Goal: Task Accomplishment & Management: Manage account settings

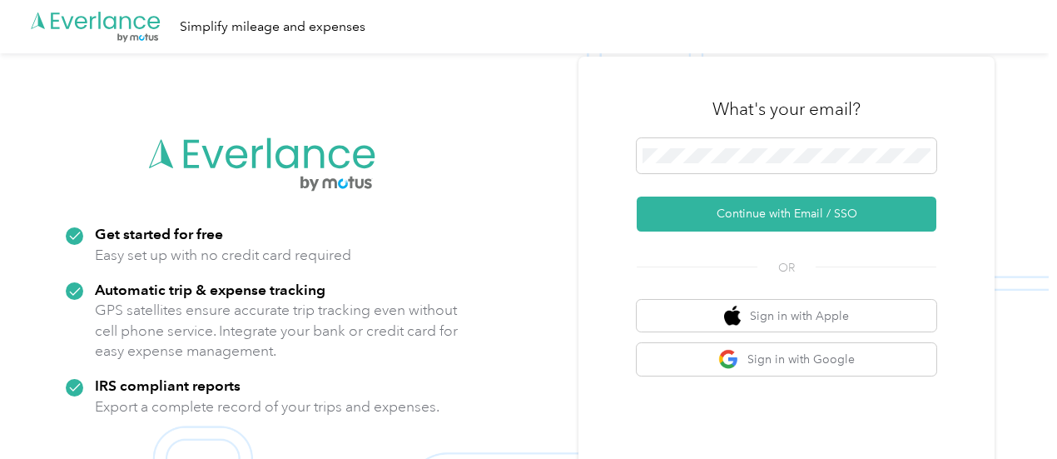
scroll to position [53, 0]
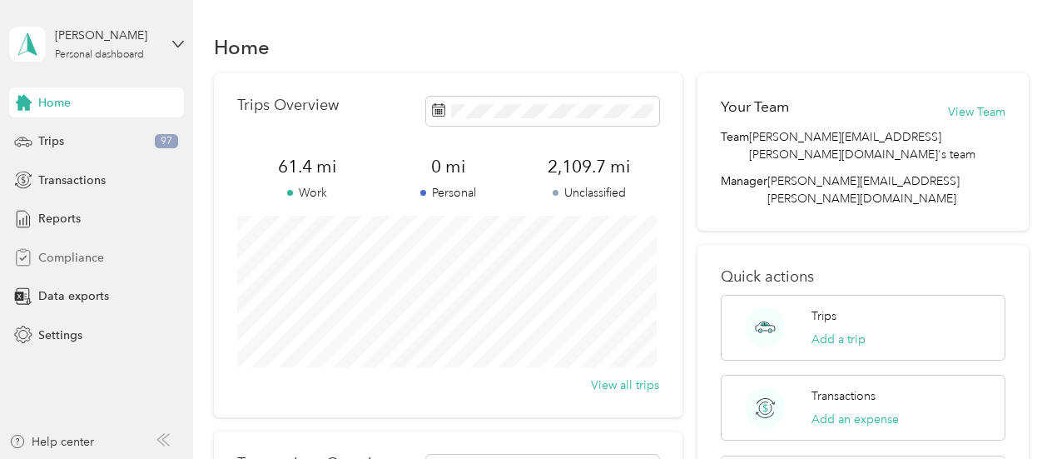
click at [47, 263] on span "Compliance" at bounding box center [71, 257] width 66 height 17
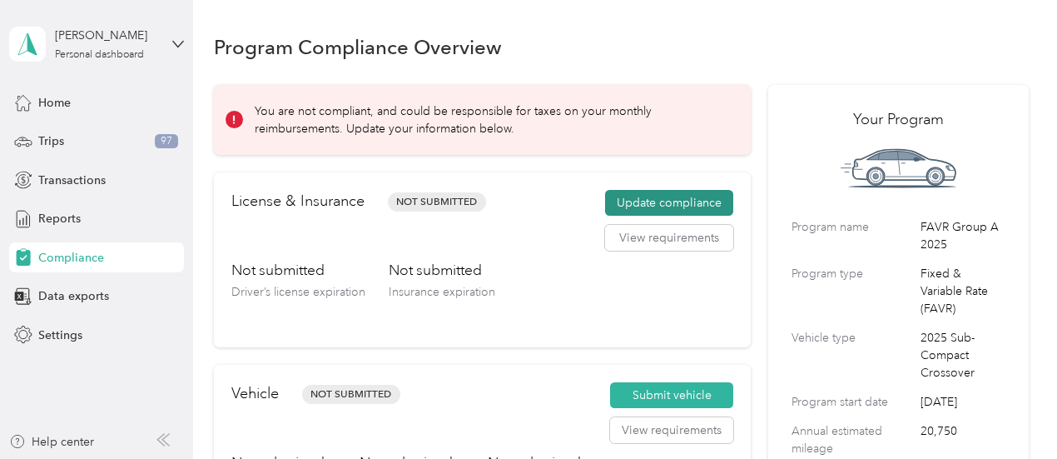
click at [640, 204] on button "Update compliance" at bounding box center [669, 203] width 128 height 27
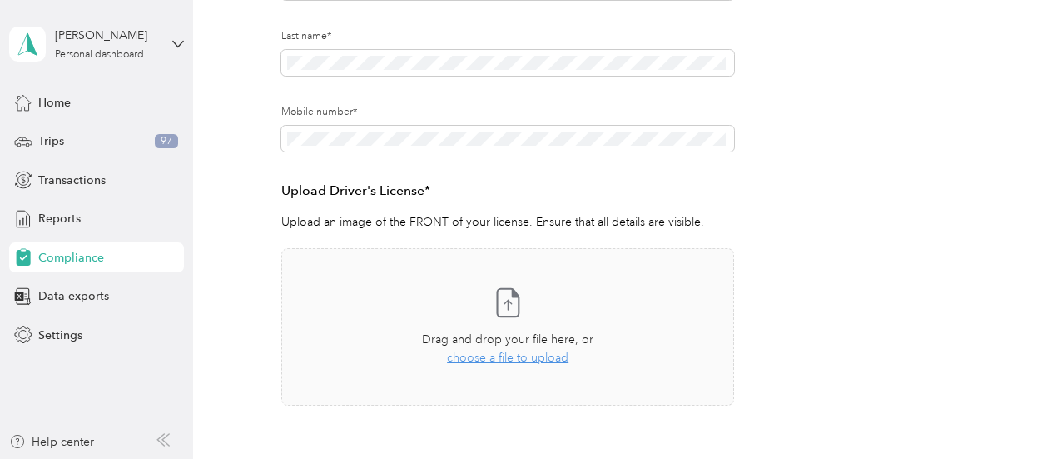
scroll to position [333, 0]
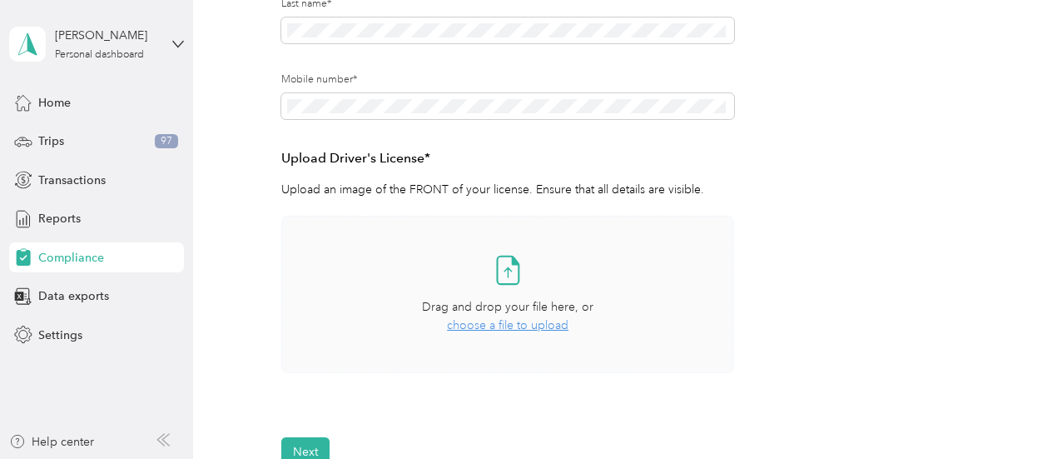
click at [522, 325] on span "choose a file to upload" at bounding box center [508, 325] width 122 height 14
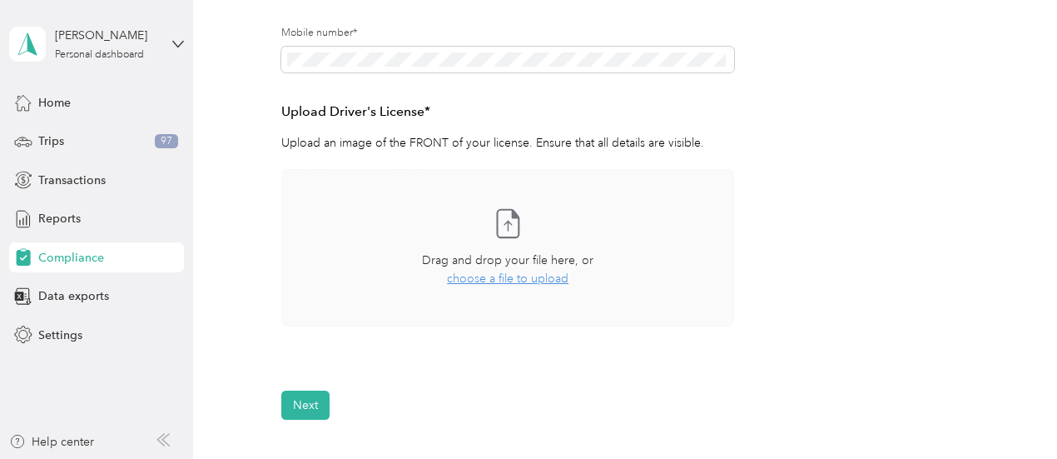
scroll to position [414, 0]
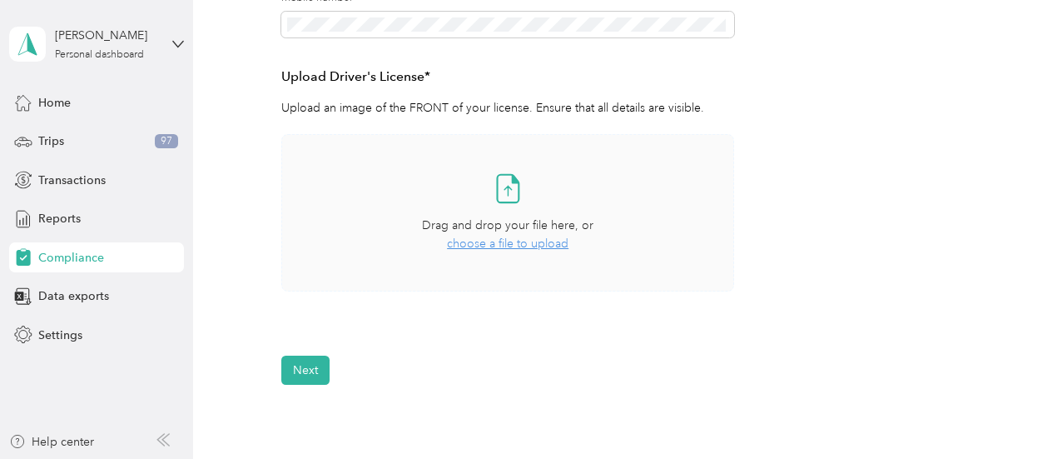
click at [499, 184] on icon at bounding box center [507, 187] width 33 height 33
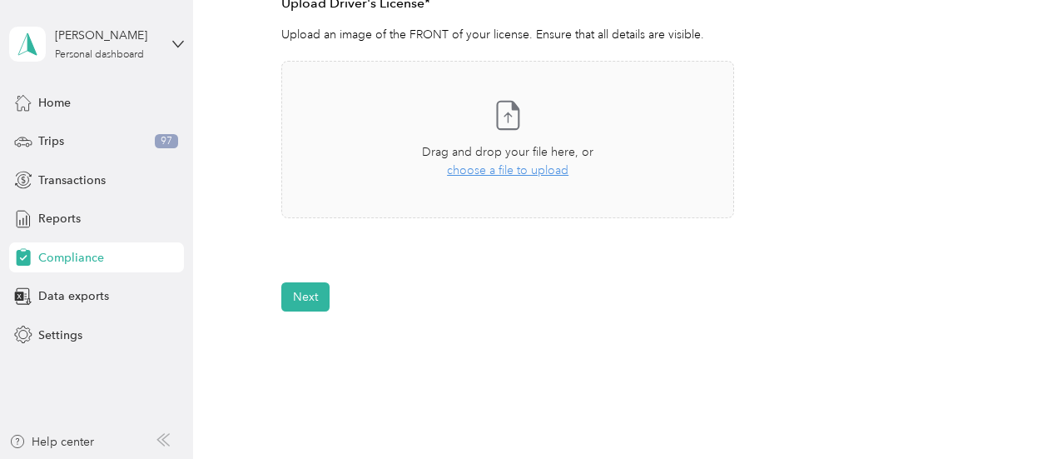
scroll to position [498, 0]
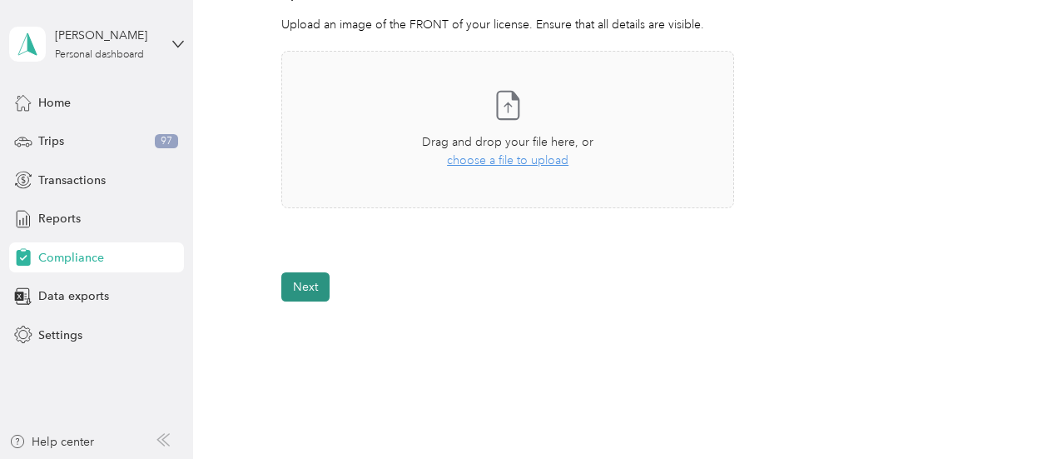
click at [298, 291] on button "Next" at bounding box center [305, 286] width 48 height 29
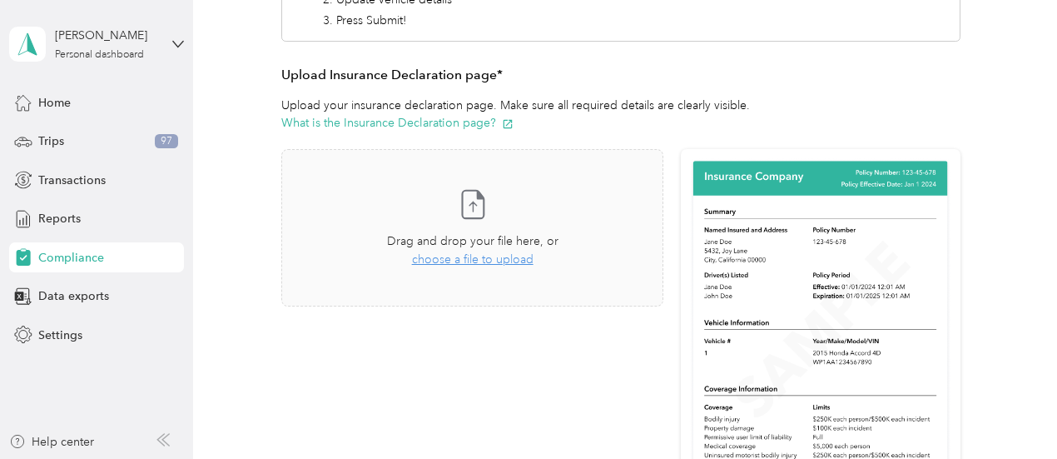
scroll to position [323, 0]
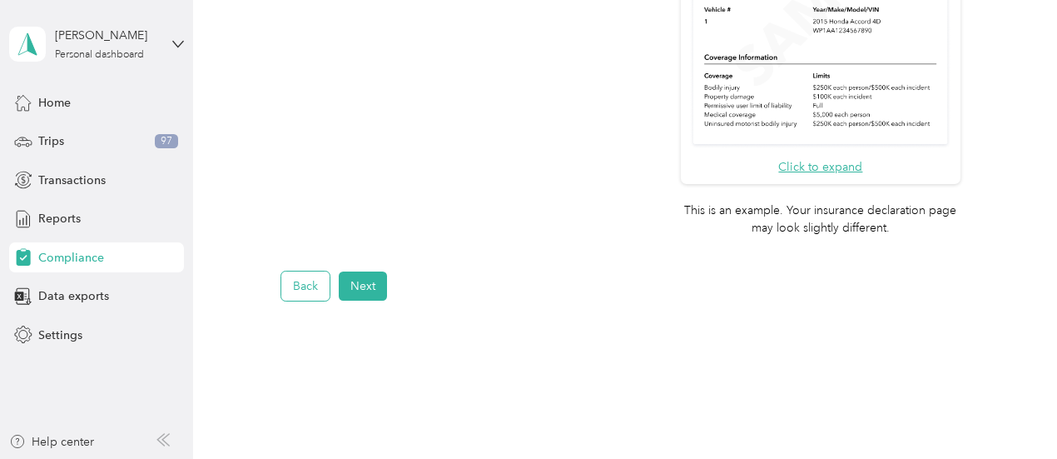
click at [295, 287] on button "Back" at bounding box center [305, 285] width 48 height 29
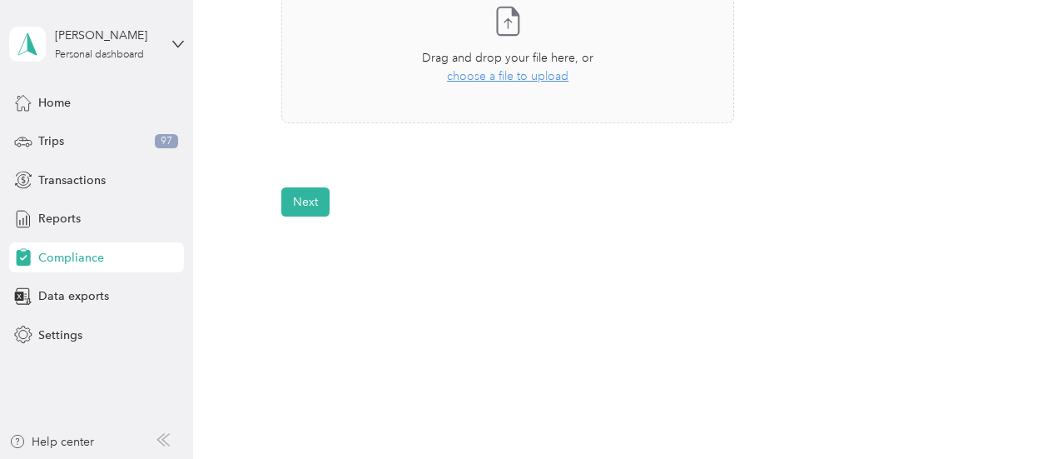
scroll to position [498, 0]
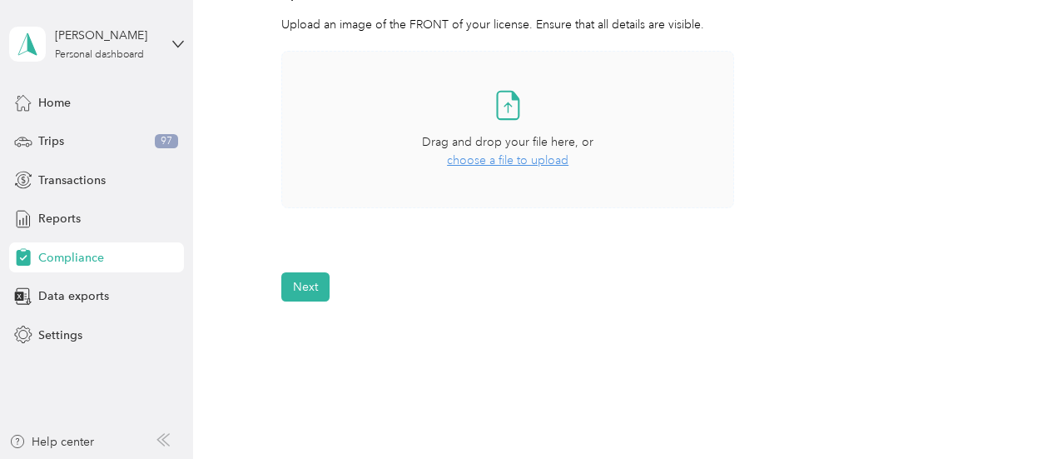
click at [496, 163] on span "choose a file to upload" at bounding box center [508, 160] width 122 height 14
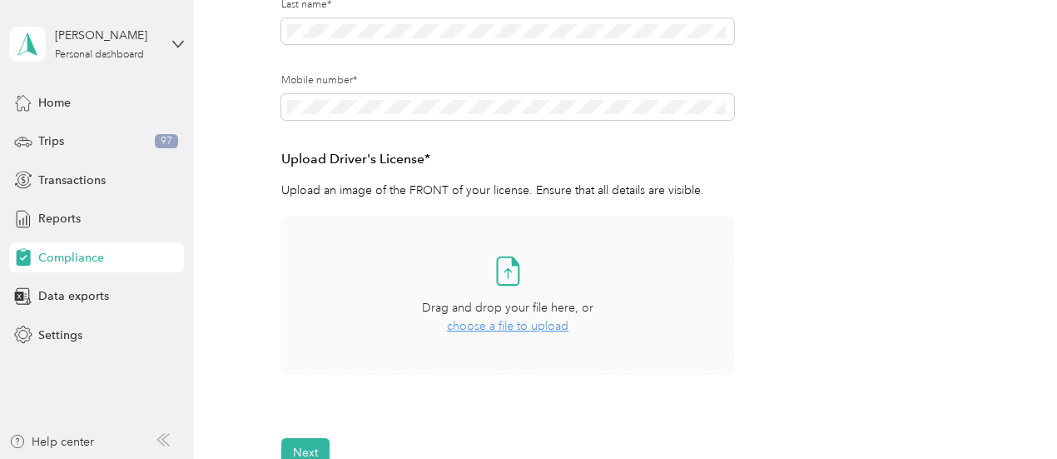
scroll to position [331, 0]
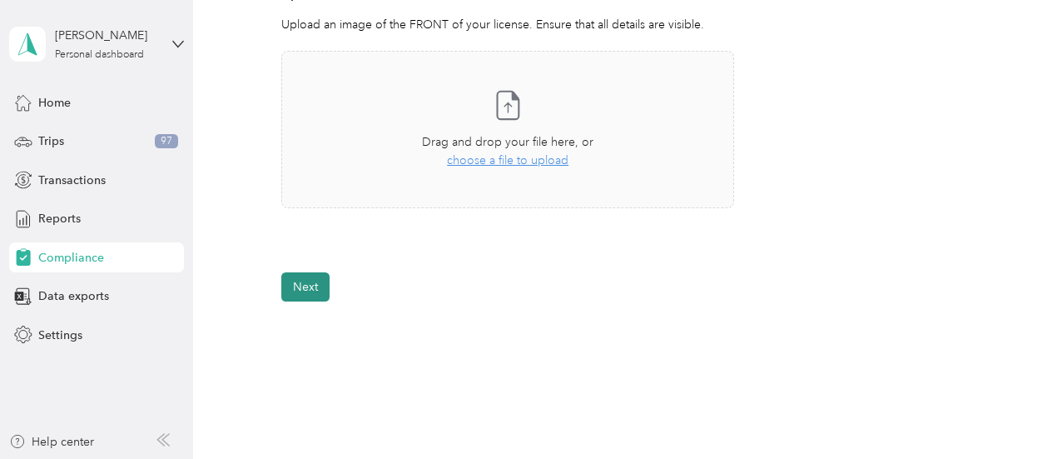
click at [315, 282] on button "Next" at bounding box center [305, 286] width 48 height 29
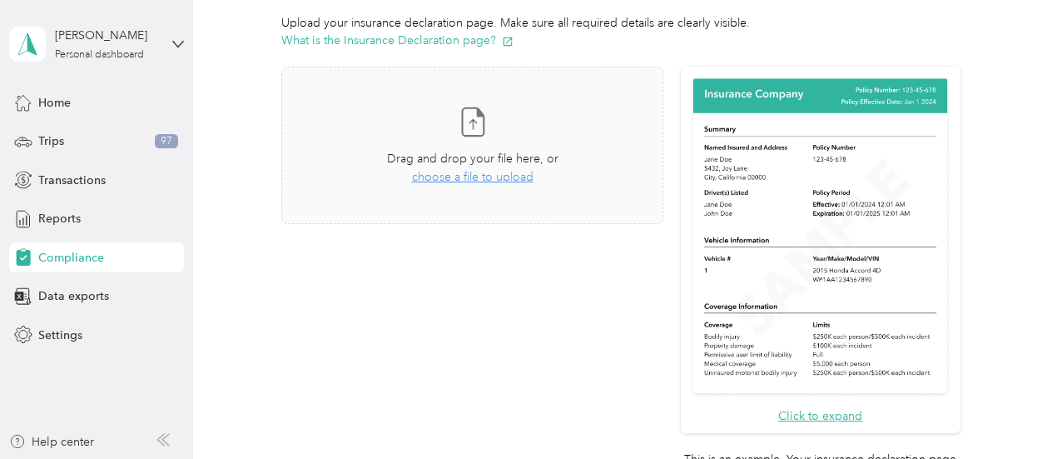
scroll to position [406, 0]
click at [791, 417] on button "Click to expand" at bounding box center [820, 416] width 84 height 17
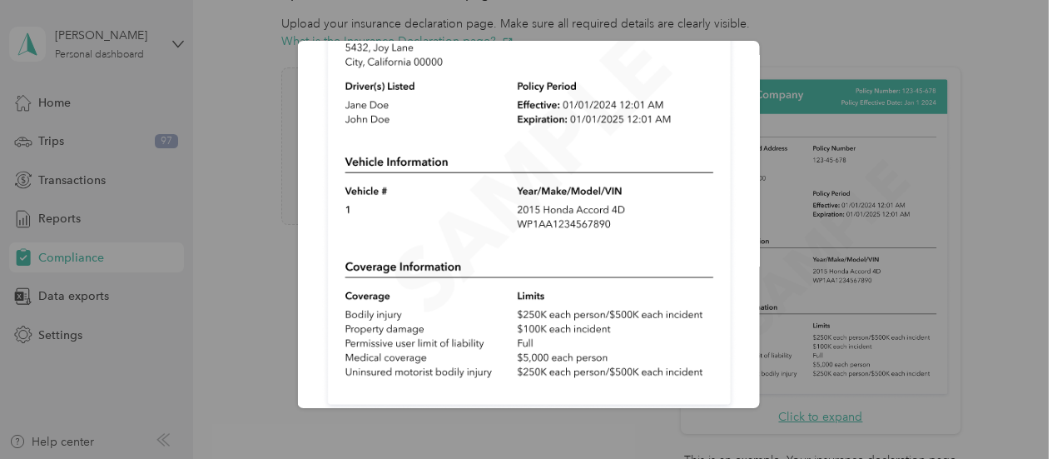
scroll to position [209, 0]
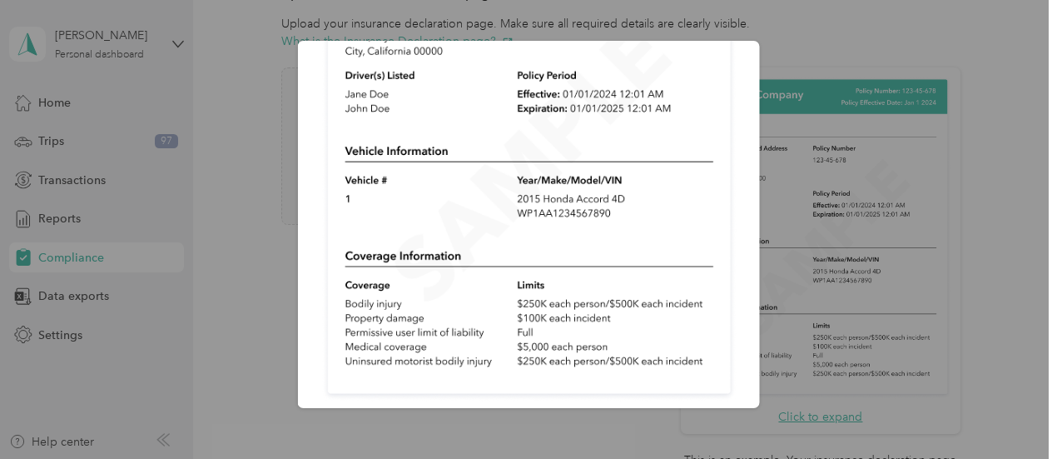
click at [812, 55] on div "Sample insurance declaration" at bounding box center [759, 227] width 462 height 372
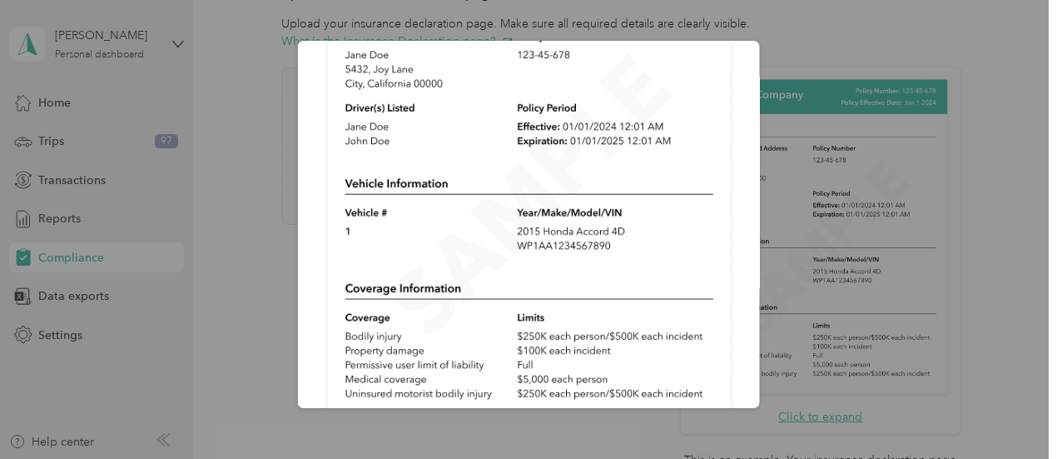
scroll to position [0, 0]
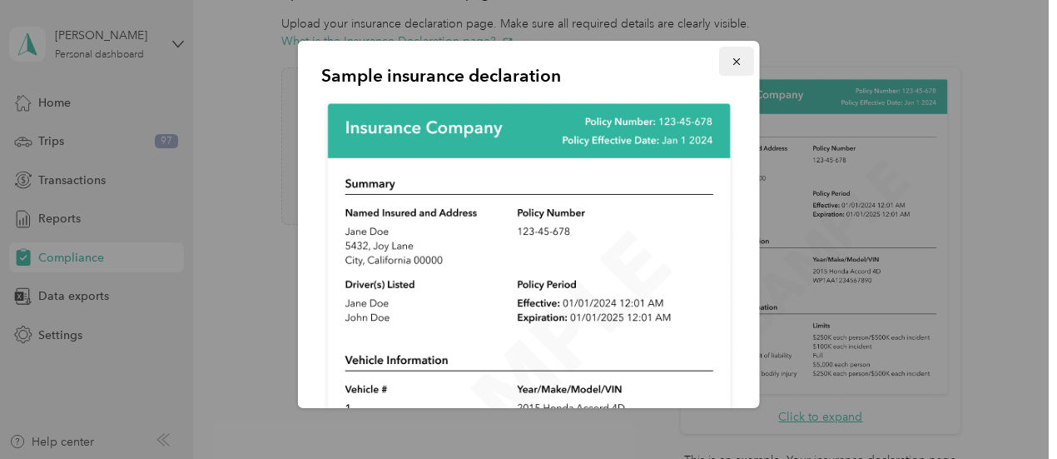
click at [725, 52] on button "button" at bounding box center [736, 61] width 35 height 29
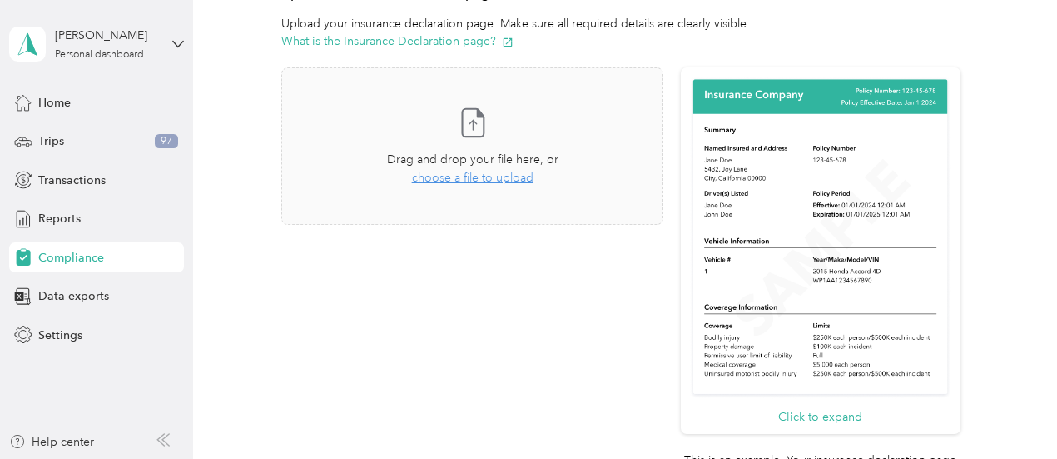
scroll to position [656, 0]
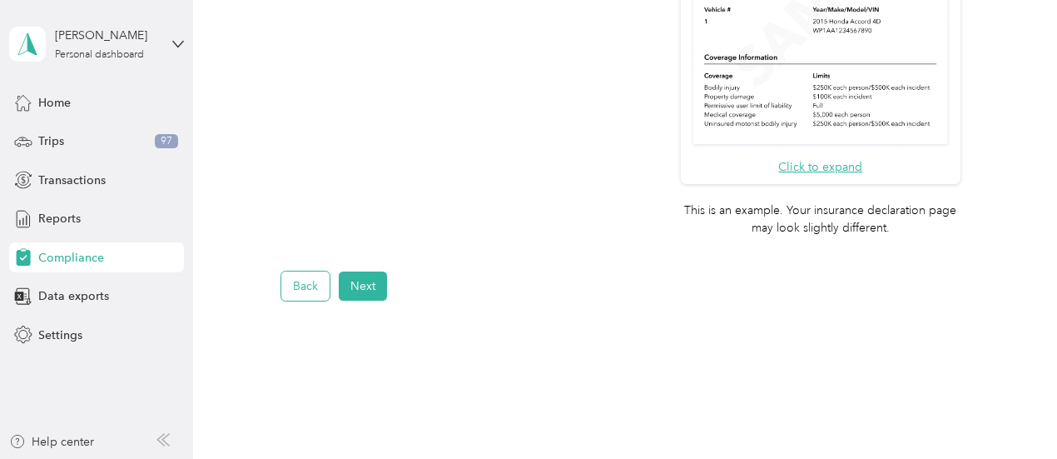
click at [288, 286] on button "Back" at bounding box center [305, 285] width 48 height 29
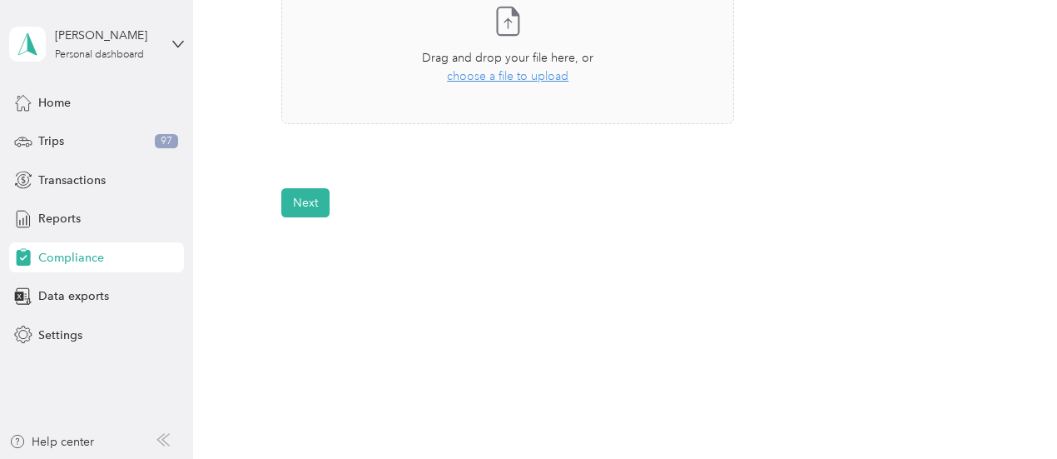
scroll to position [498, 0]
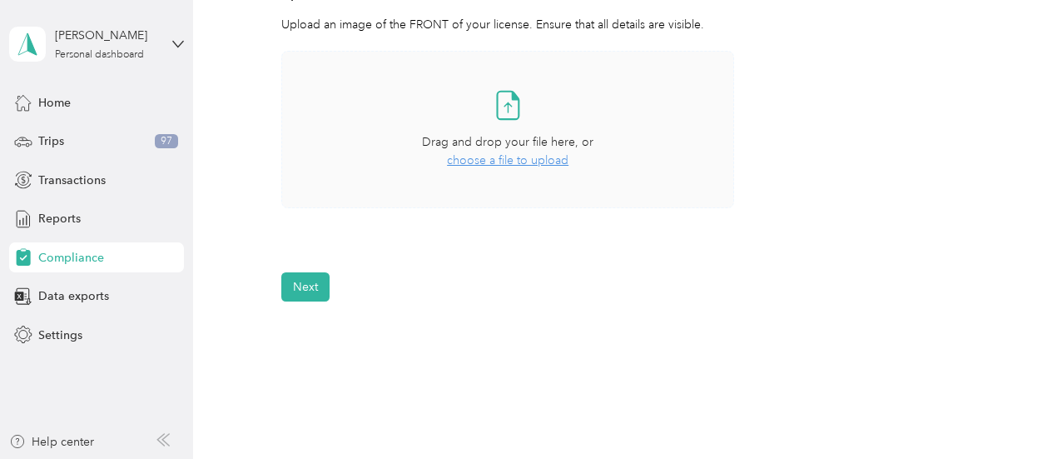
click at [511, 156] on span "choose a file to upload" at bounding box center [508, 160] width 122 height 14
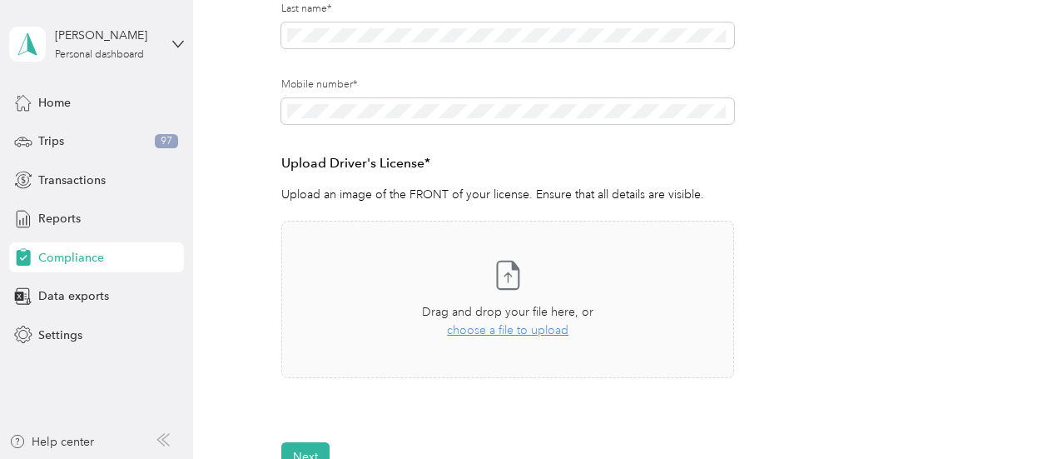
scroll to position [333, 0]
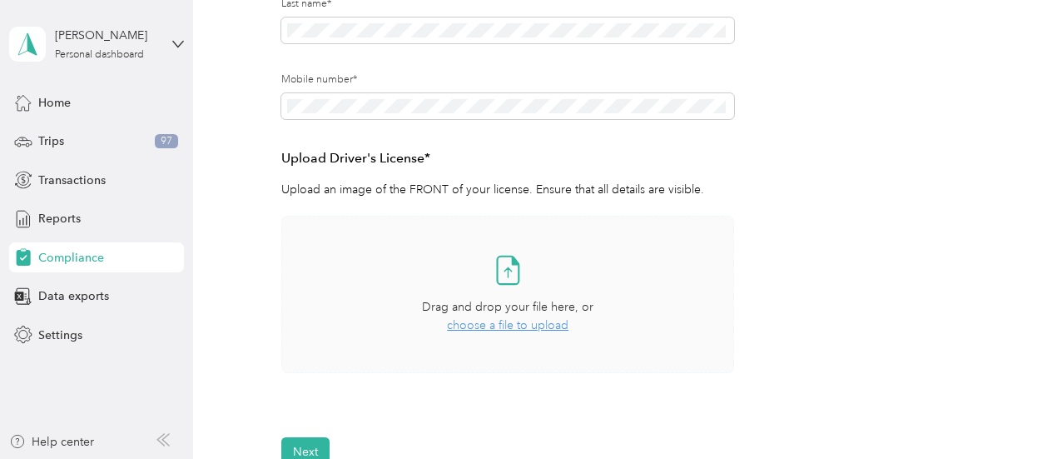
click at [508, 270] on icon at bounding box center [507, 273] width 7 height 10
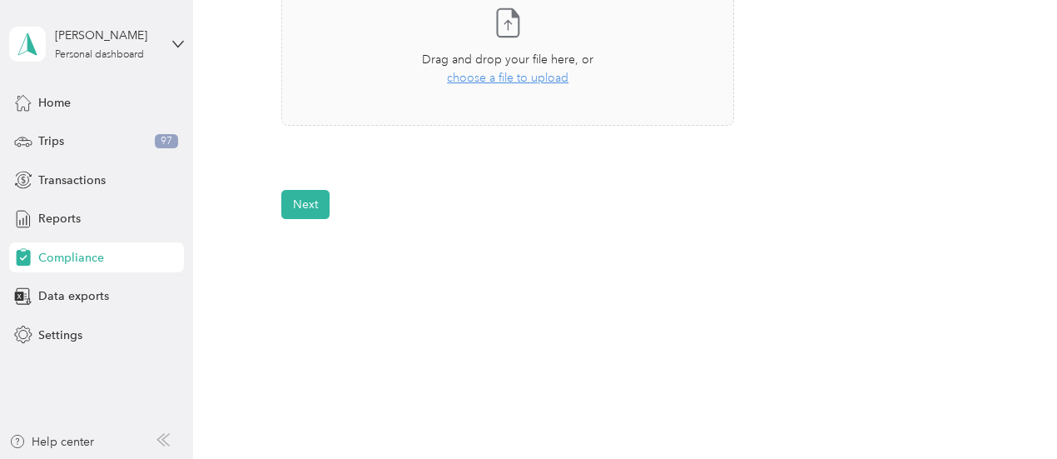
scroll to position [581, 0]
click at [298, 210] on button "Next" at bounding box center [305, 203] width 48 height 29
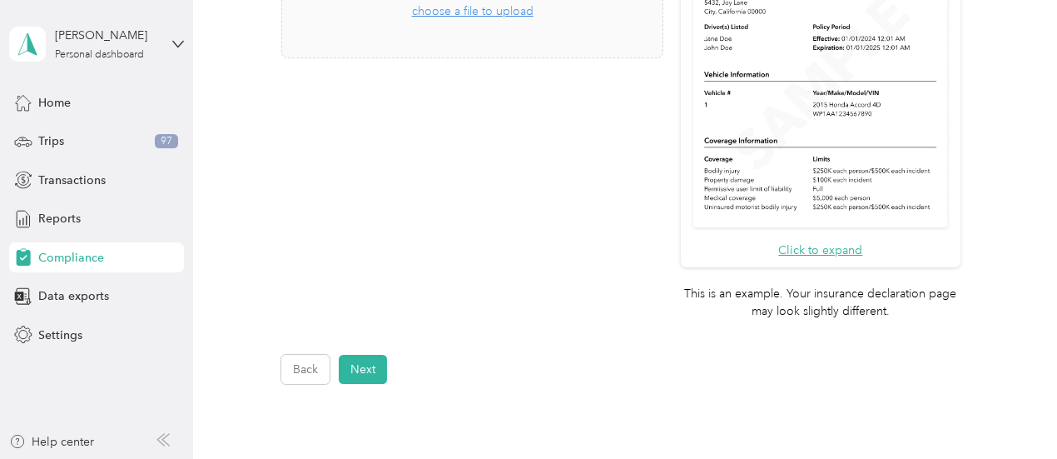
scroll to position [406, 0]
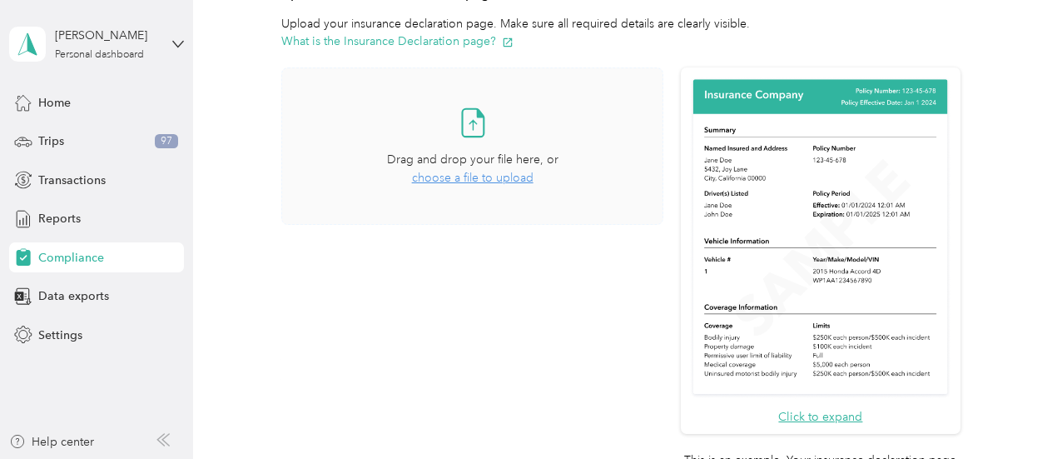
click at [481, 176] on span "choose a file to upload" at bounding box center [473, 178] width 122 height 14
click at [607, 267] on button "View" at bounding box center [620, 273] width 26 height 12
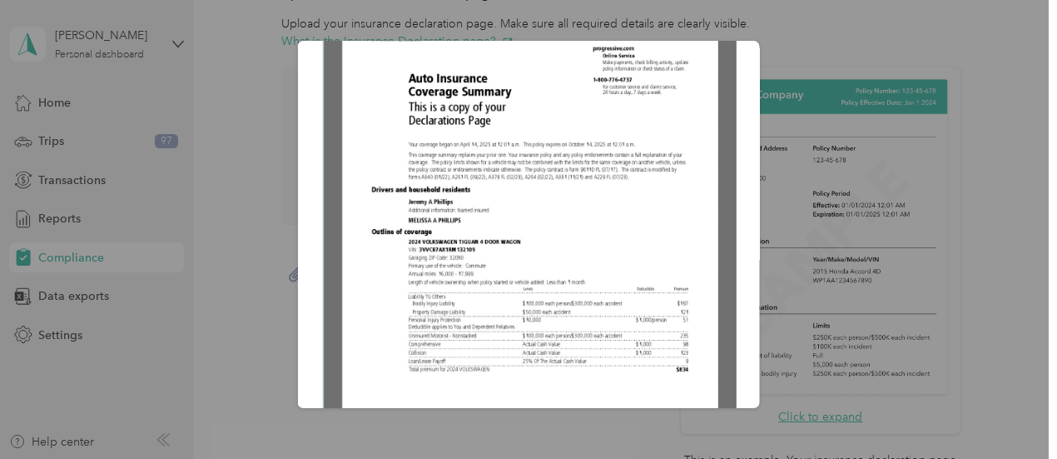
scroll to position [333, 0]
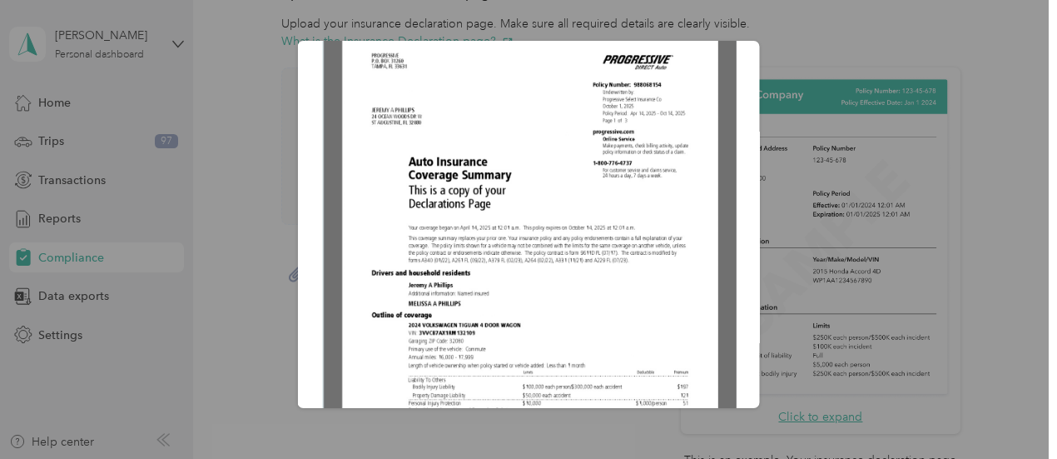
click at [801, 50] on div "Updated Progressive Insurance ID Card.jpeg" at bounding box center [759, 227] width 462 height 372
click at [1010, 250] on div at bounding box center [528, 229] width 1057 height 459
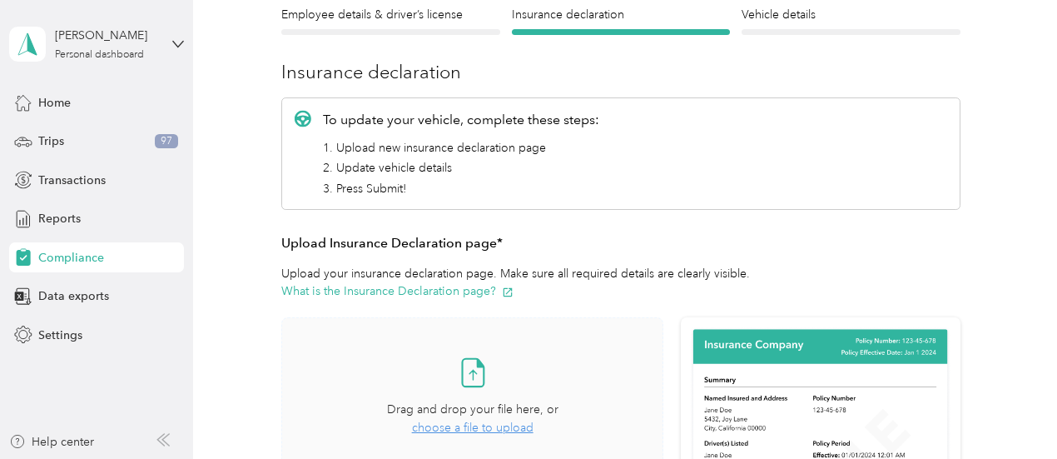
scroll to position [73, 0]
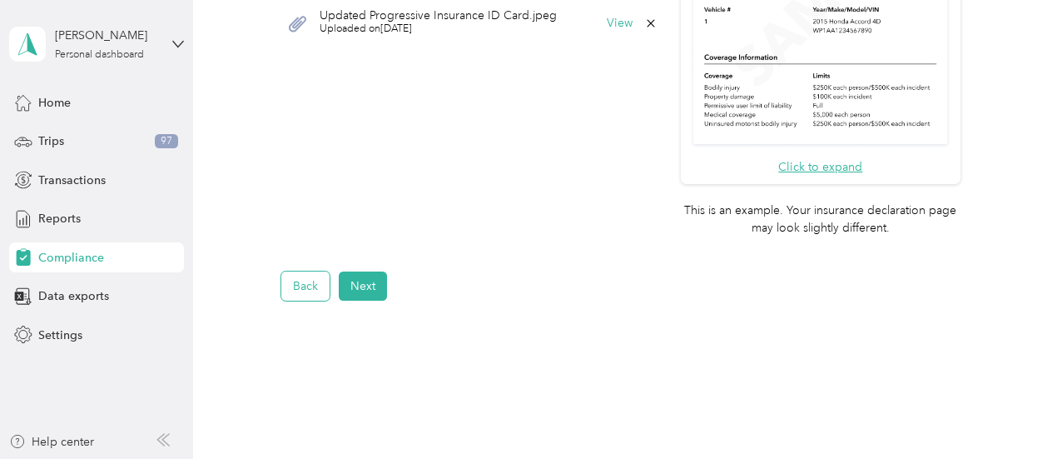
click at [306, 286] on button "Back" at bounding box center [305, 285] width 48 height 29
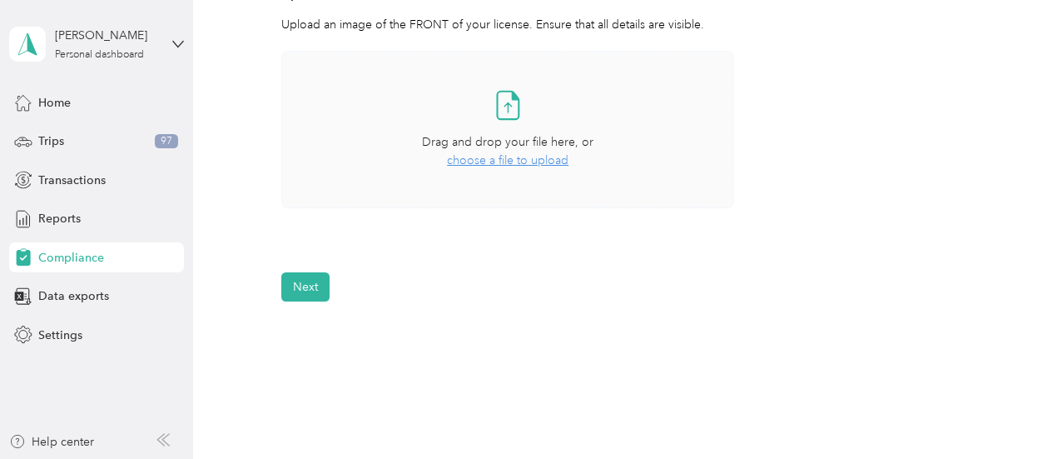
click at [528, 164] on span "choose a file to upload" at bounding box center [508, 160] width 122 height 14
click at [506, 159] on span "choose a file to upload" at bounding box center [508, 160] width 122 height 14
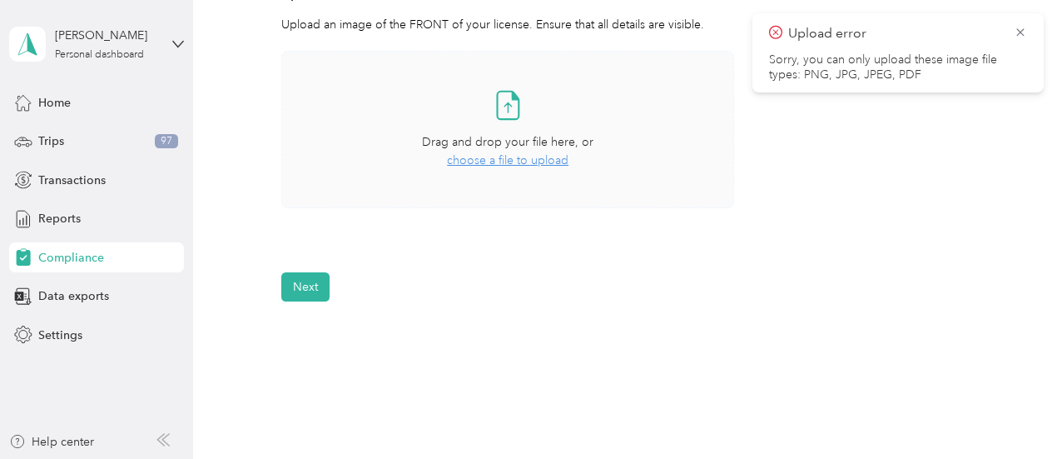
click at [517, 166] on span "choose a file to upload" at bounding box center [508, 160] width 122 height 14
click at [1024, 29] on icon at bounding box center [1020, 32] width 13 height 15
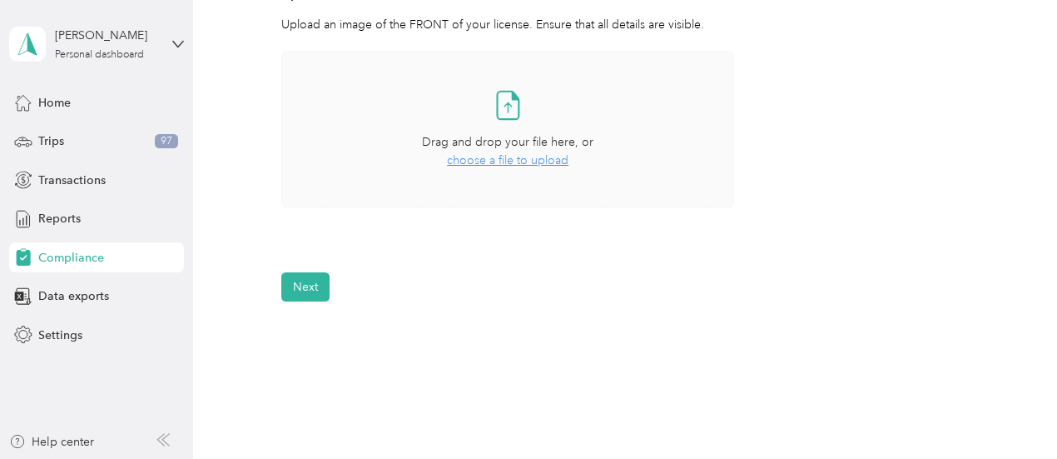
click at [484, 162] on span "choose a file to upload" at bounding box center [508, 160] width 122 height 14
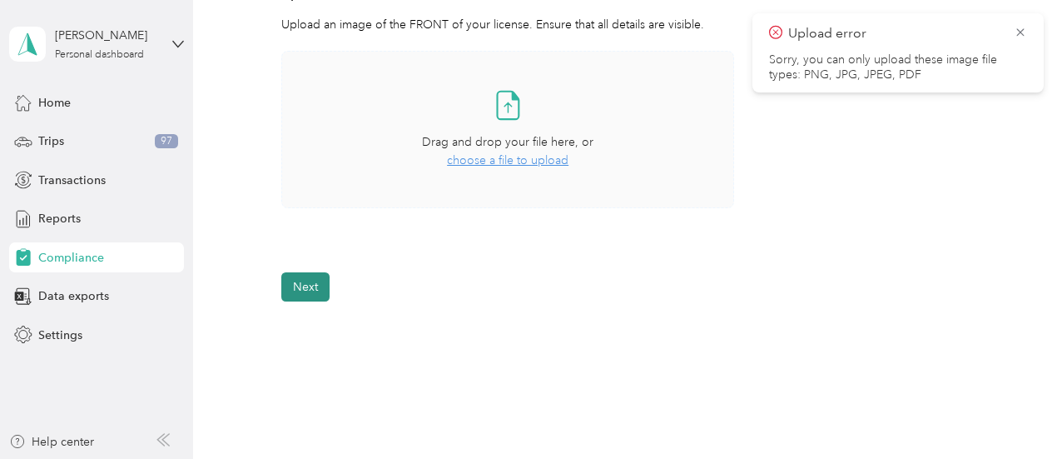
click at [312, 279] on button "Next" at bounding box center [305, 286] width 48 height 29
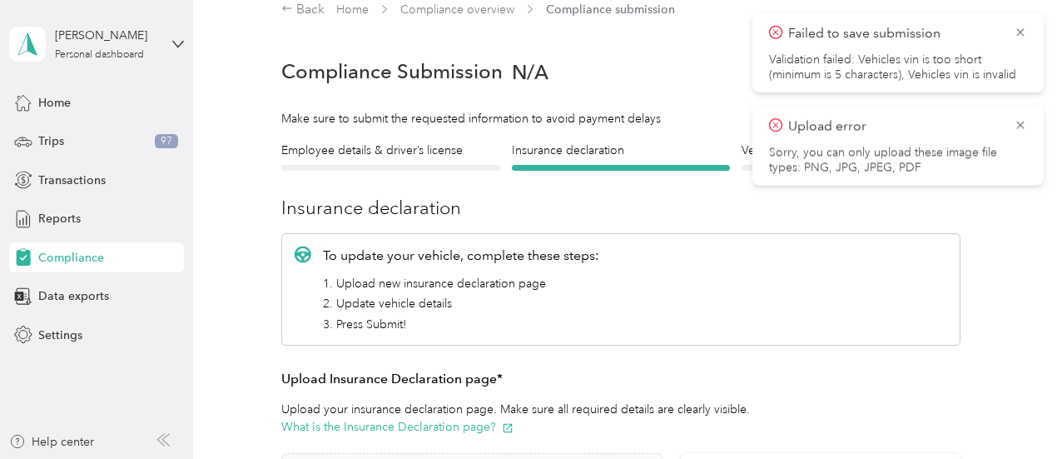
scroll to position [20, 0]
click at [1023, 127] on icon at bounding box center [1019, 124] width 7 height 7
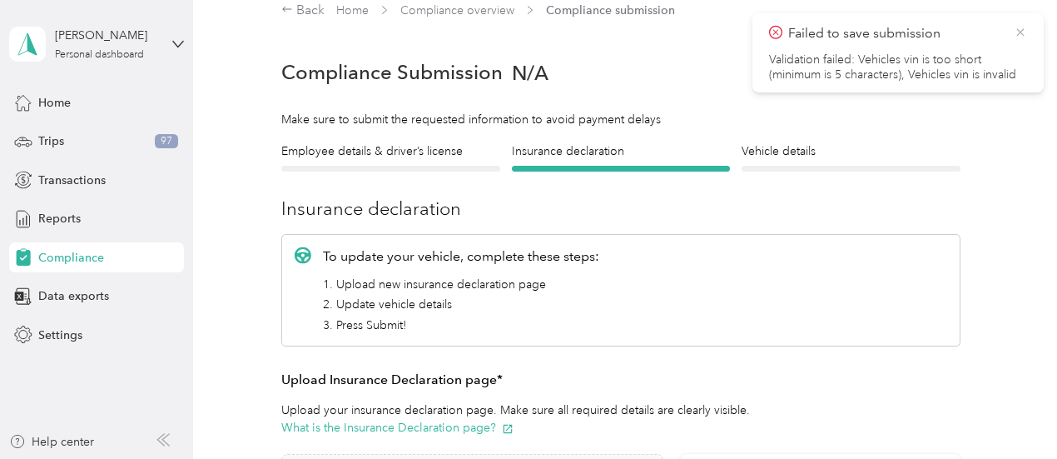
click at [1017, 31] on icon at bounding box center [1020, 32] width 13 height 15
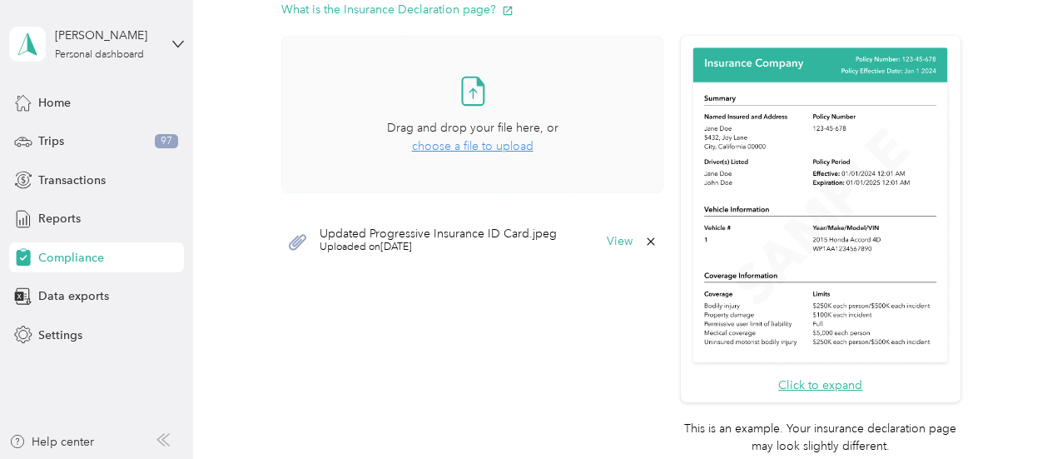
scroll to position [519, 0]
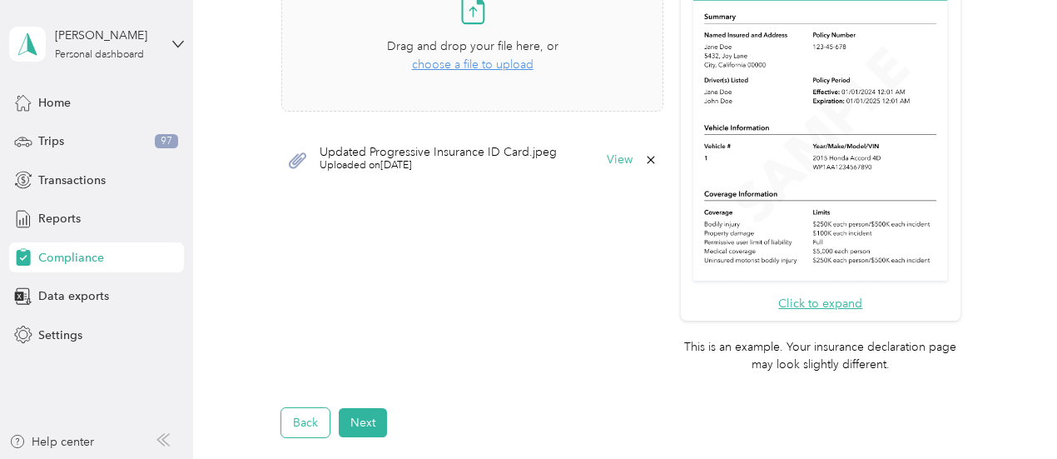
click at [310, 423] on button "Back" at bounding box center [305, 422] width 48 height 29
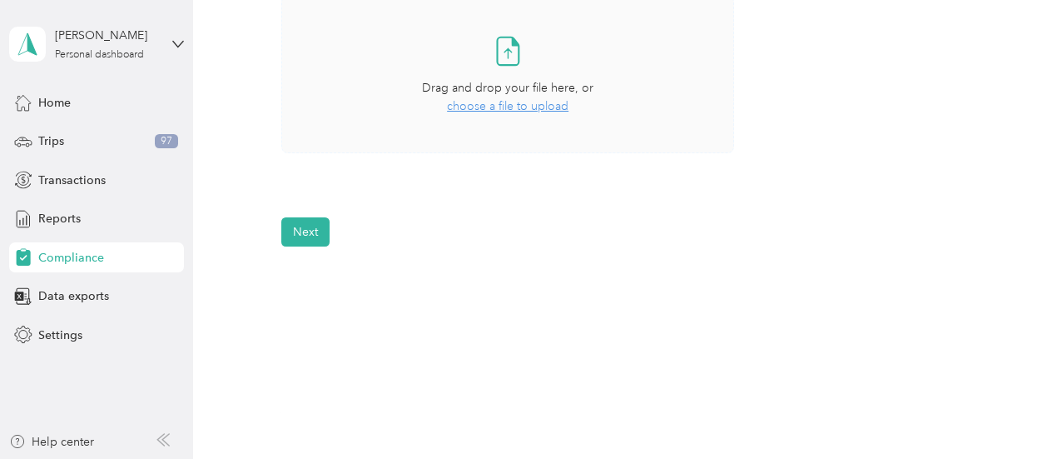
scroll to position [362, 0]
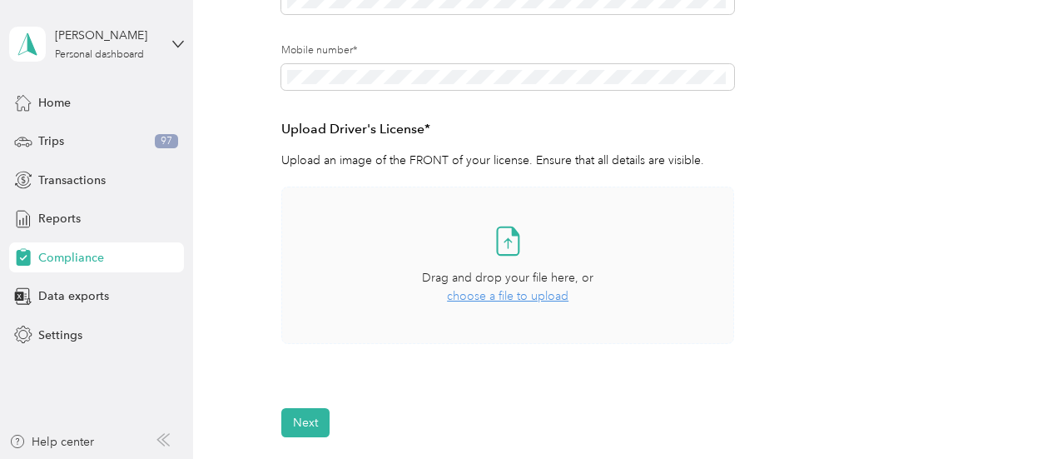
click at [489, 296] on span "choose a file to upload" at bounding box center [508, 296] width 122 height 14
click at [295, 395] on icon at bounding box center [297, 392] width 17 height 16
click at [679, 393] on button "View" at bounding box center [690, 392] width 26 height 12
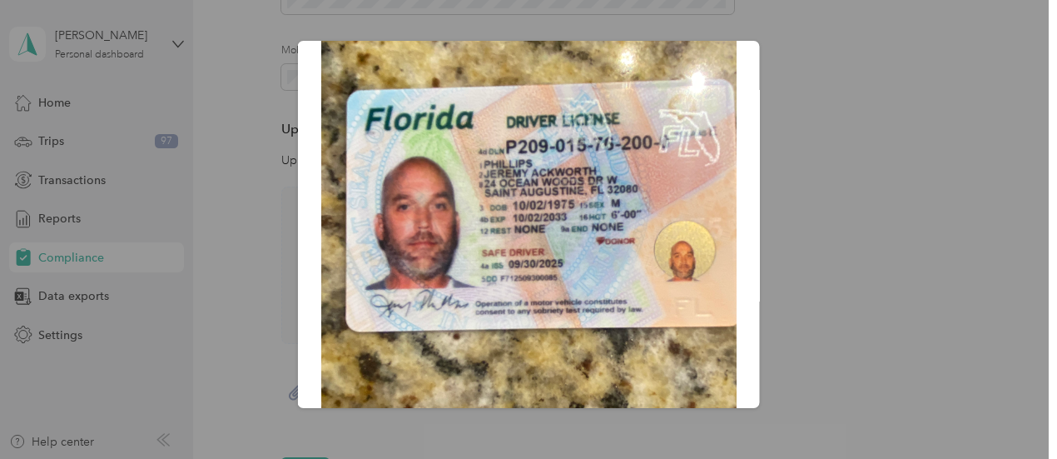
scroll to position [0, 0]
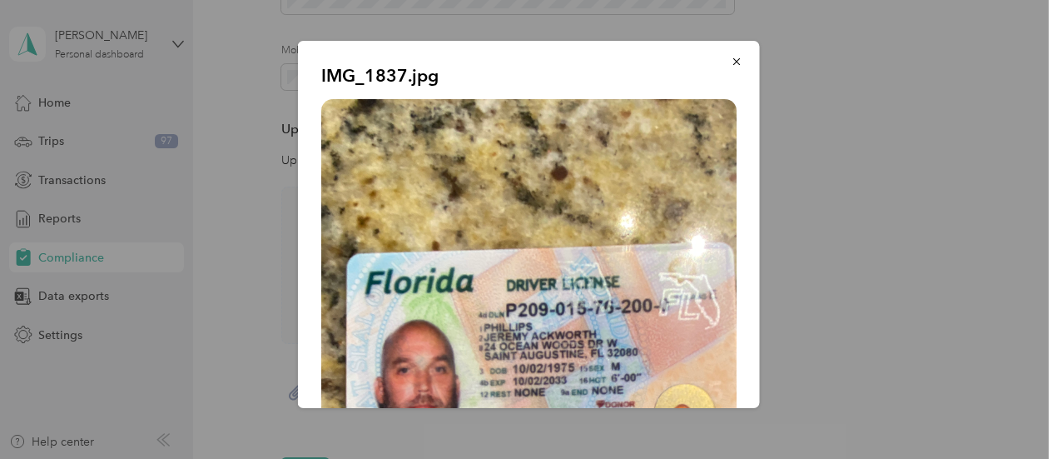
click at [955, 231] on div "IMG_1837.jpg" at bounding box center [759, 227] width 462 height 372
click at [731, 63] on icon "button" at bounding box center [737, 62] width 12 height 12
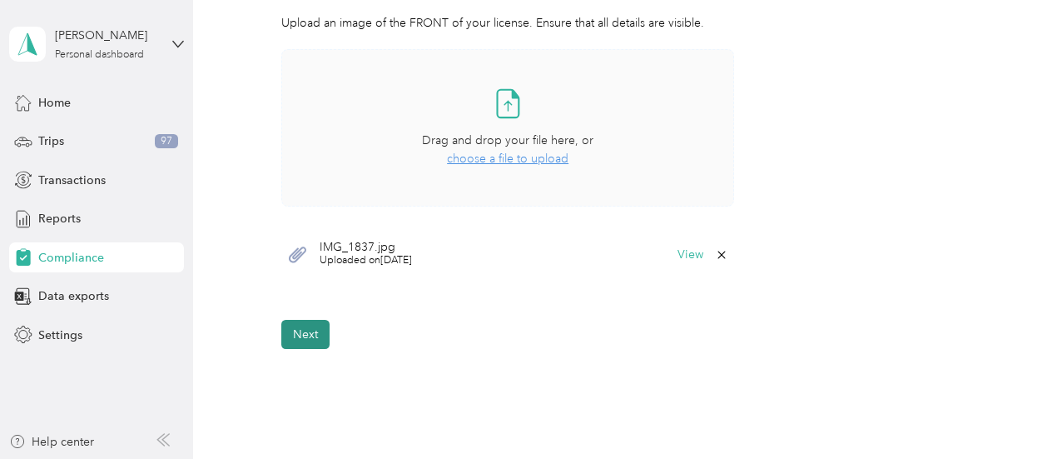
click at [308, 338] on button "Next" at bounding box center [305, 334] width 48 height 29
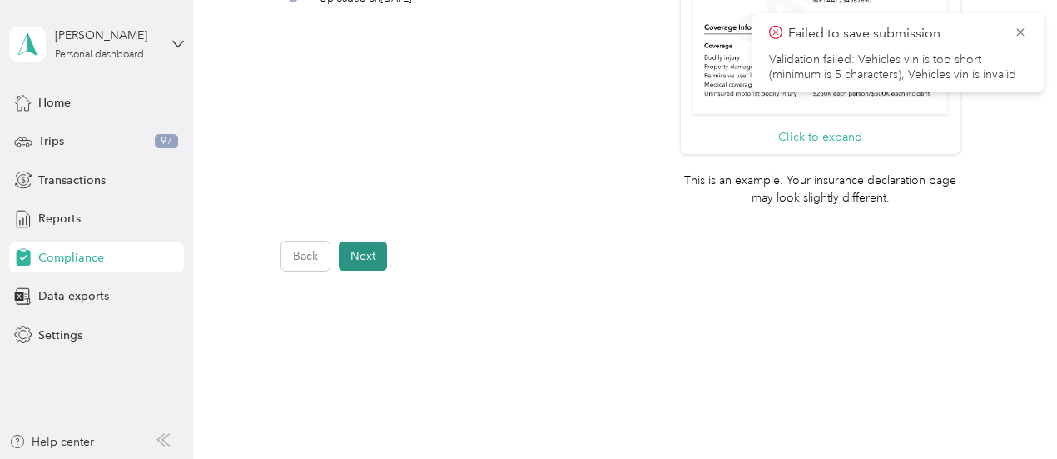
click at [365, 255] on button "Next" at bounding box center [363, 255] width 48 height 29
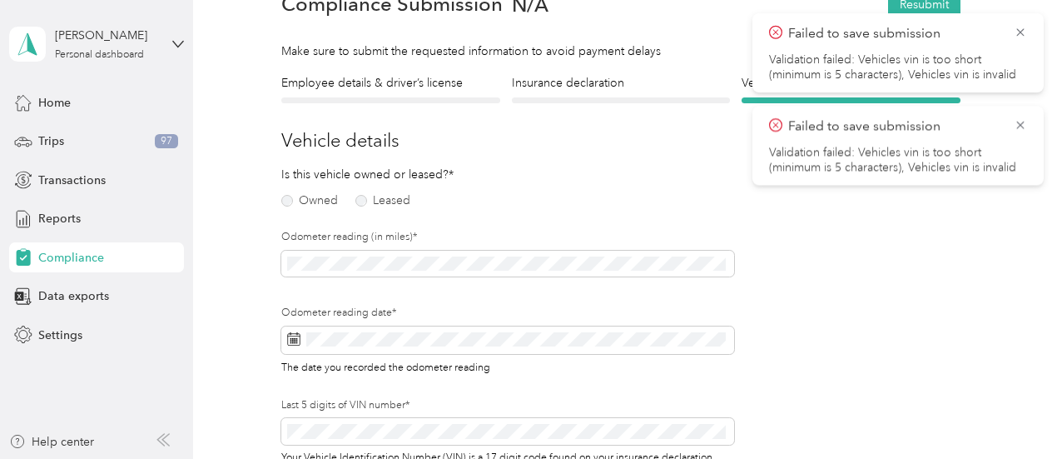
scroll to position [103, 0]
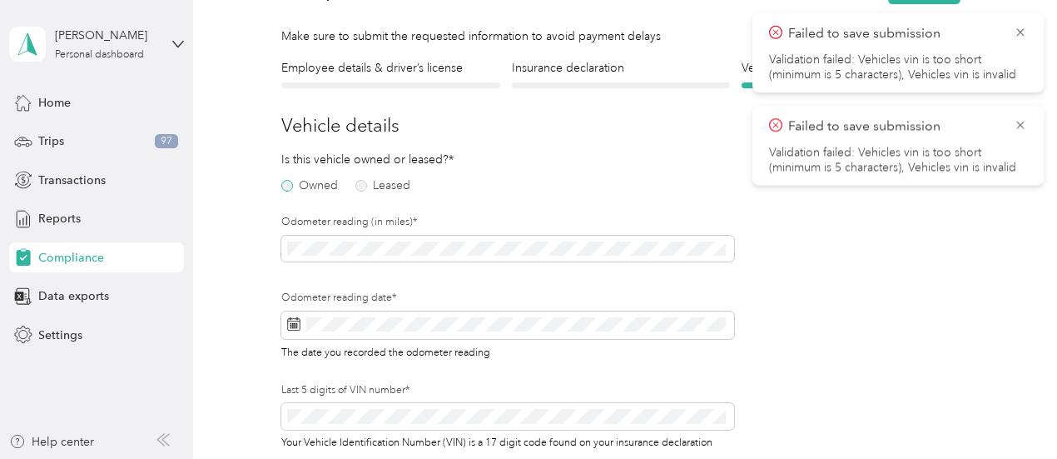
click at [285, 182] on label "Owned" at bounding box center [309, 186] width 57 height 12
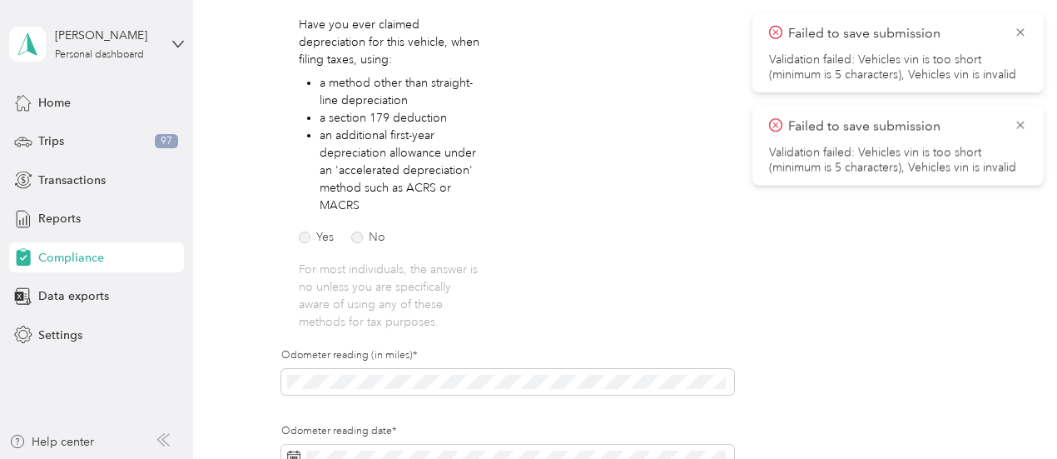
scroll to position [270, 0]
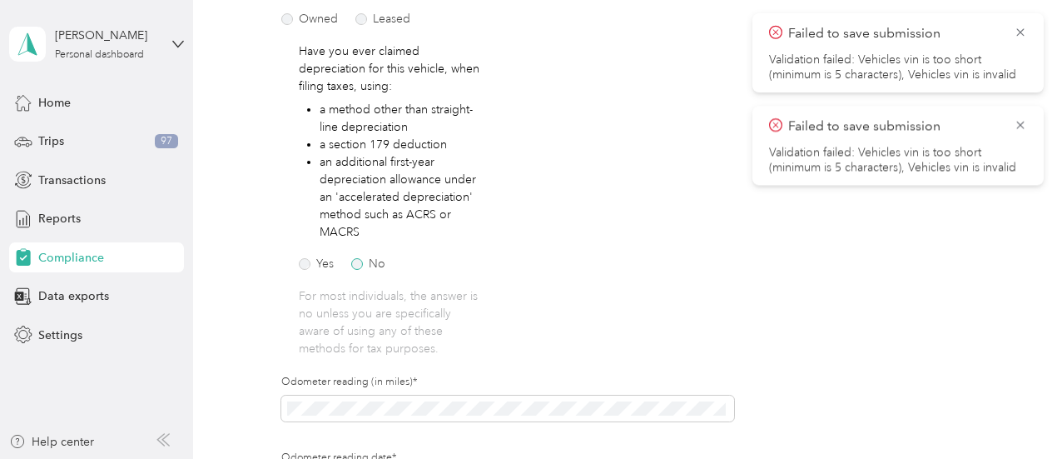
click at [357, 267] on label "No" at bounding box center [368, 264] width 34 height 12
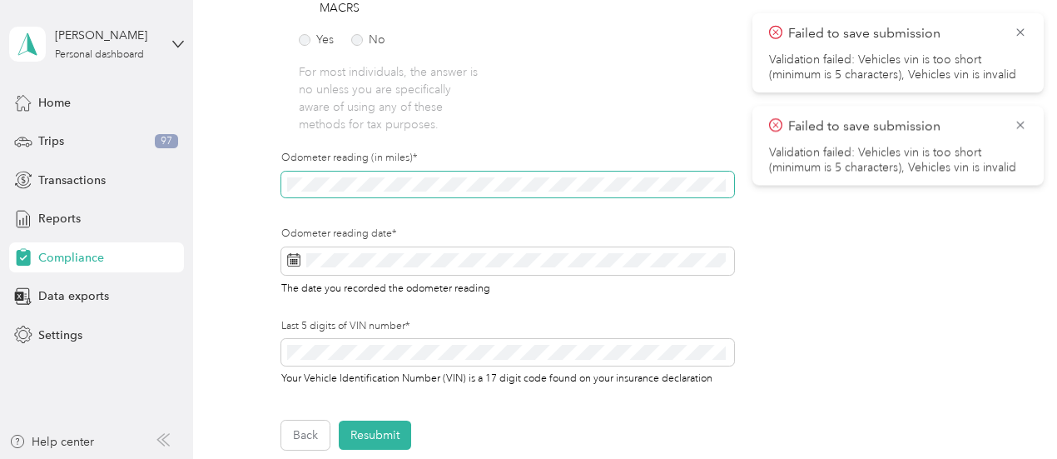
scroll to position [519, 0]
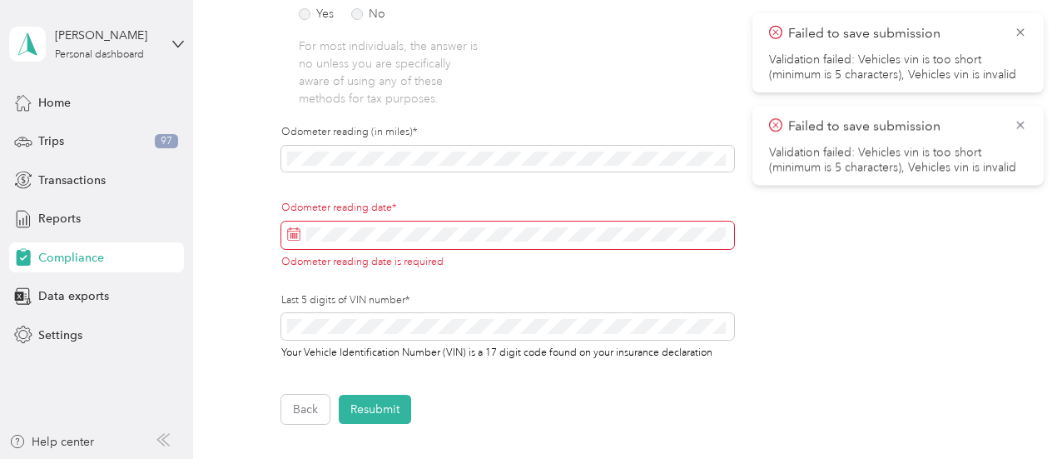
click at [614, 300] on label "Last 5 digits of VIN number*" at bounding box center [507, 300] width 453 height 15
click at [290, 234] on icon at bounding box center [293, 233] width 13 height 13
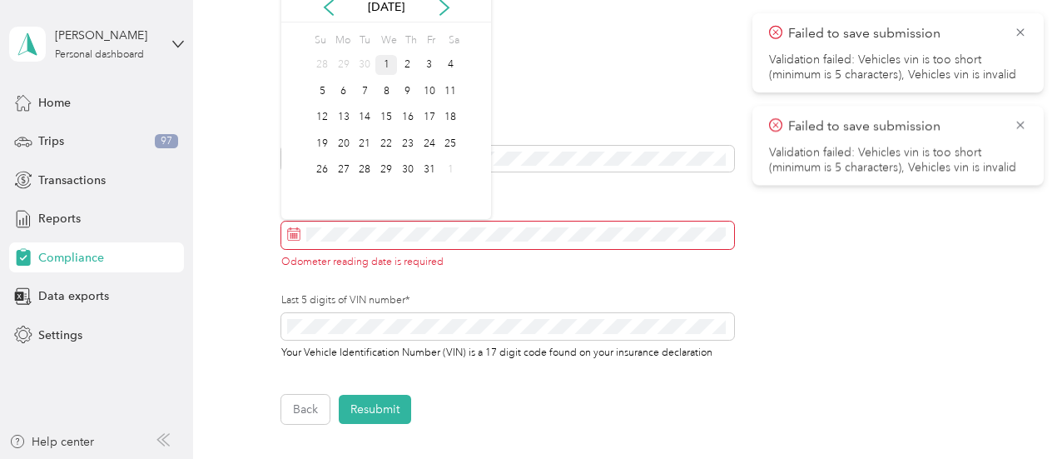
click at [387, 57] on div "1" at bounding box center [386, 65] width 22 height 21
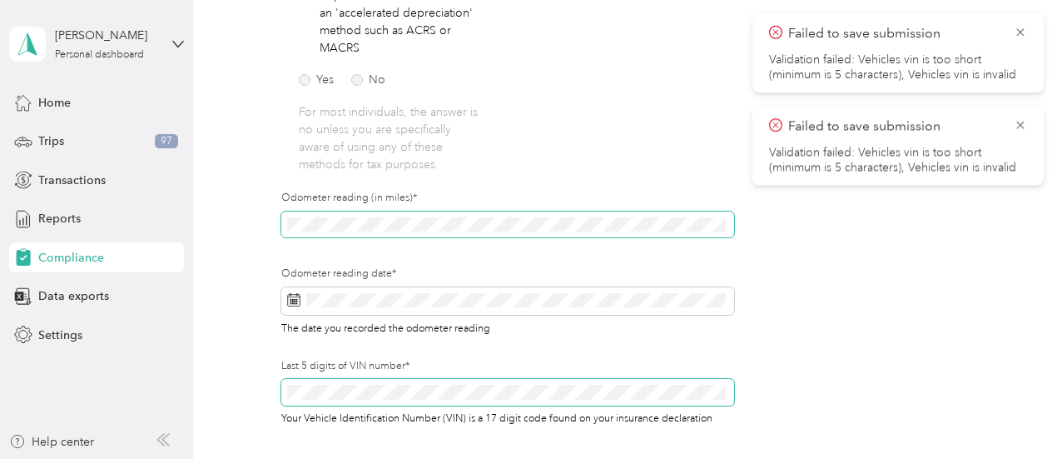
scroll to position [559, 0]
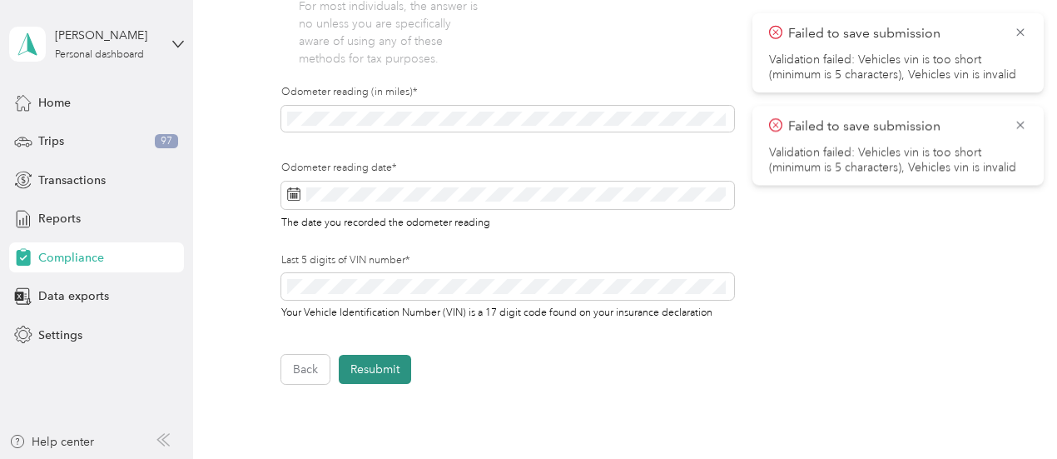
click at [389, 372] on button "Resubmit" at bounding box center [375, 369] width 72 height 29
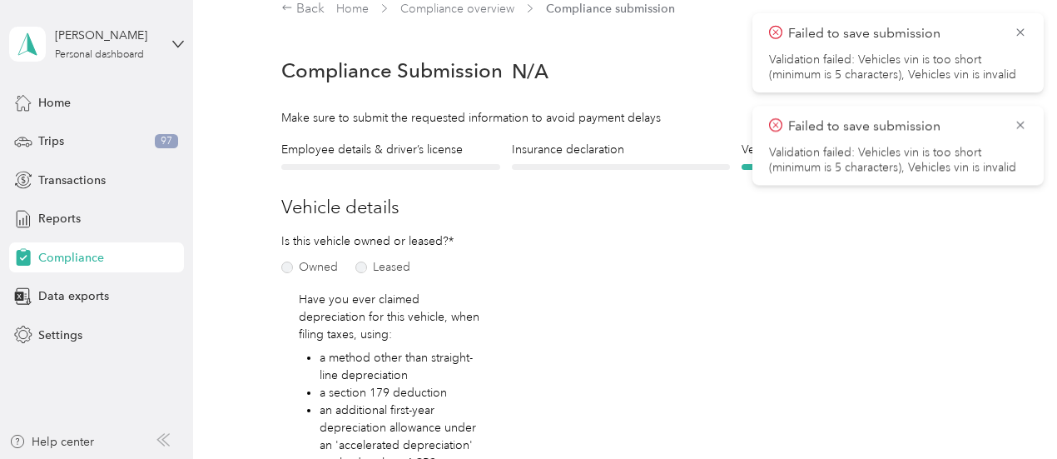
scroll to position [20, 0]
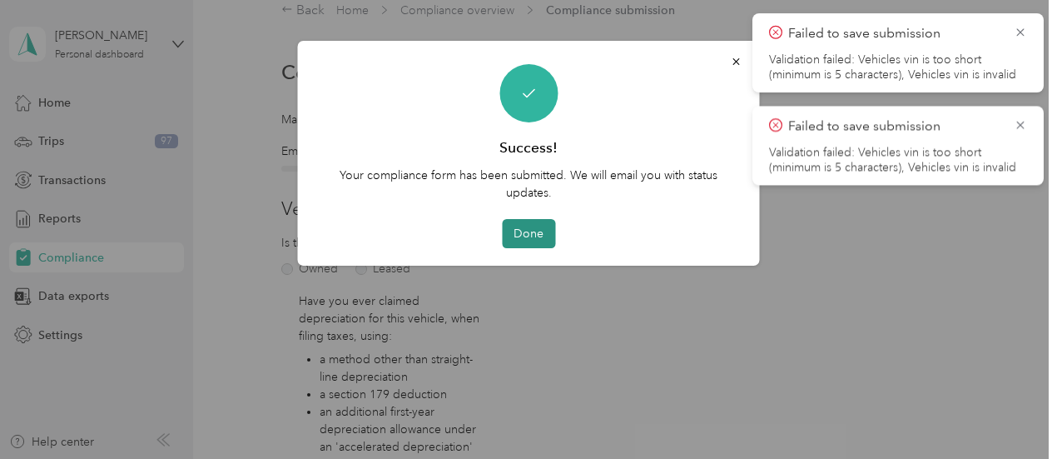
click at [534, 239] on button "Done" at bounding box center [528, 233] width 53 height 29
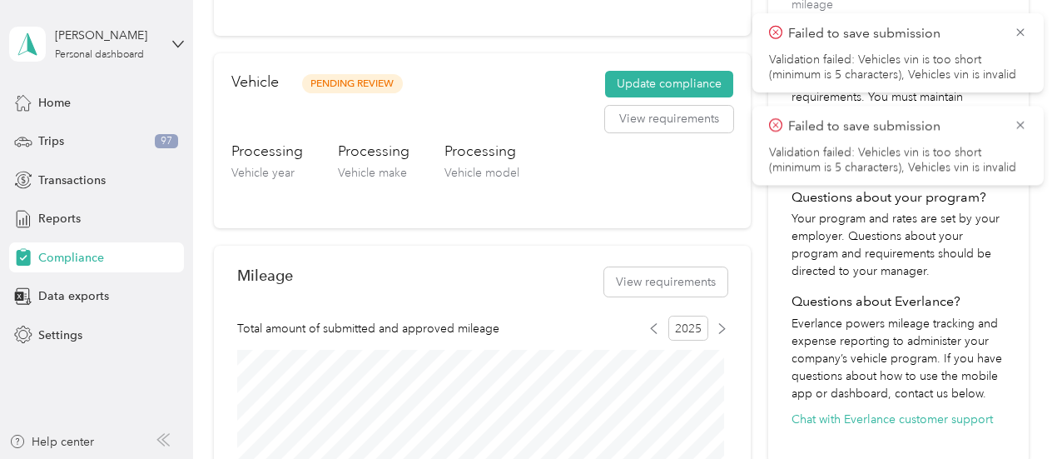
scroll to position [436, 0]
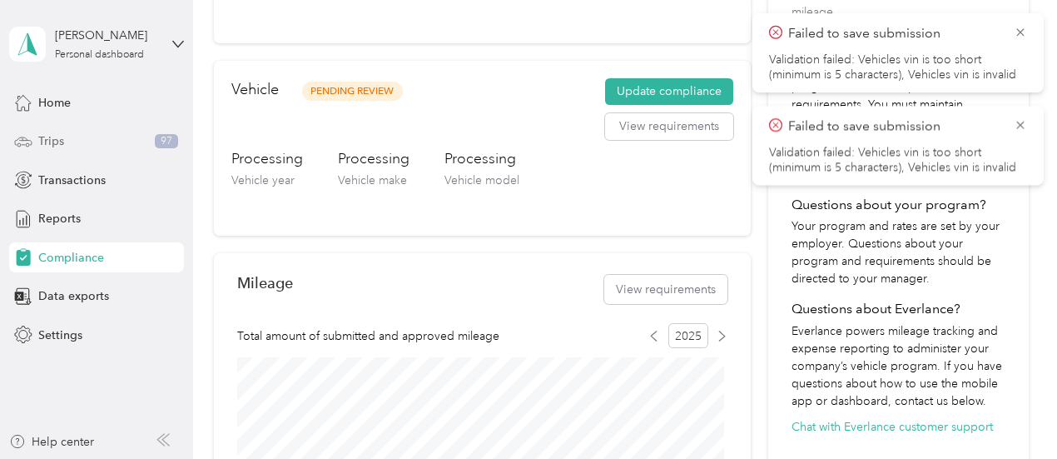
click at [171, 141] on span "97" at bounding box center [166, 141] width 23 height 15
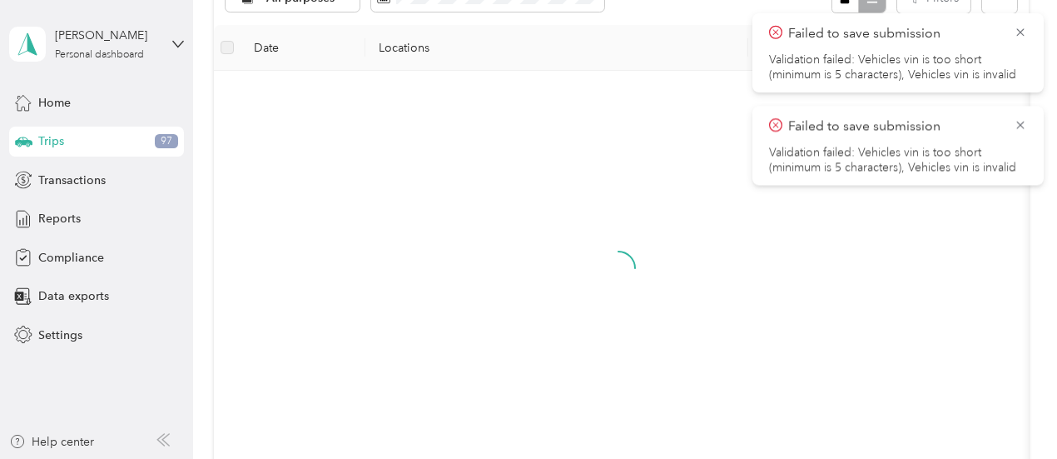
scroll to position [436, 0]
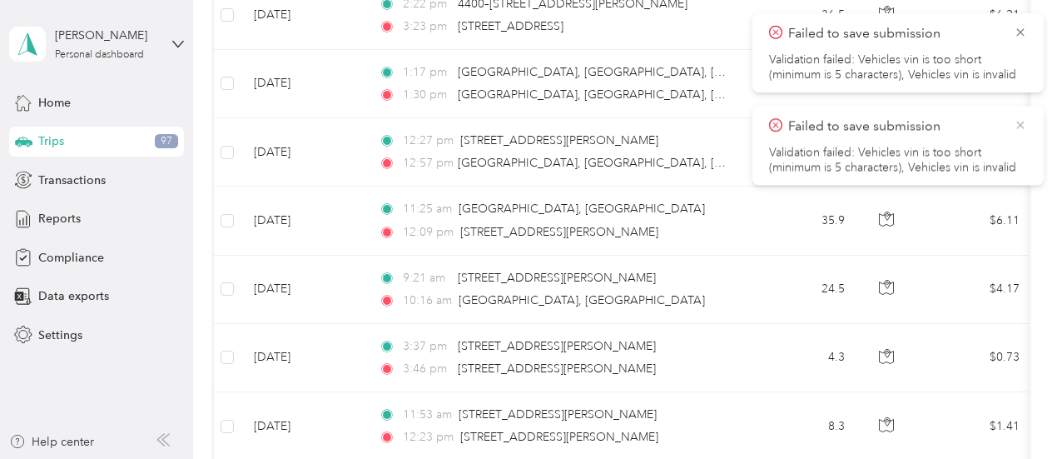
click at [1015, 121] on icon at bounding box center [1020, 124] width 13 height 15
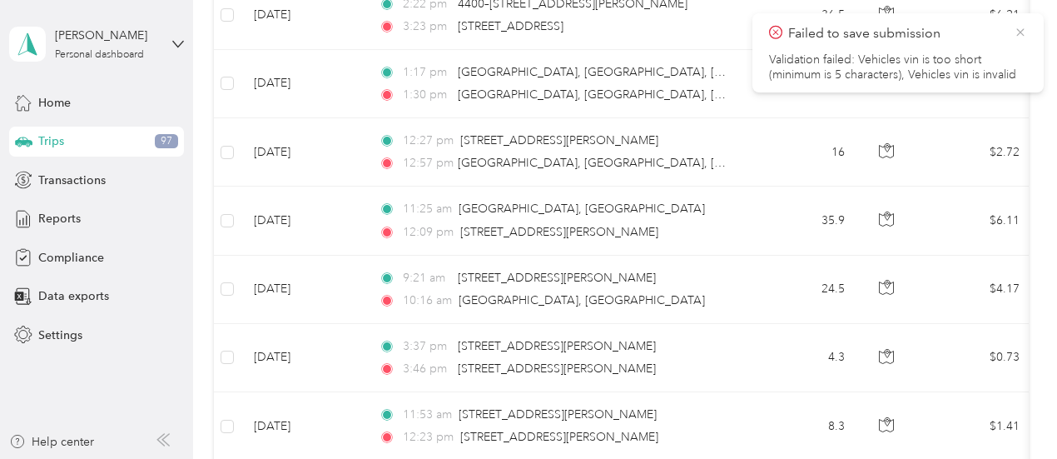
click at [1016, 39] on icon at bounding box center [1020, 32] width 13 height 15
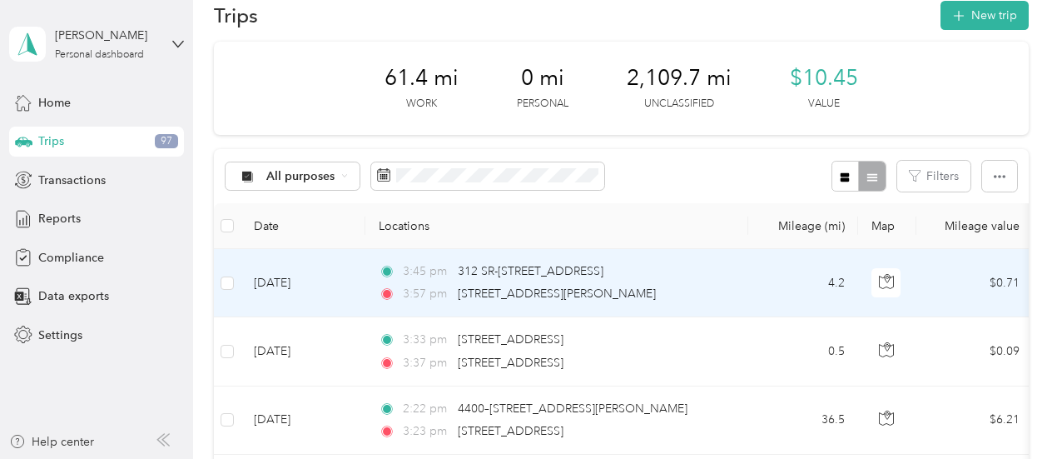
scroll to position [20, 0]
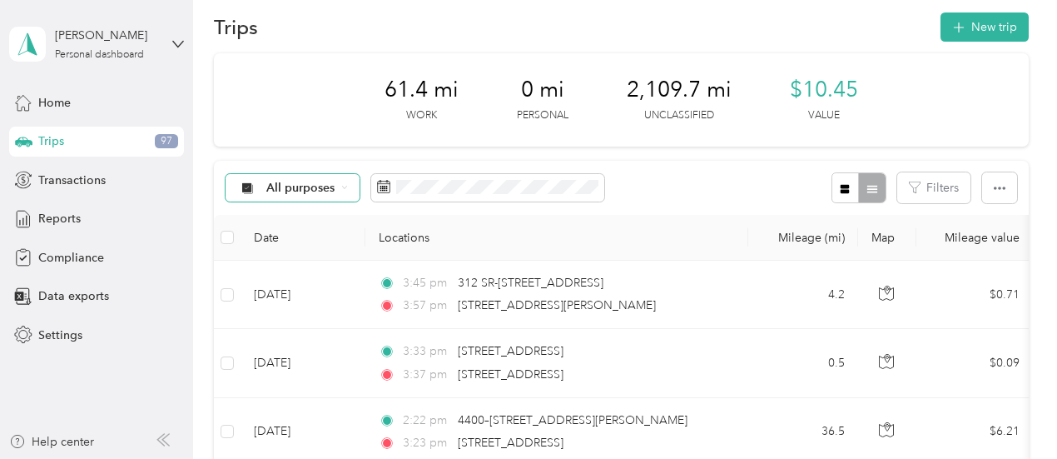
click at [311, 188] on span "All purposes" at bounding box center [300, 188] width 69 height 12
click at [289, 282] on ol "All purposes Unclassified Option Care Health Personal" at bounding box center [306, 257] width 161 height 117
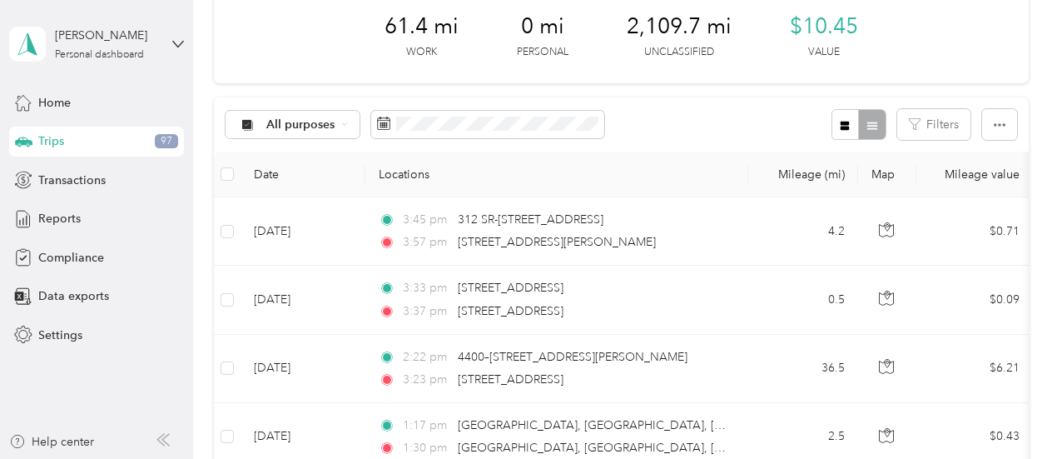
scroll to position [0, 0]
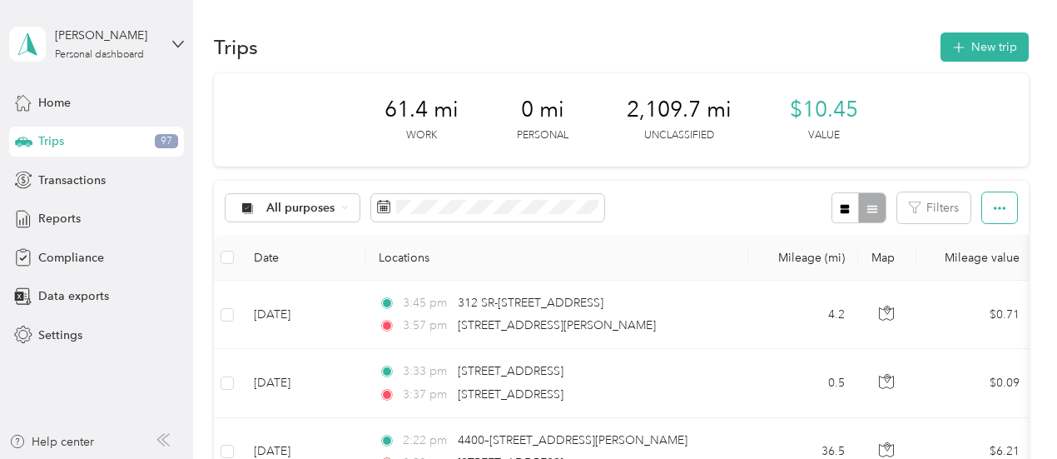
click at [1001, 212] on button "button" at bounding box center [999, 207] width 35 height 31
click at [957, 241] on span "Select all" at bounding box center [977, 238] width 46 height 14
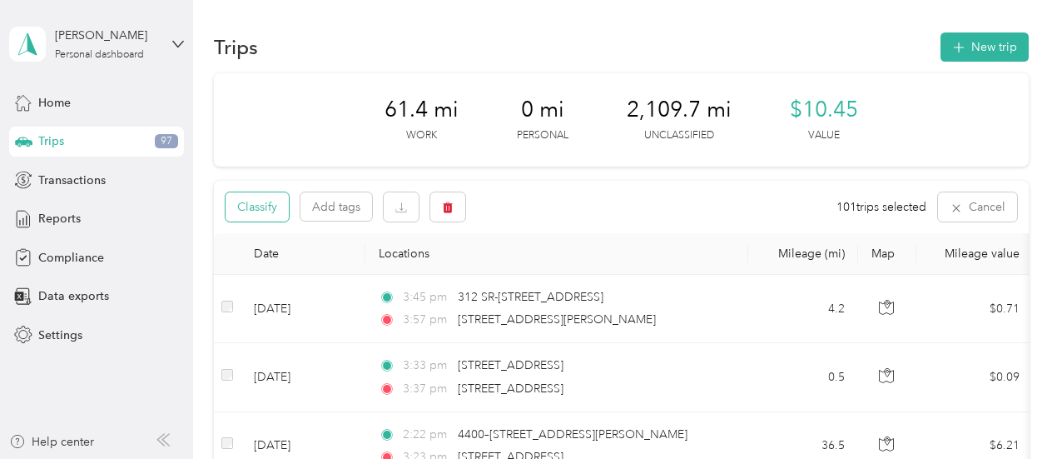
click at [270, 209] on button "Classify" at bounding box center [257, 206] width 63 height 29
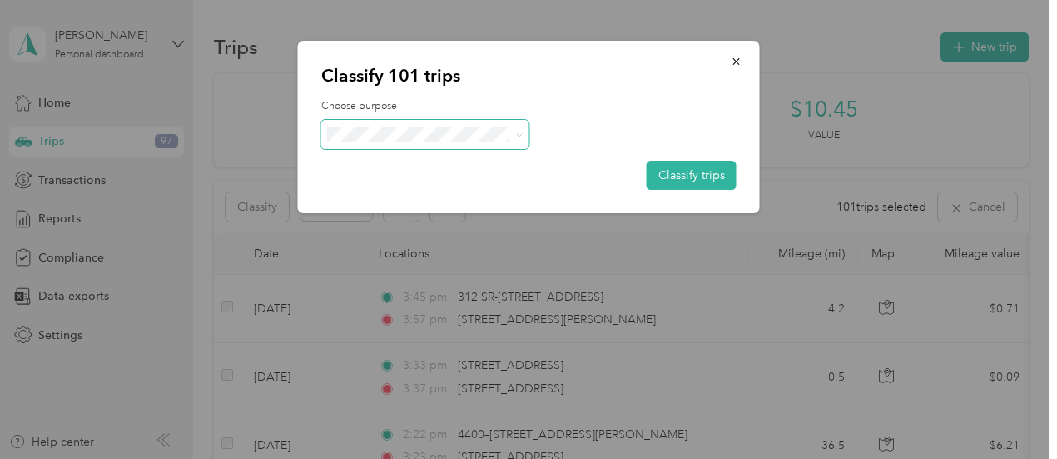
click at [513, 134] on span at bounding box center [515, 134] width 13 height 17
click at [513, 135] on span at bounding box center [515, 134] width 13 height 17
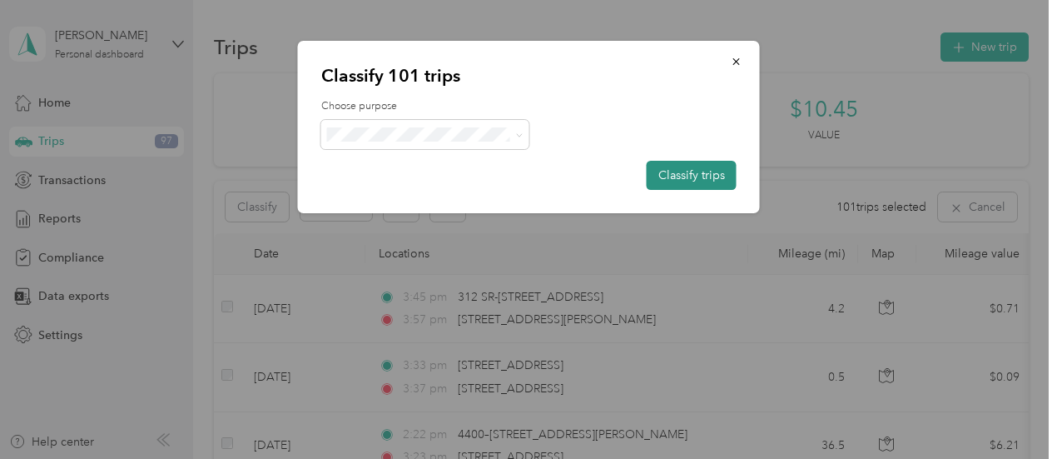
click at [676, 175] on button "Classify trips" at bounding box center [692, 175] width 90 height 29
click at [732, 52] on button "button" at bounding box center [736, 61] width 35 height 29
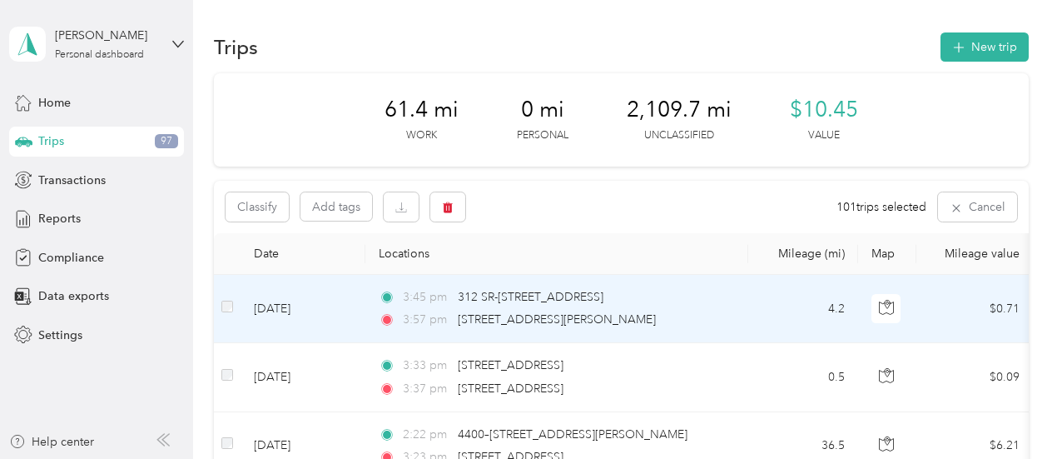
click at [233, 298] on td at bounding box center [227, 309] width 27 height 68
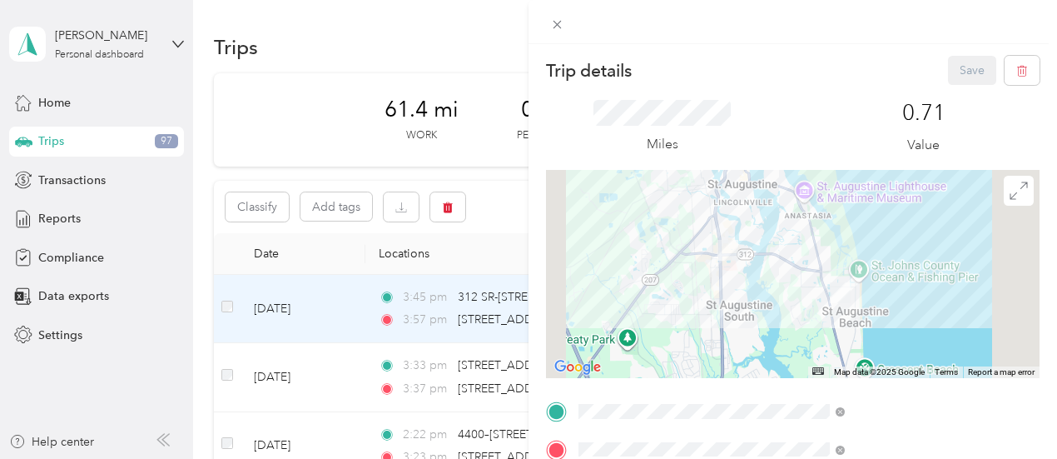
click at [524, 32] on div "Trip details Save This trip cannot be edited because it is either under review,…" at bounding box center [528, 229] width 1057 height 459
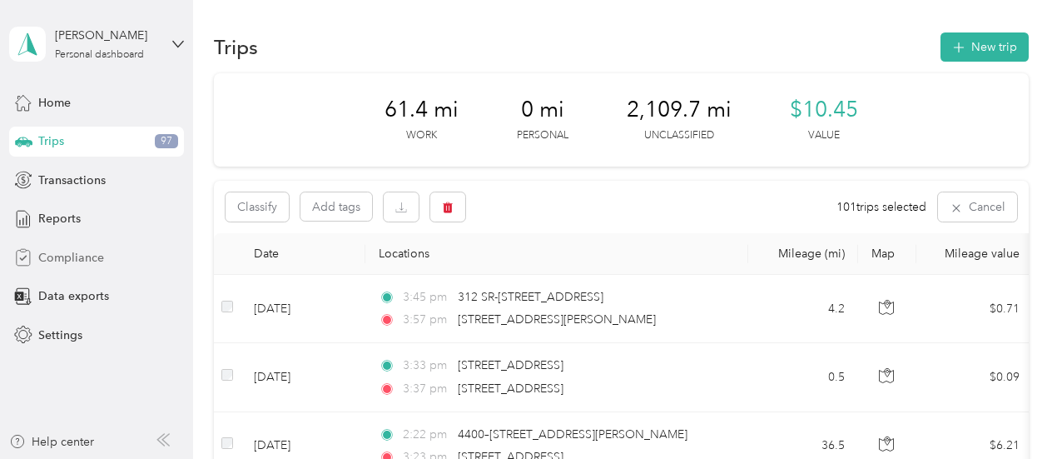
click at [52, 252] on span "Compliance" at bounding box center [71, 257] width 66 height 17
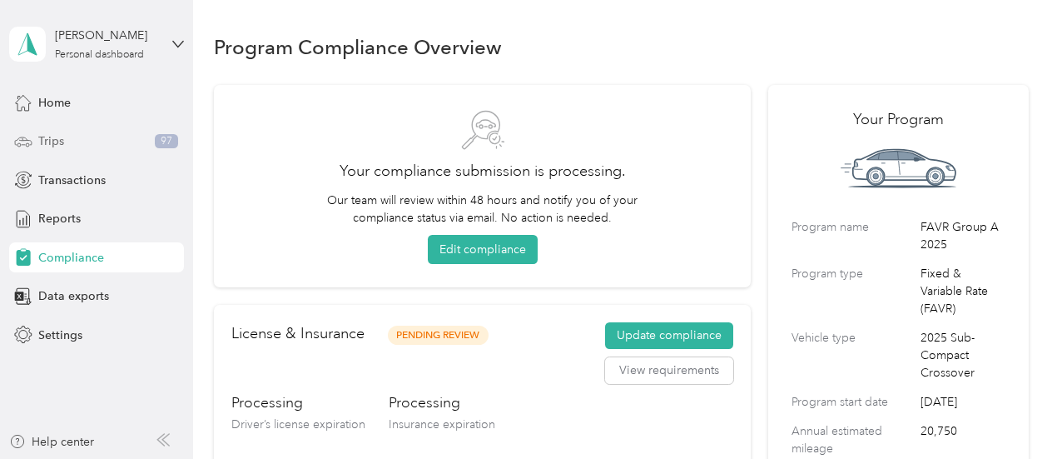
click at [48, 136] on span "Trips" at bounding box center [51, 140] width 26 height 17
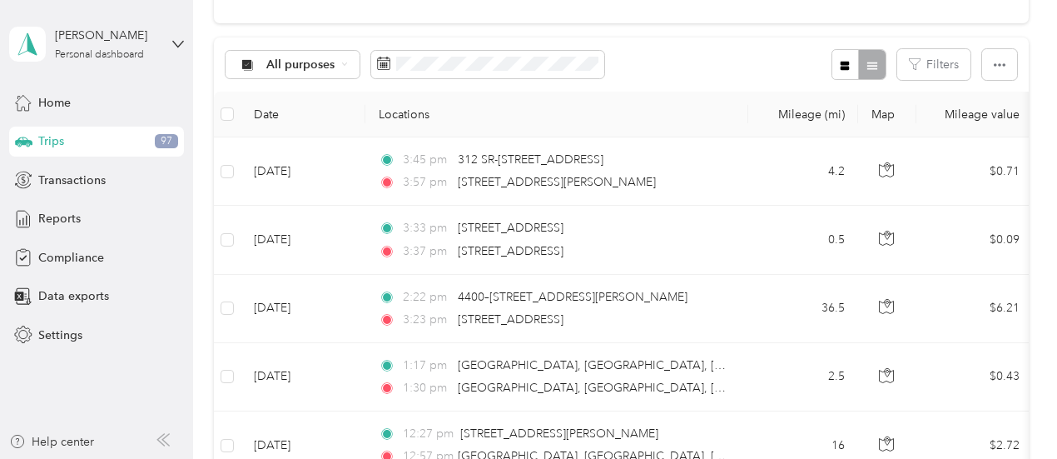
scroll to position [166, 0]
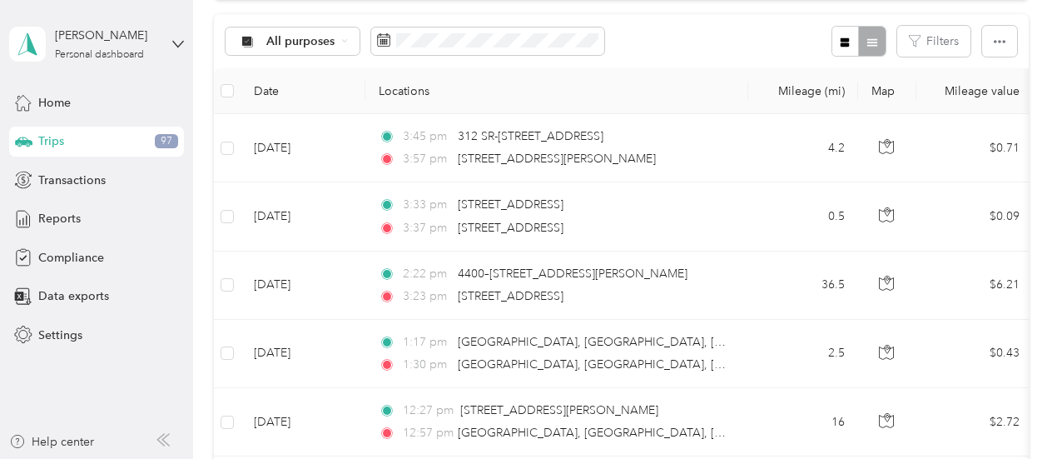
click at [863, 37] on div at bounding box center [858, 41] width 54 height 31
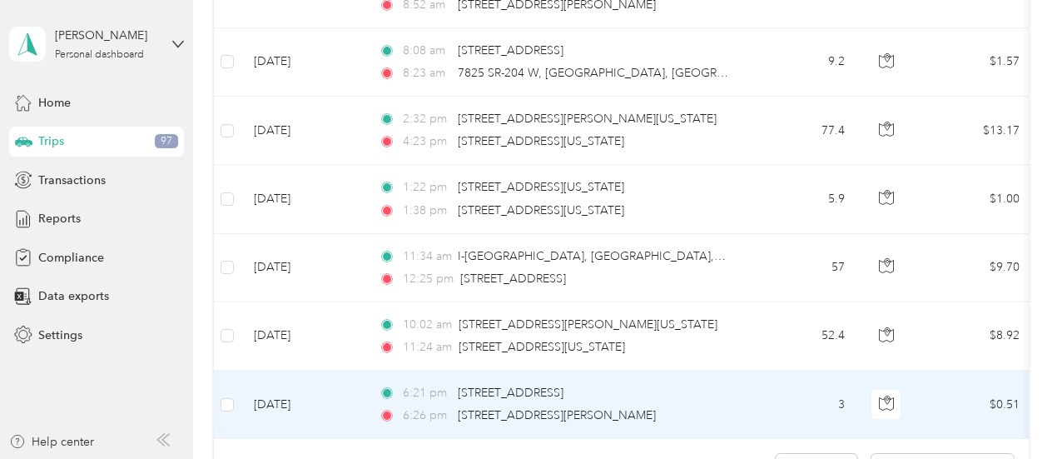
scroll to position [1826, 0]
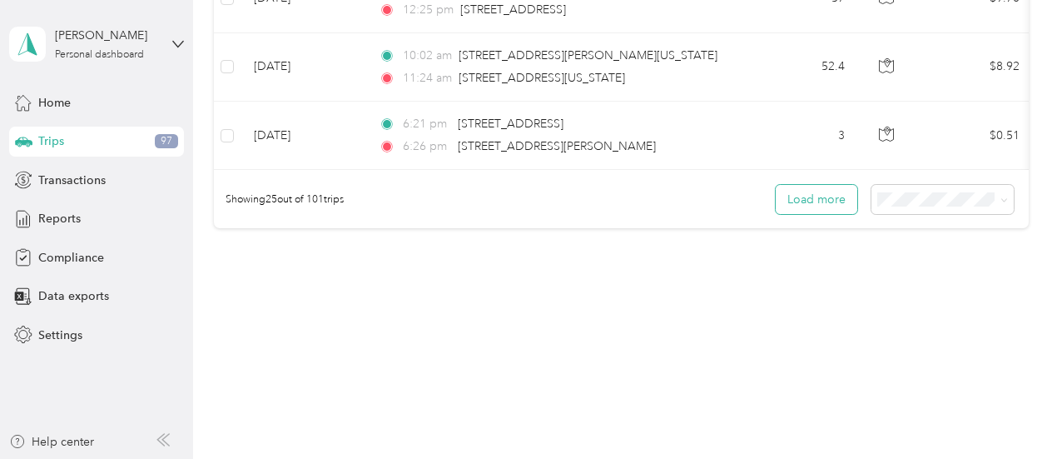
click at [830, 209] on button "Load more" at bounding box center [817, 199] width 82 height 29
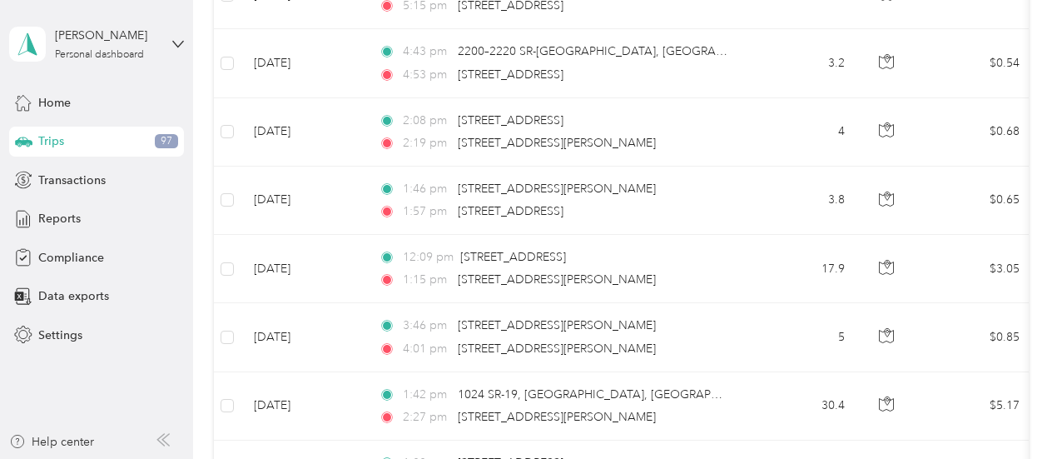
scroll to position [3031, 0]
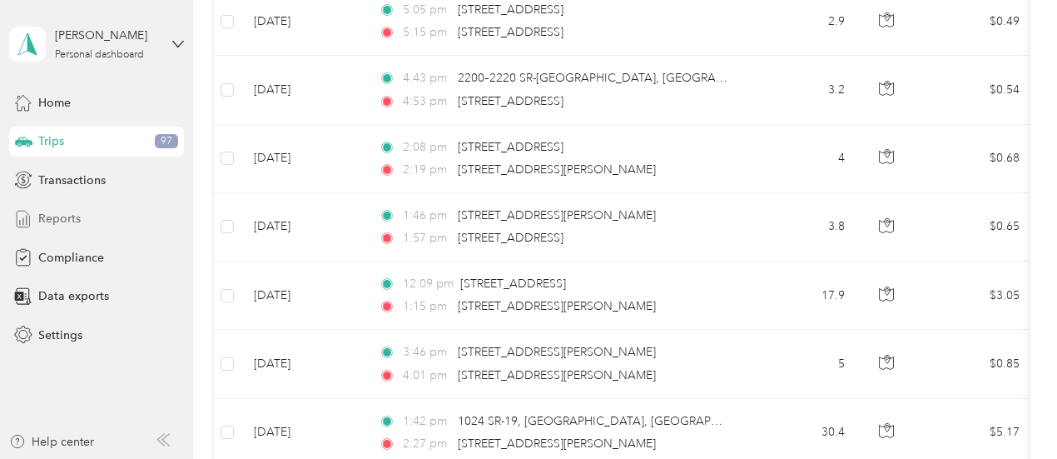
click at [45, 219] on span "Reports" at bounding box center [59, 218] width 42 height 17
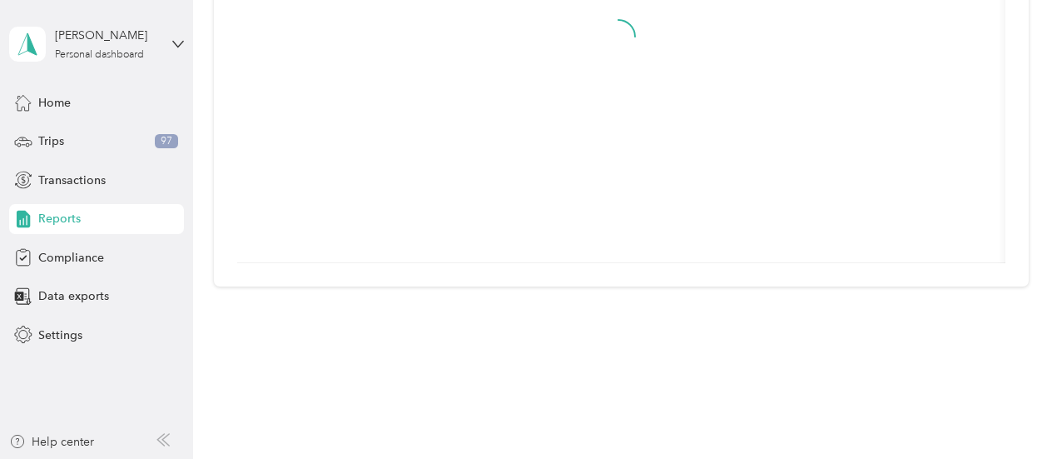
scroll to position [102, 0]
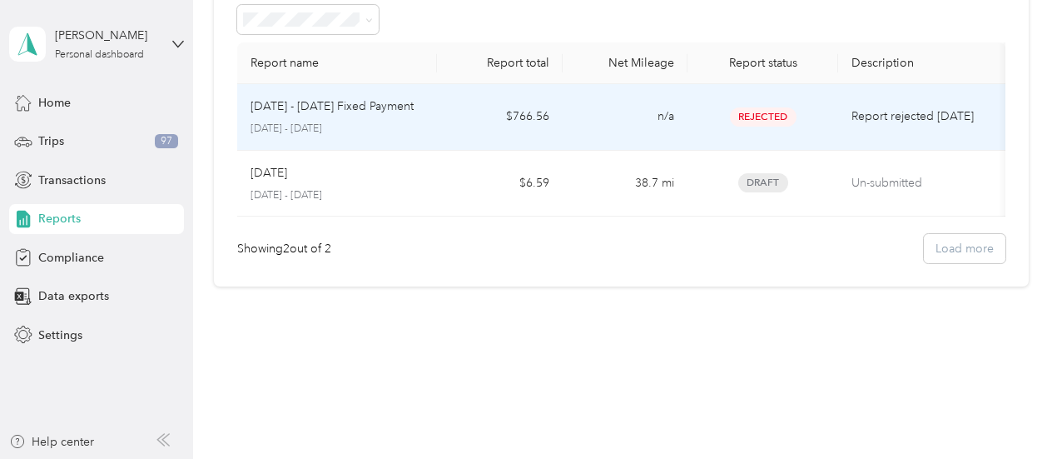
click at [752, 107] on span "Rejected" at bounding box center [763, 116] width 67 height 19
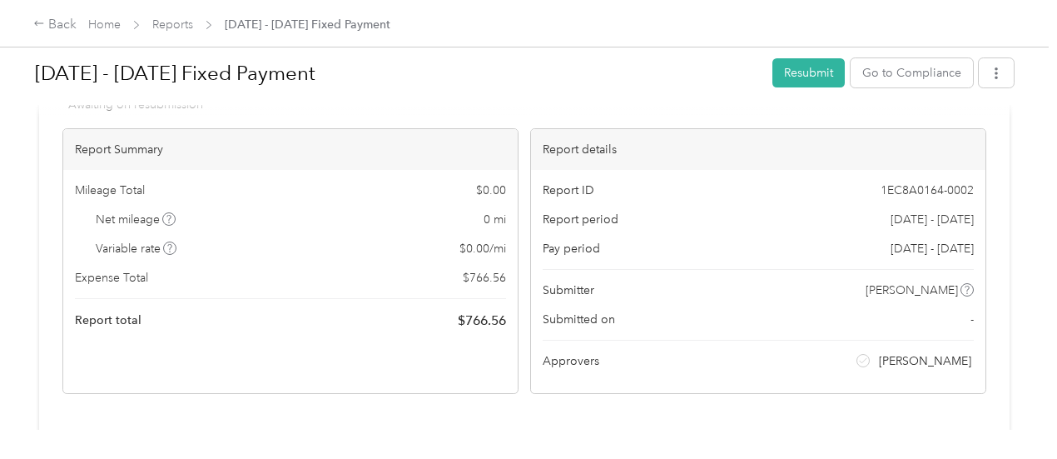
scroll to position [83, 0]
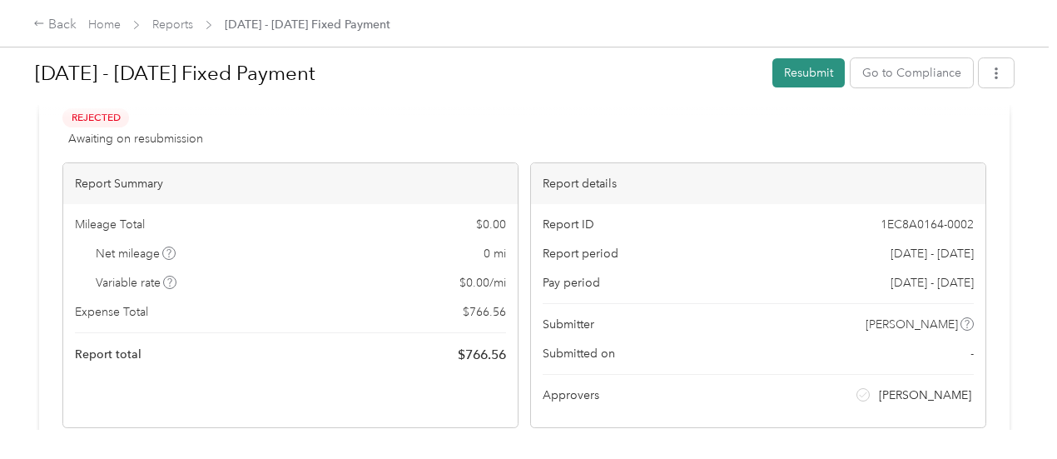
click at [794, 74] on button "Resubmit" at bounding box center [808, 72] width 72 height 29
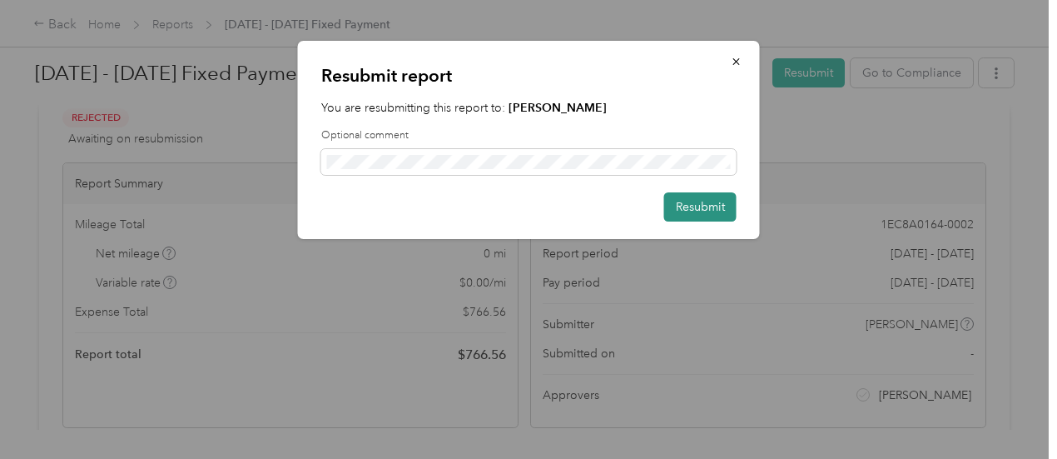
click at [701, 211] on button "Resubmit" at bounding box center [700, 206] width 72 height 29
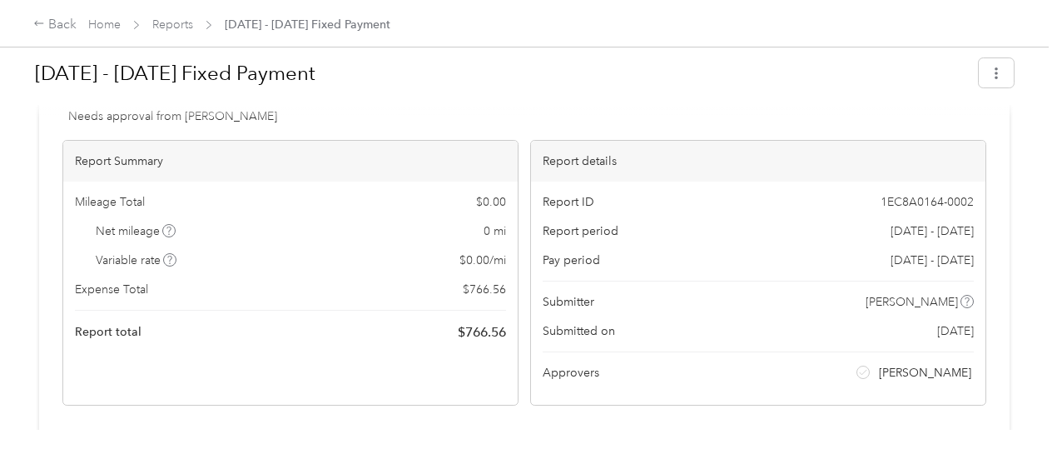
scroll to position [0, 0]
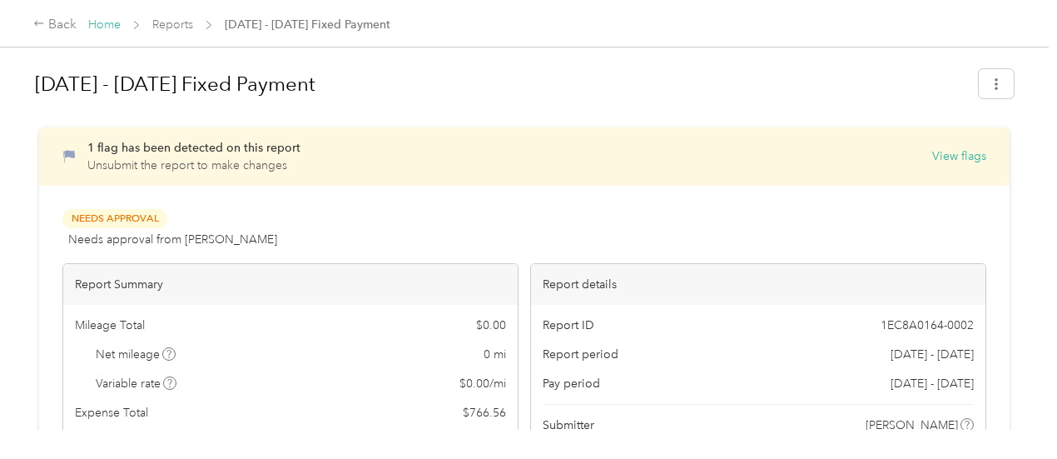
click at [101, 26] on link "Home" at bounding box center [104, 24] width 32 height 14
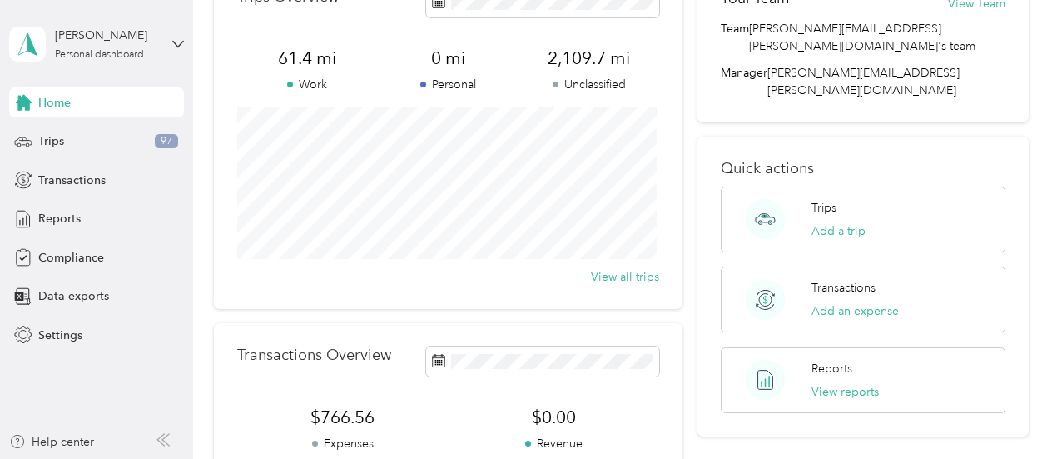
scroll to position [83, 0]
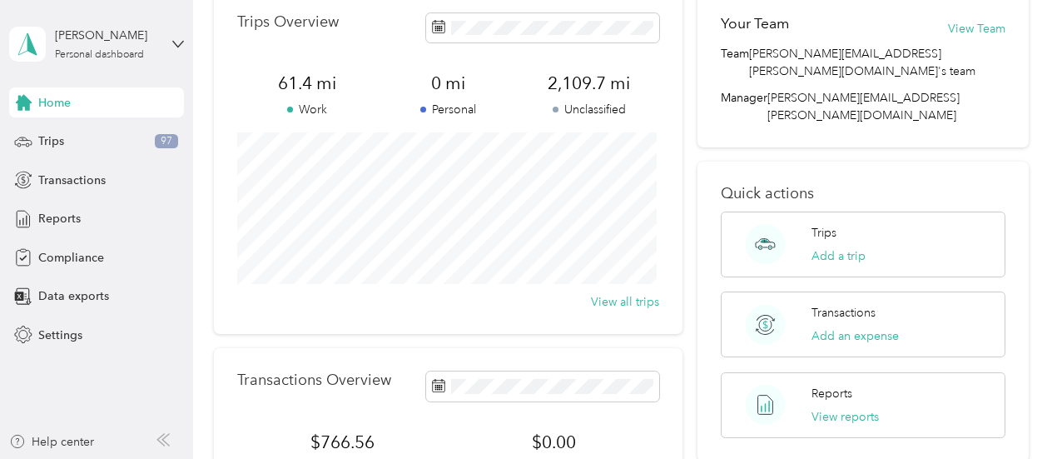
click at [420, 109] on span at bounding box center [423, 110] width 6 height 6
click at [285, 107] on p "Work" at bounding box center [307, 109] width 141 height 17
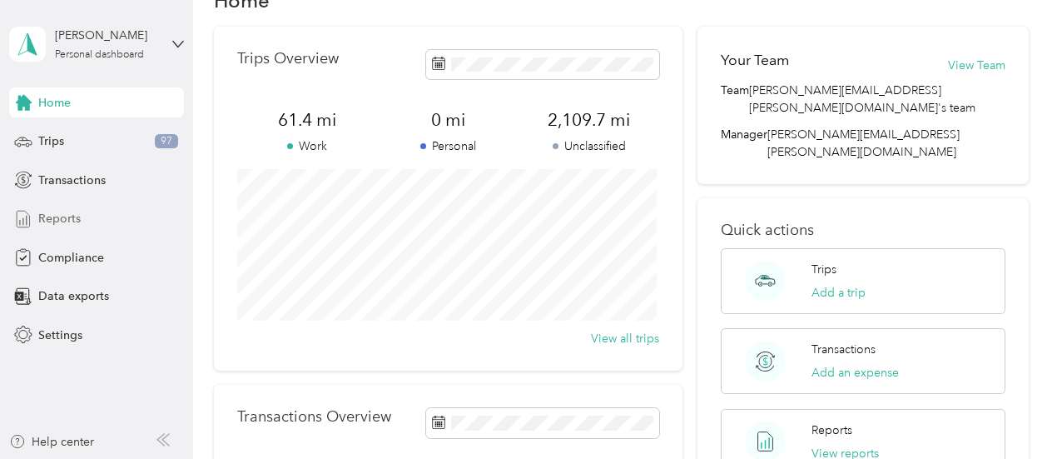
scroll to position [38, 0]
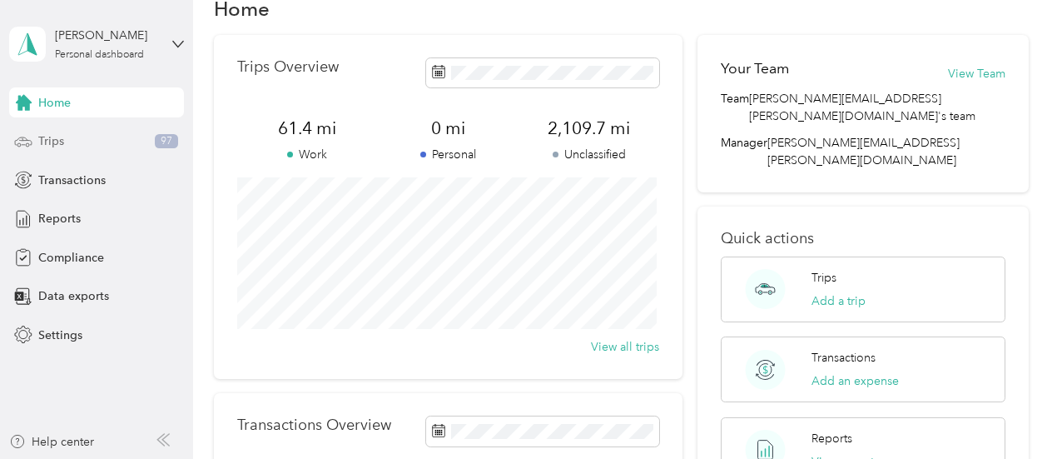
click at [52, 140] on span "Trips" at bounding box center [51, 140] width 26 height 17
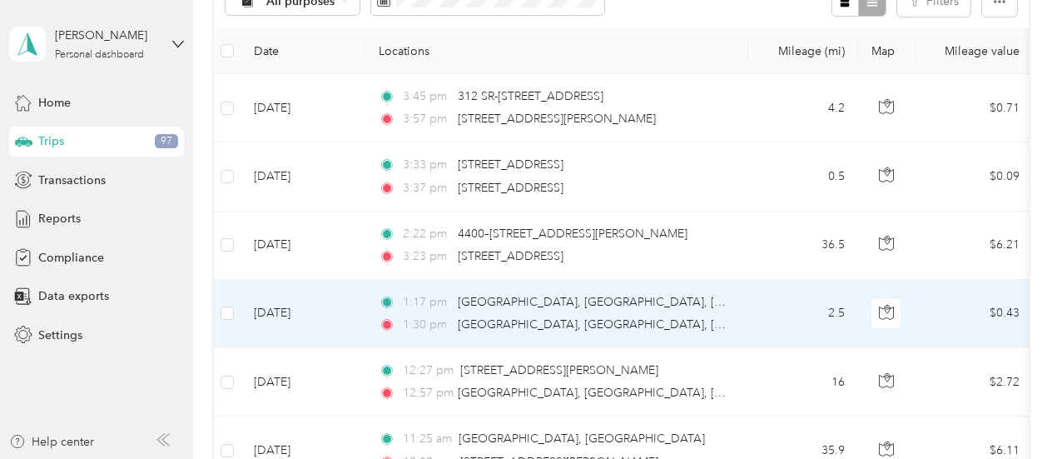
scroll to position [205, 0]
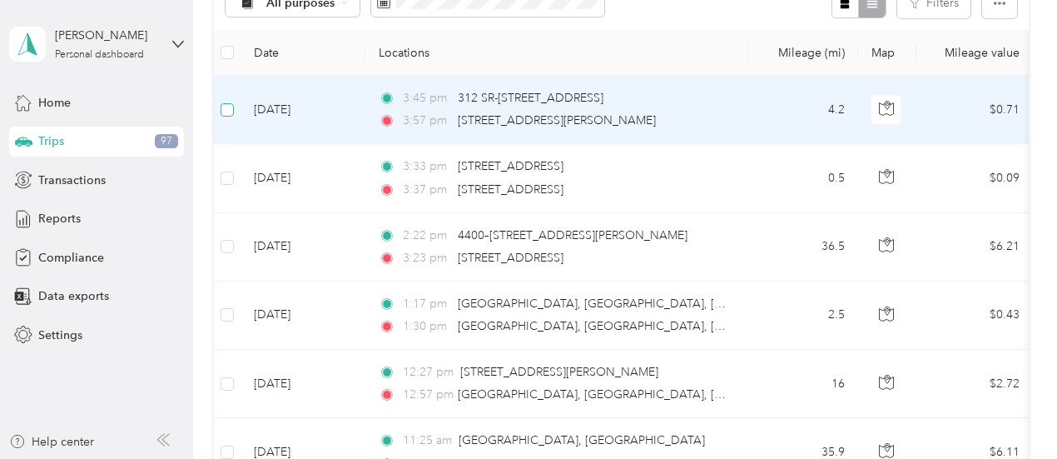
click at [226, 101] on label at bounding box center [227, 110] width 13 height 18
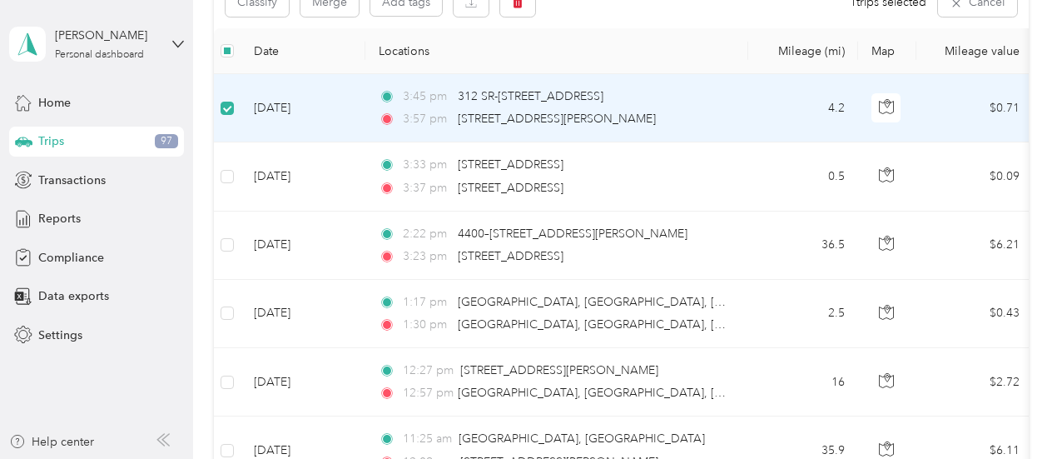
scroll to position [203, 0]
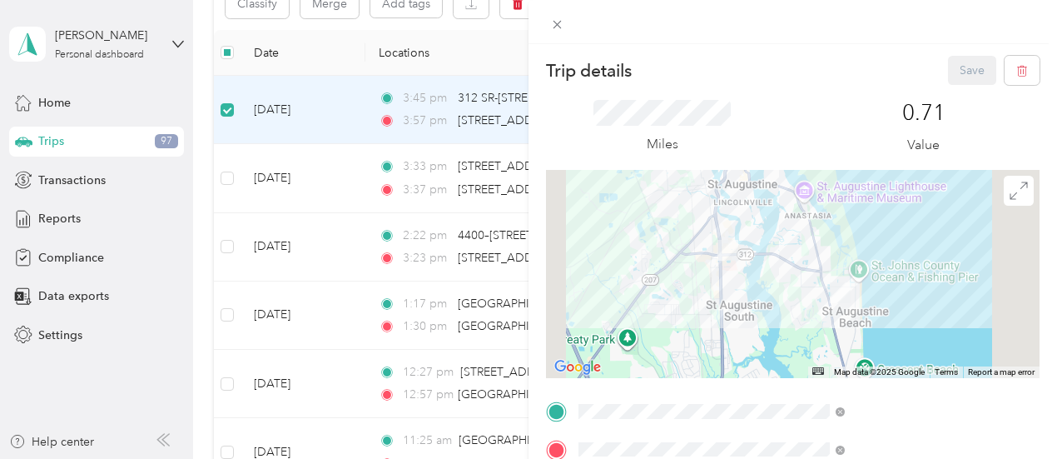
click at [228, 177] on div "Trip details Save This trip cannot be edited because it is either under review,…" at bounding box center [528, 229] width 1057 height 459
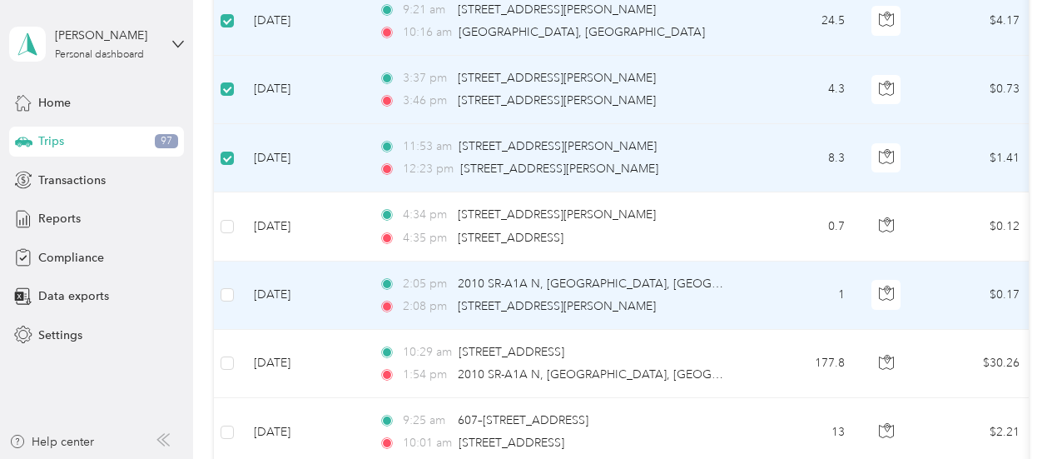
scroll to position [786, 0]
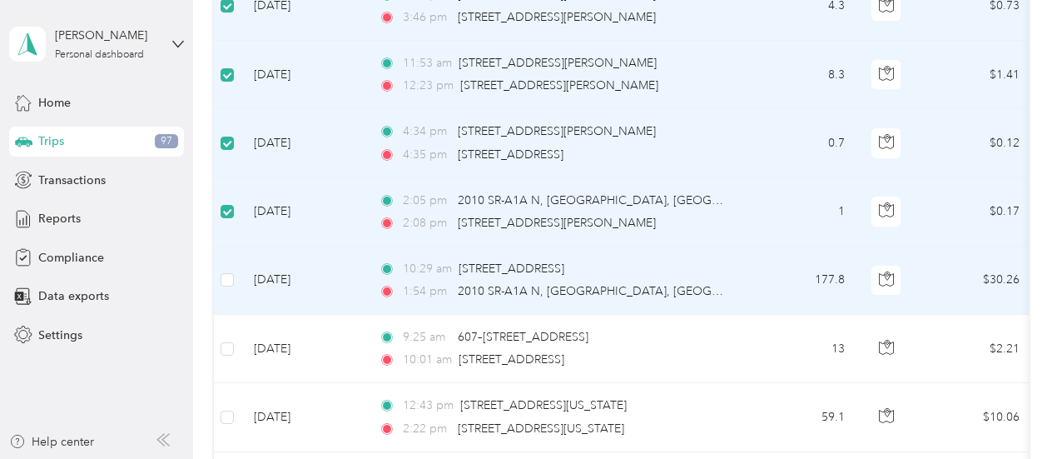
click at [233, 265] on td at bounding box center [227, 280] width 27 height 68
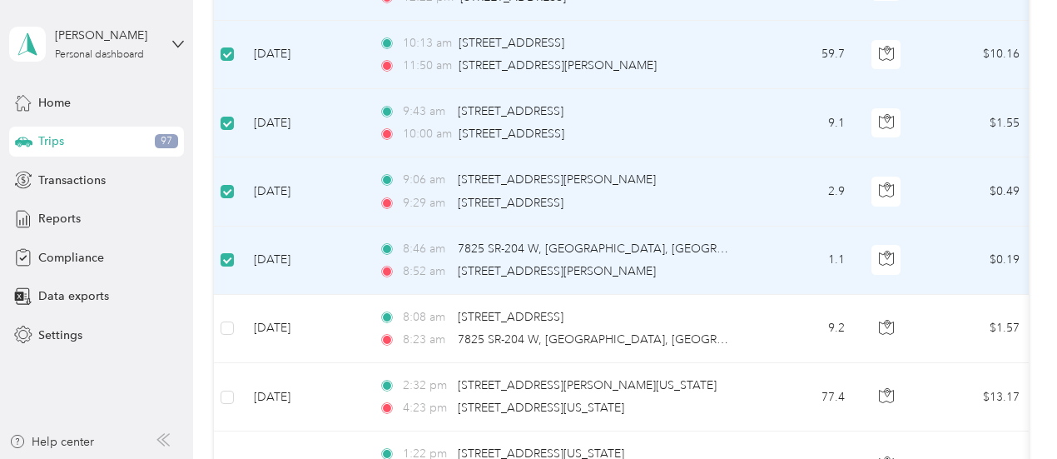
scroll to position [1368, 0]
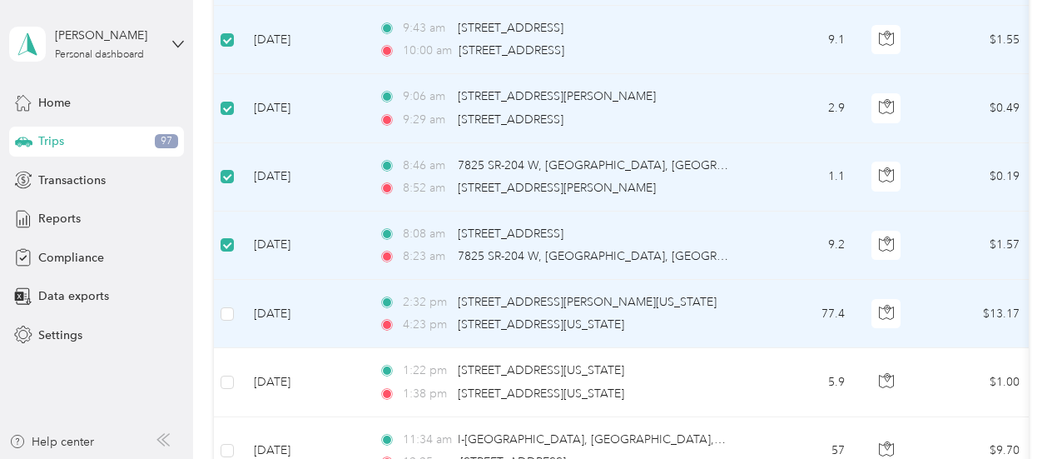
click at [235, 307] on td at bounding box center [227, 314] width 27 height 68
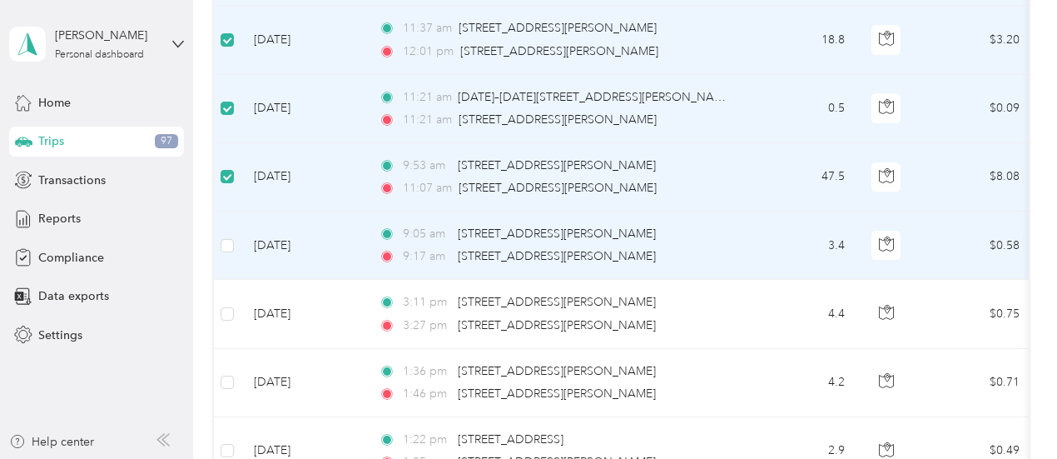
scroll to position [2284, 0]
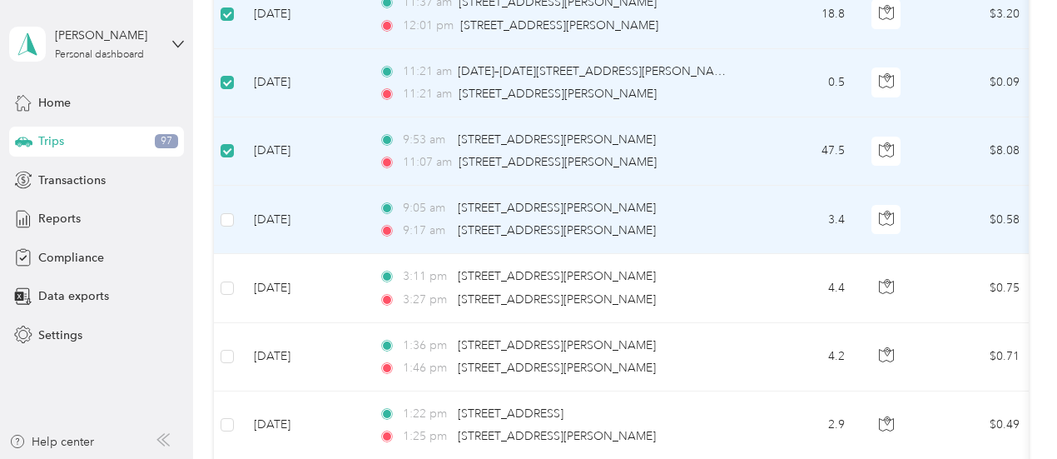
click at [226, 219] on td at bounding box center [227, 220] width 27 height 68
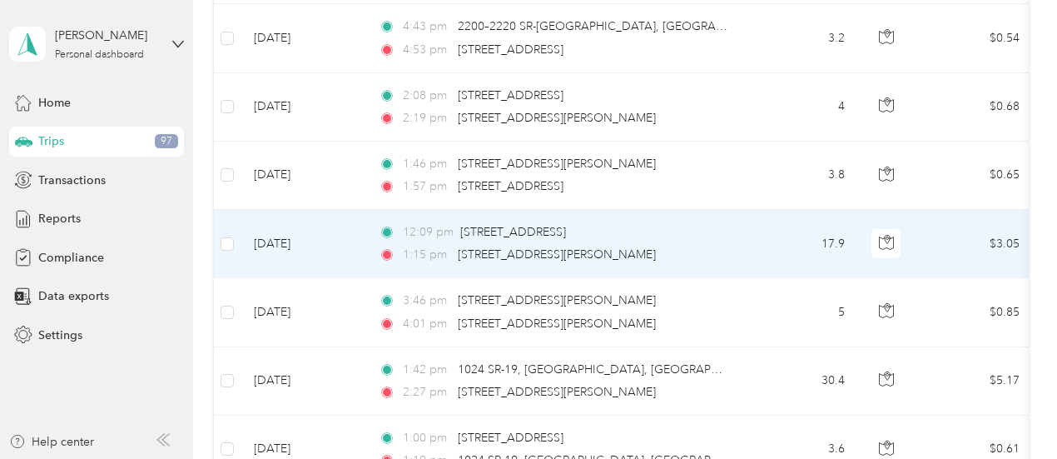
scroll to position [3116, 0]
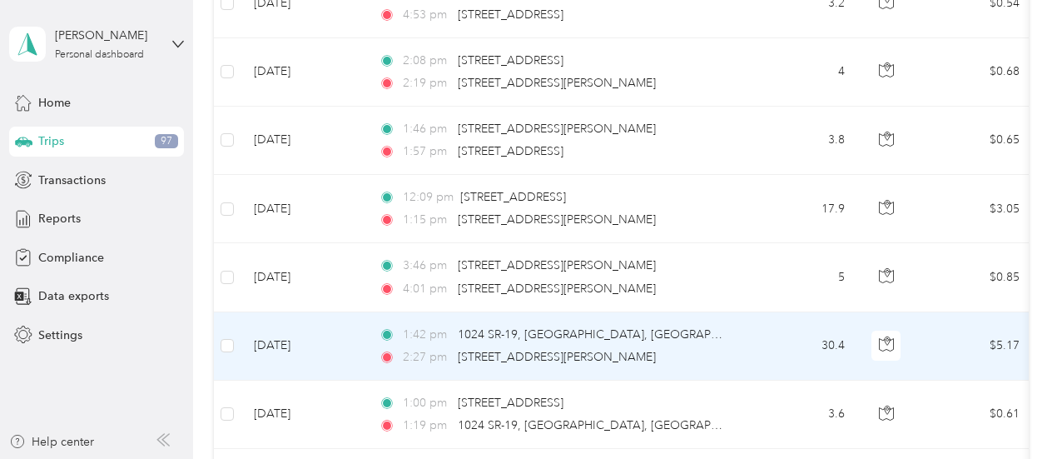
click at [235, 334] on td at bounding box center [227, 346] width 27 height 68
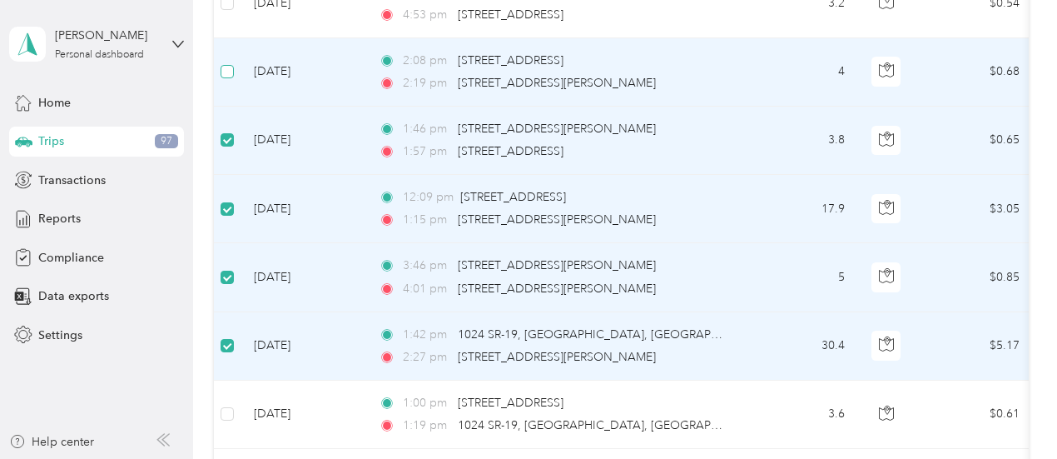
click at [228, 67] on label at bounding box center [227, 71] width 13 height 18
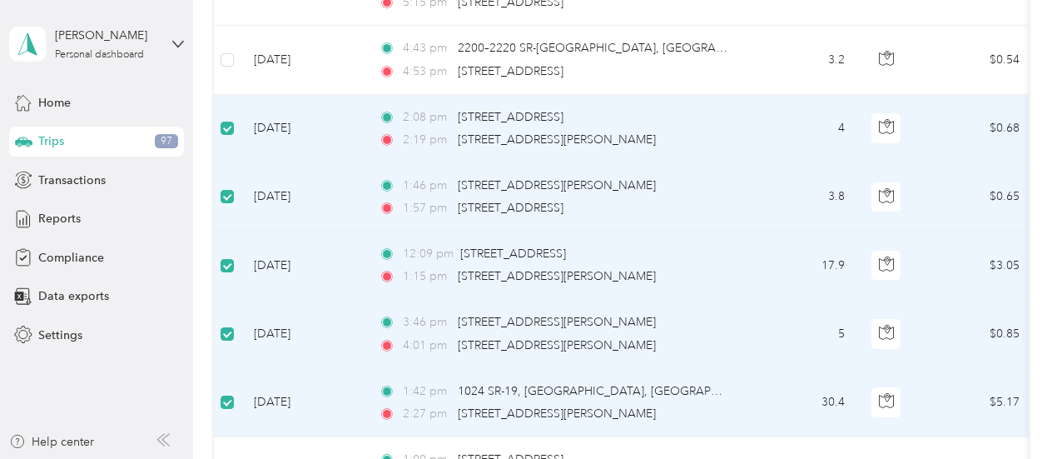
scroll to position [3033, 0]
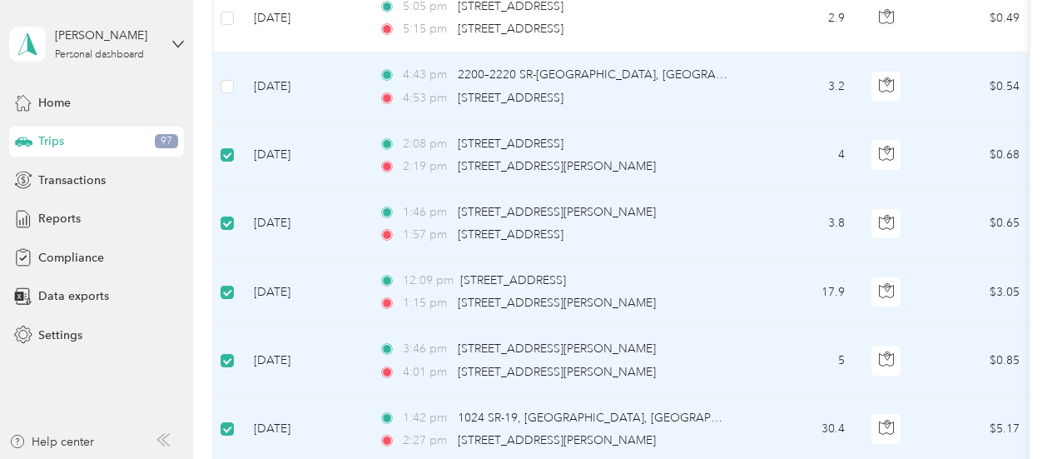
click at [218, 76] on td at bounding box center [227, 86] width 27 height 68
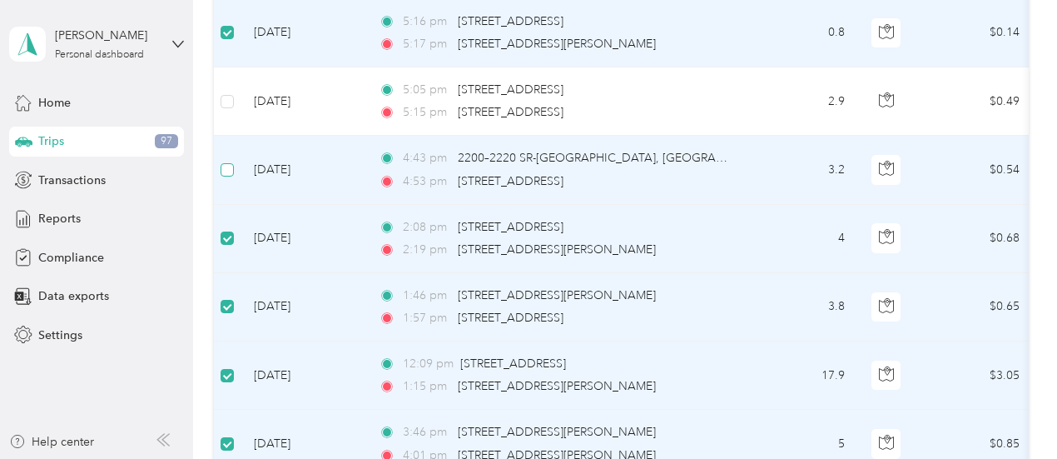
click at [222, 166] on label at bounding box center [227, 170] width 13 height 18
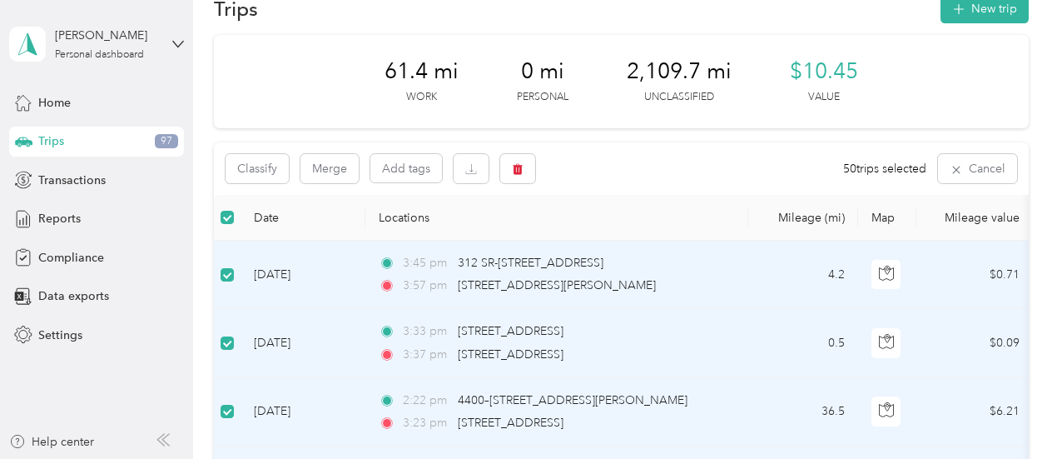
scroll to position [37, 0]
click at [273, 169] on button "Classify" at bounding box center [257, 170] width 63 height 29
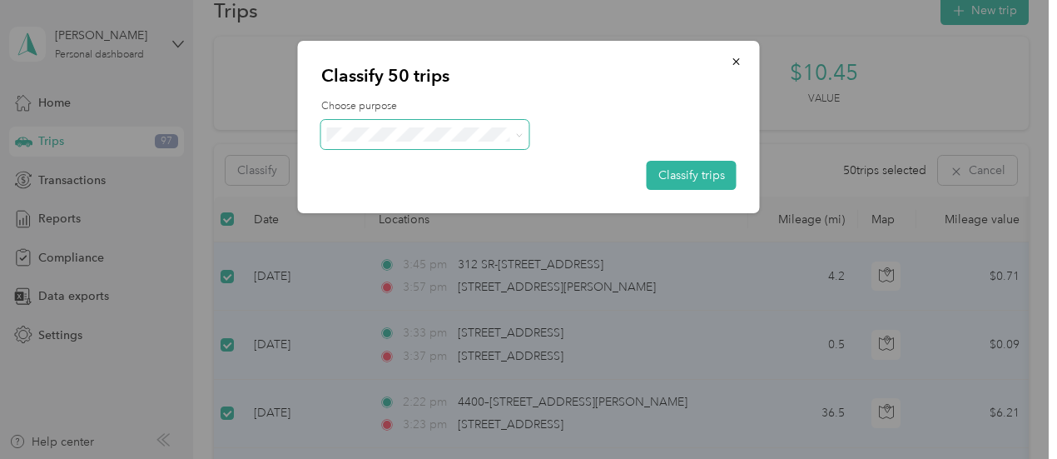
click at [518, 135] on icon at bounding box center [518, 134] width 7 height 7
click at [439, 165] on span "Option Care Health" at bounding box center [439, 164] width 155 height 17
click at [658, 179] on button "Classify trips" at bounding box center [692, 175] width 90 height 29
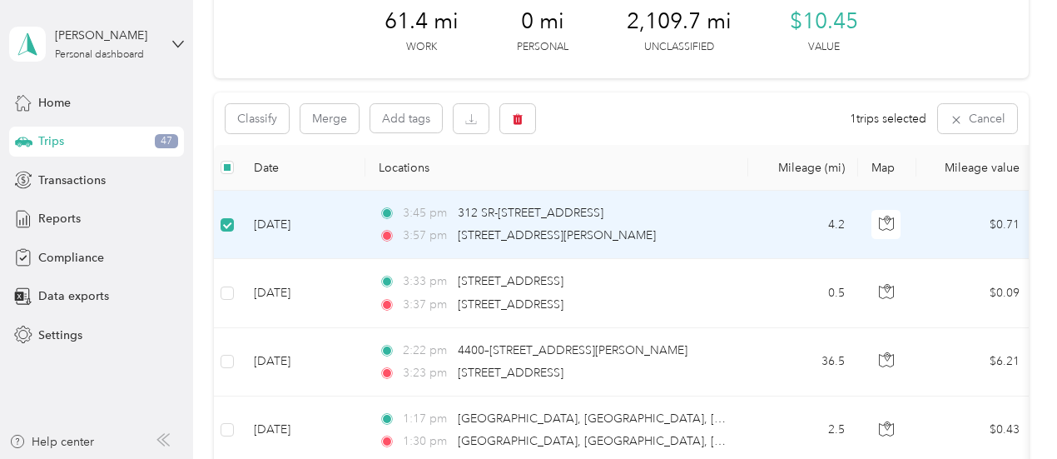
scroll to position [83, 0]
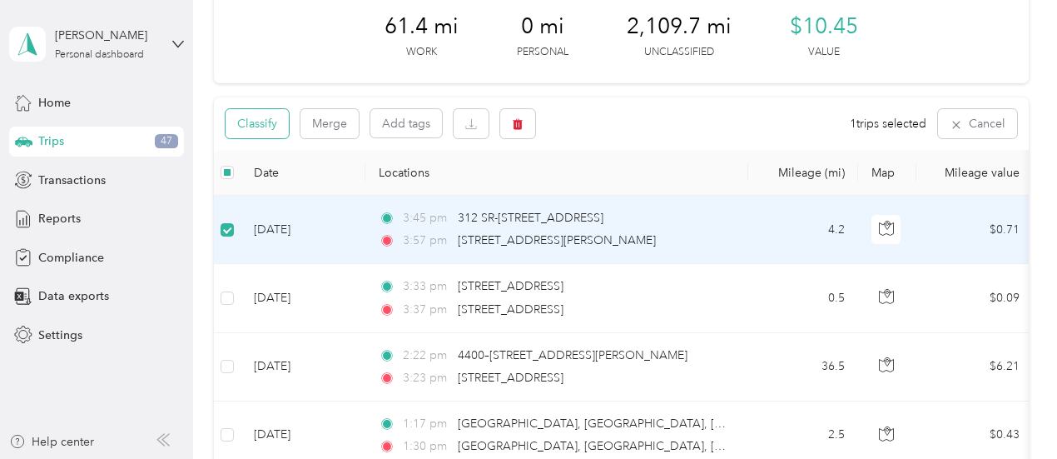
click at [250, 123] on button "Classify" at bounding box center [257, 123] width 63 height 29
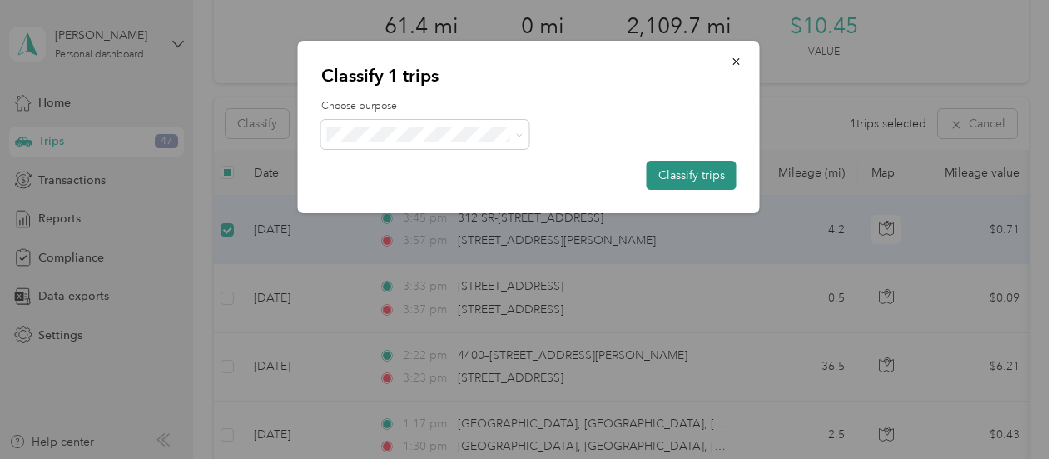
click at [678, 173] on button "Classify trips" at bounding box center [692, 175] width 90 height 29
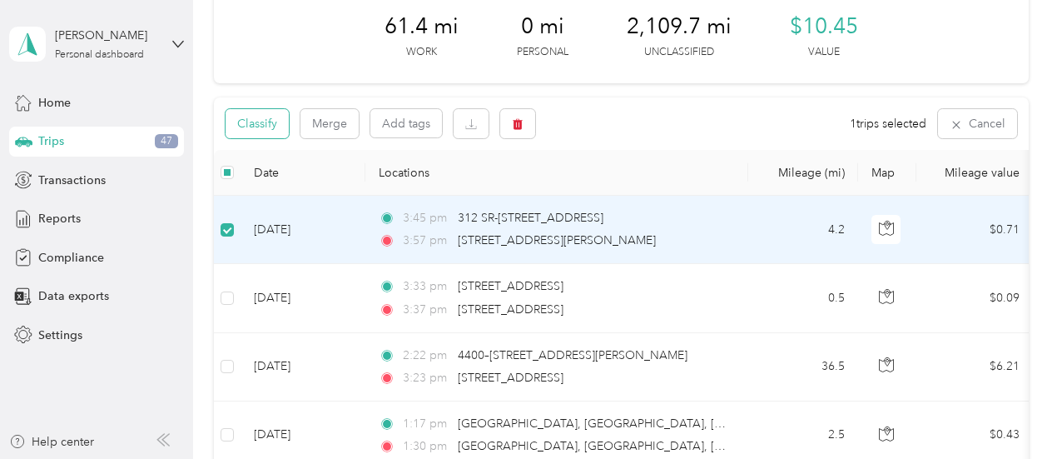
click at [257, 125] on button "Classify" at bounding box center [257, 123] width 63 height 29
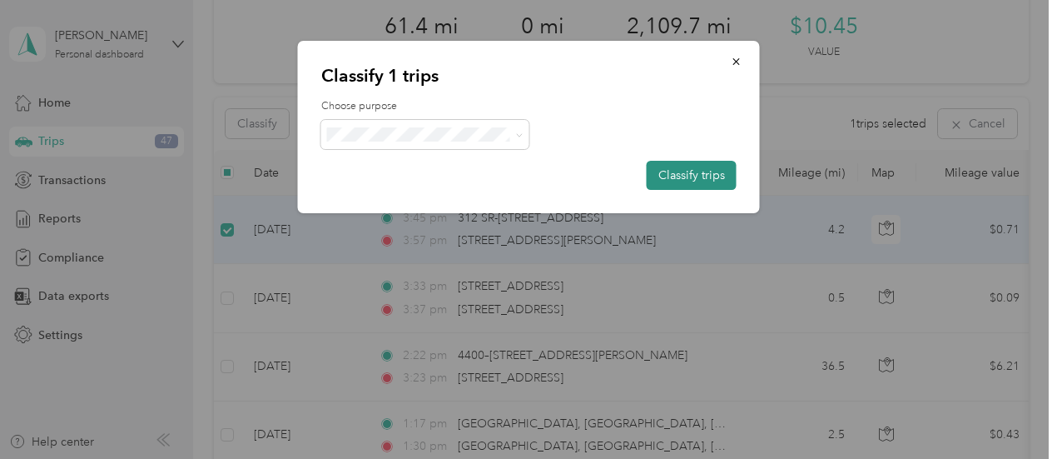
click at [680, 176] on button "Classify trips" at bounding box center [692, 175] width 90 height 29
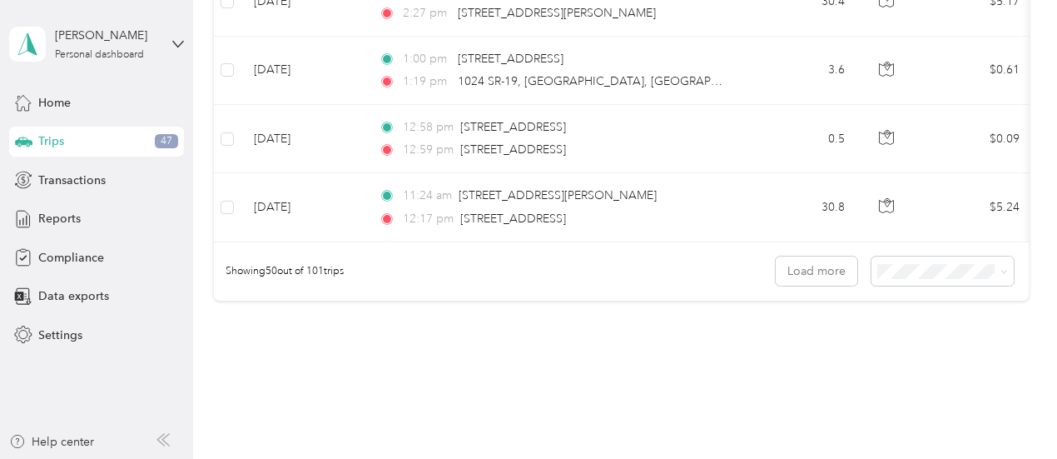
scroll to position [3530, 0]
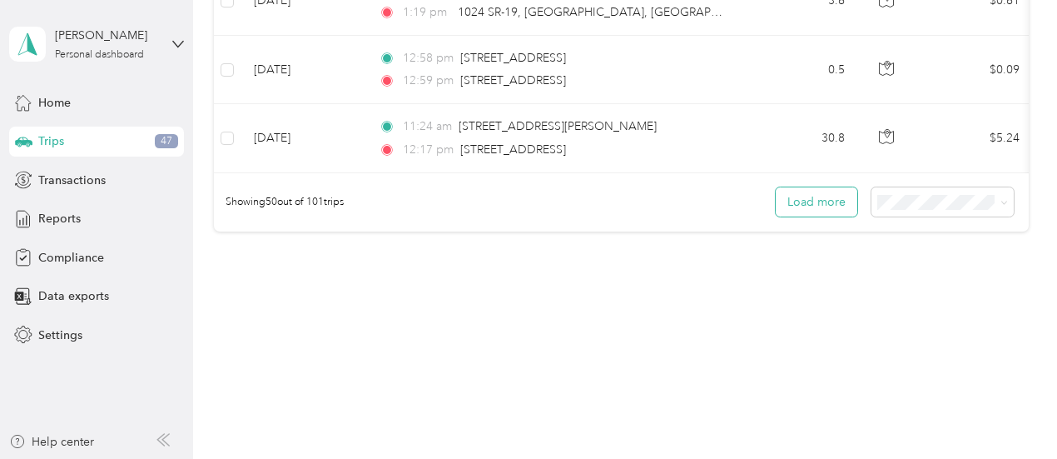
click at [822, 206] on button "Load more" at bounding box center [817, 201] width 82 height 29
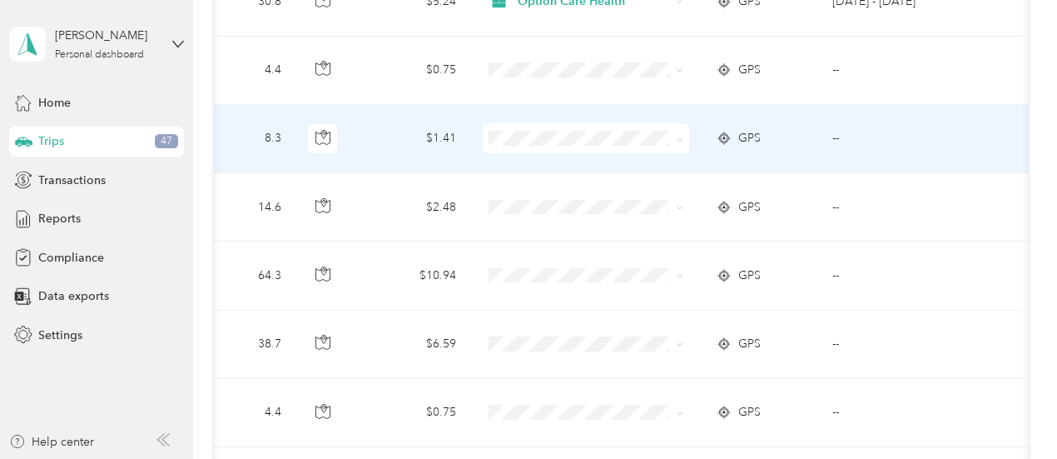
scroll to position [3569, 0]
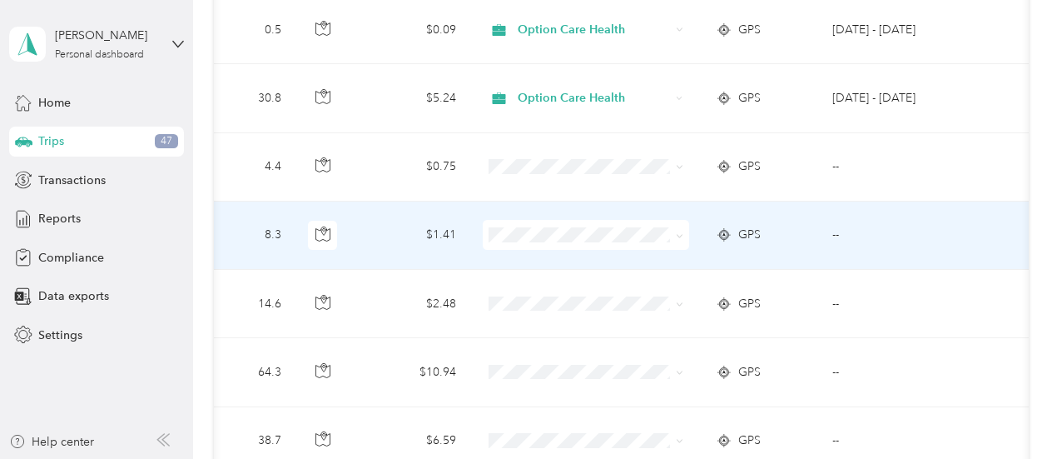
click at [677, 232] on icon at bounding box center [679, 235] width 7 height 7
click at [563, 282] on span "Personal" at bounding box center [596, 279] width 154 height 17
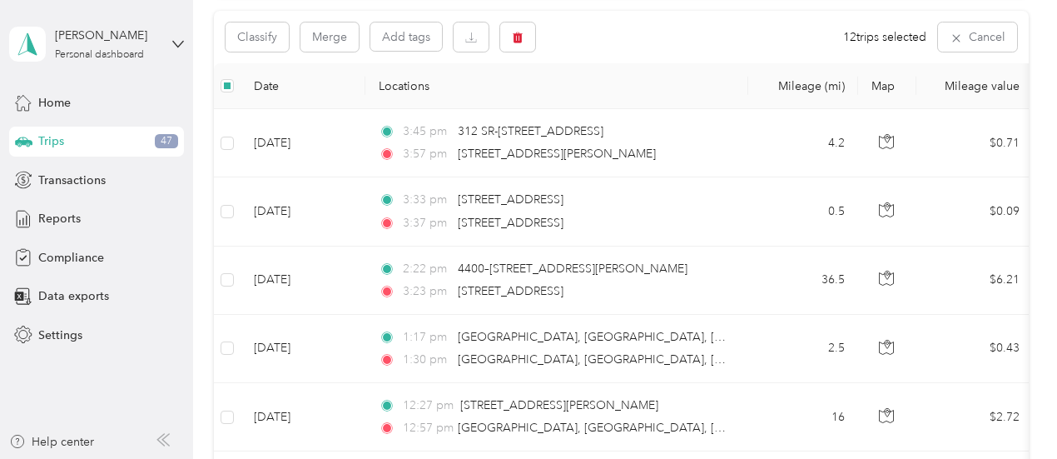
scroll to position [0, 0]
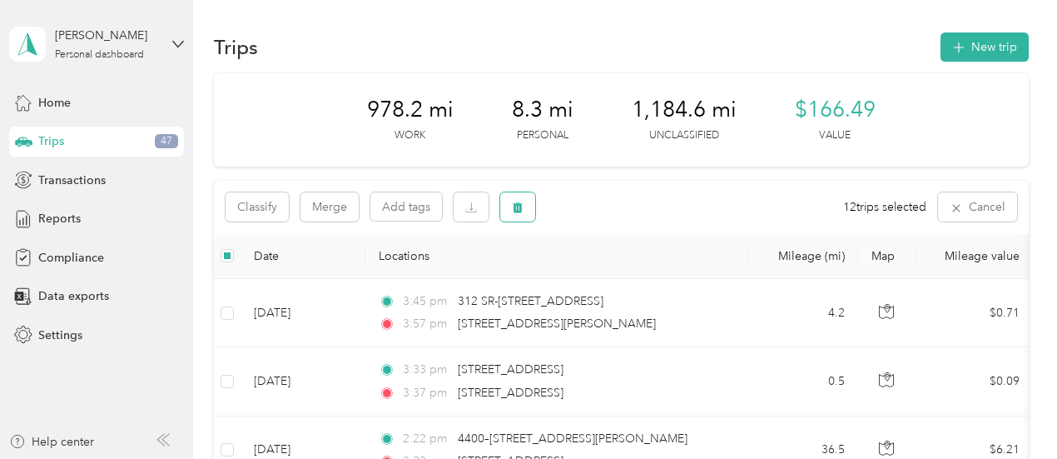
click at [526, 214] on button "button" at bounding box center [517, 206] width 35 height 29
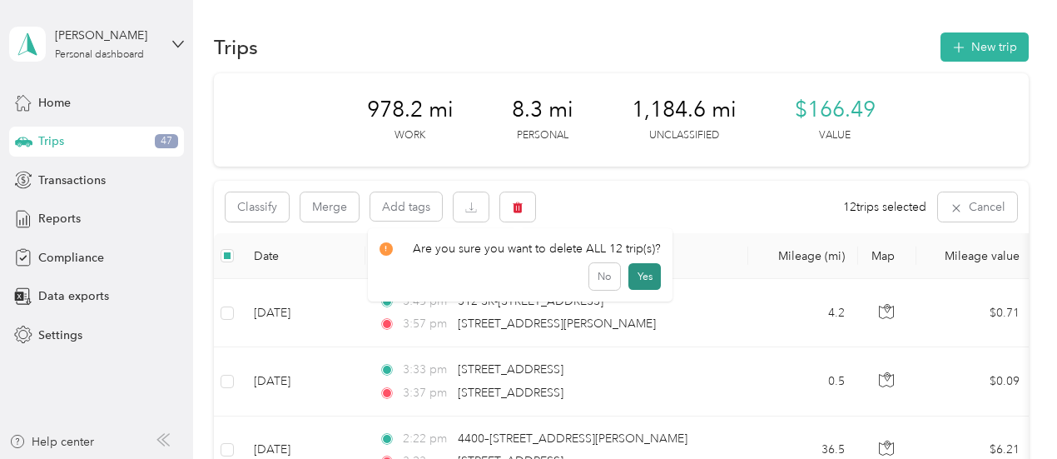
click at [631, 279] on button "Yes" at bounding box center [644, 276] width 32 height 27
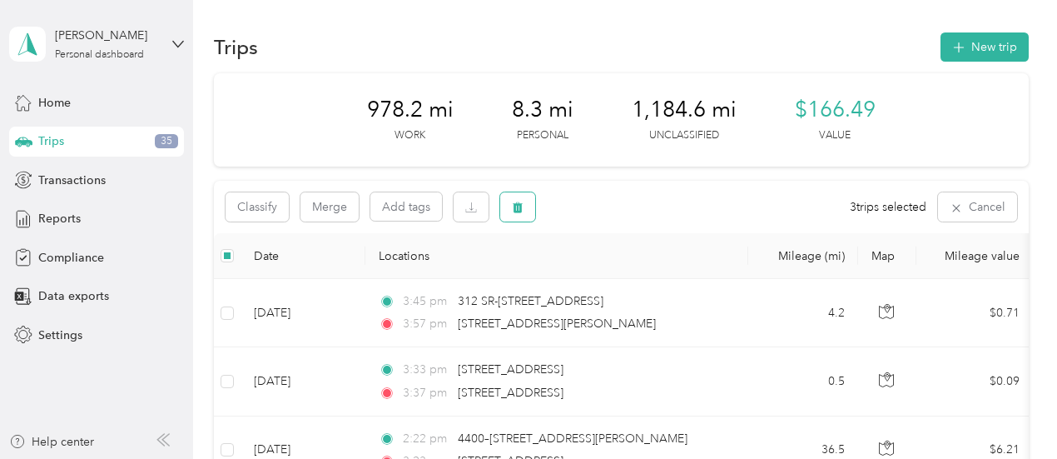
click at [524, 214] on button "button" at bounding box center [517, 206] width 35 height 29
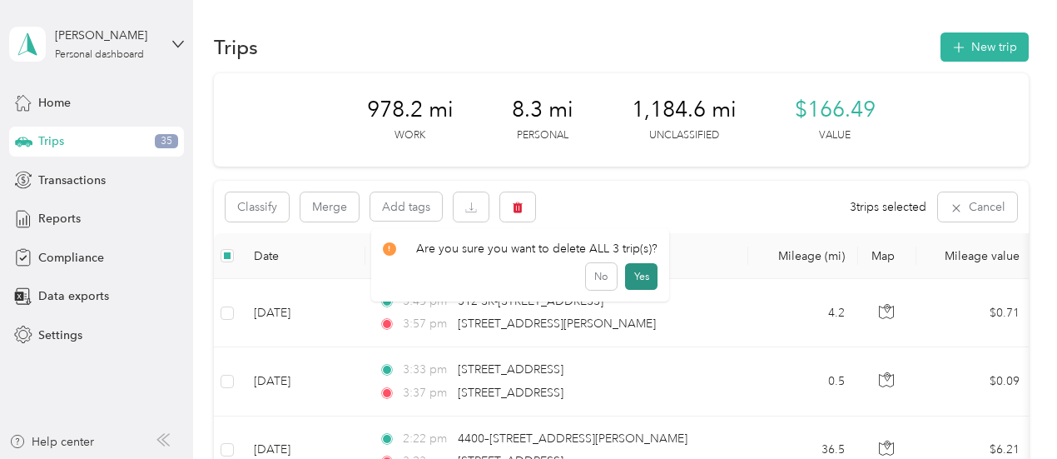
click at [637, 277] on button "Yes" at bounding box center [641, 276] width 32 height 27
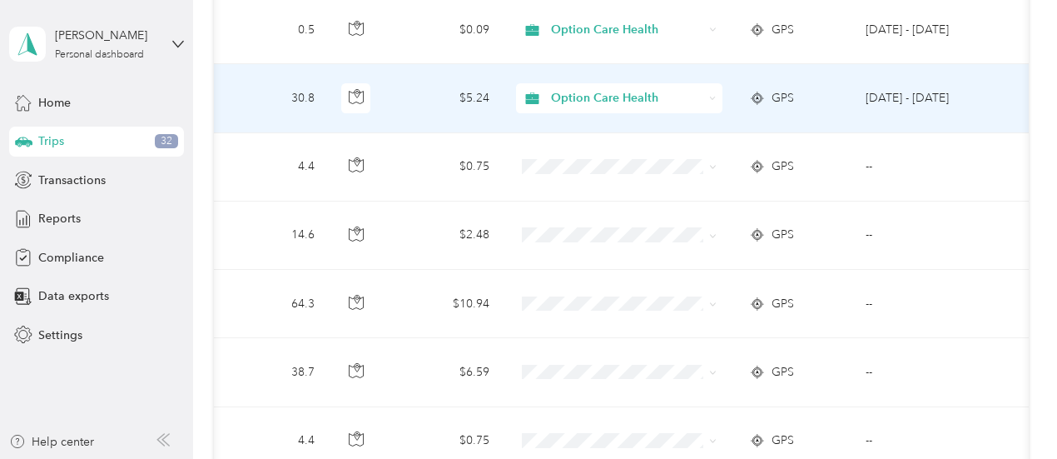
scroll to position [3487, 0]
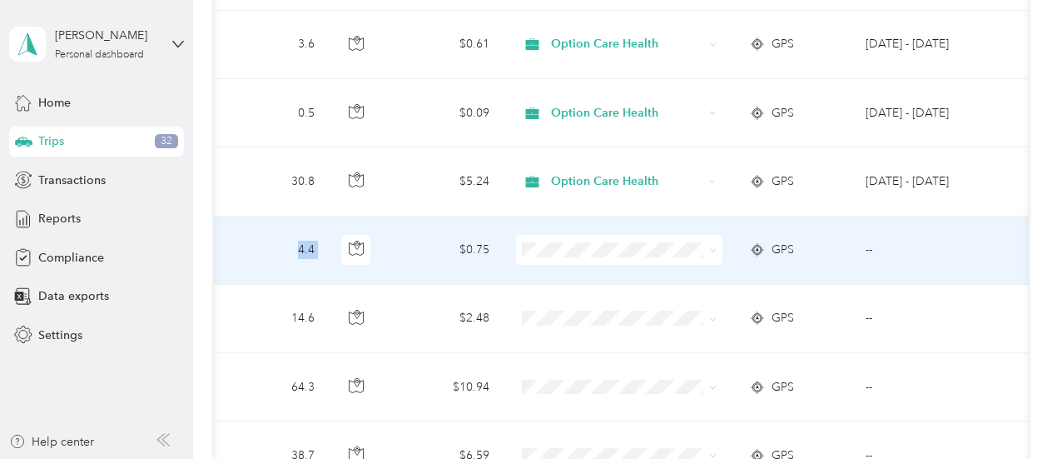
drag, startPoint x: 259, startPoint y: 246, endPoint x: 421, endPoint y: 251, distance: 162.4
click at [421, 251] on tr "[DATE] 10:44 am [STREET_ADDRESS][PERSON_NAME] 10:54 am [STREET_ADDRESS][PERSON_…" at bounding box center [373, 250] width 1378 height 68
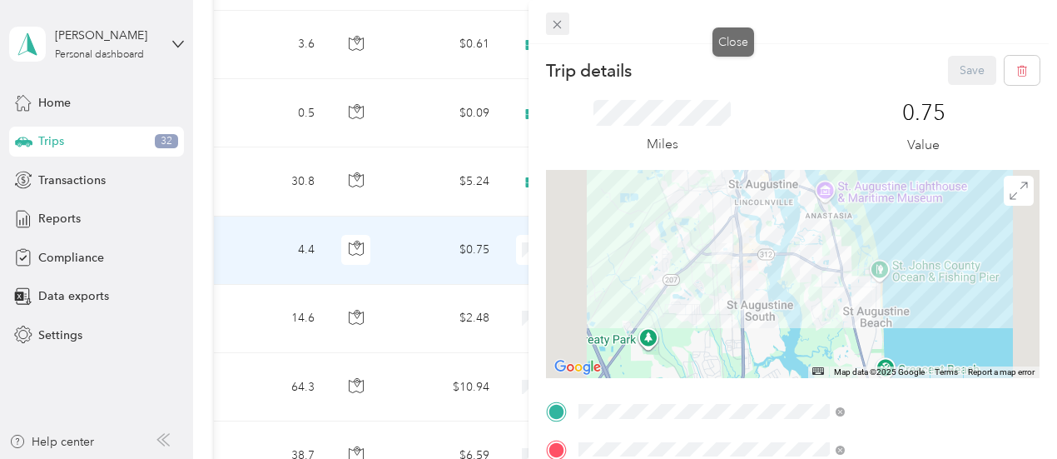
click at [564, 31] on icon at bounding box center [557, 24] width 14 height 14
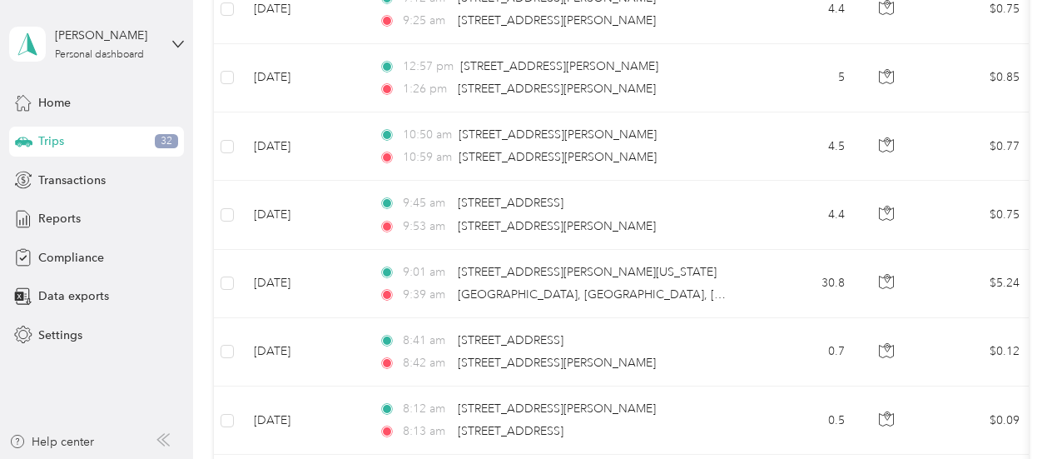
scroll to position [3986, 0]
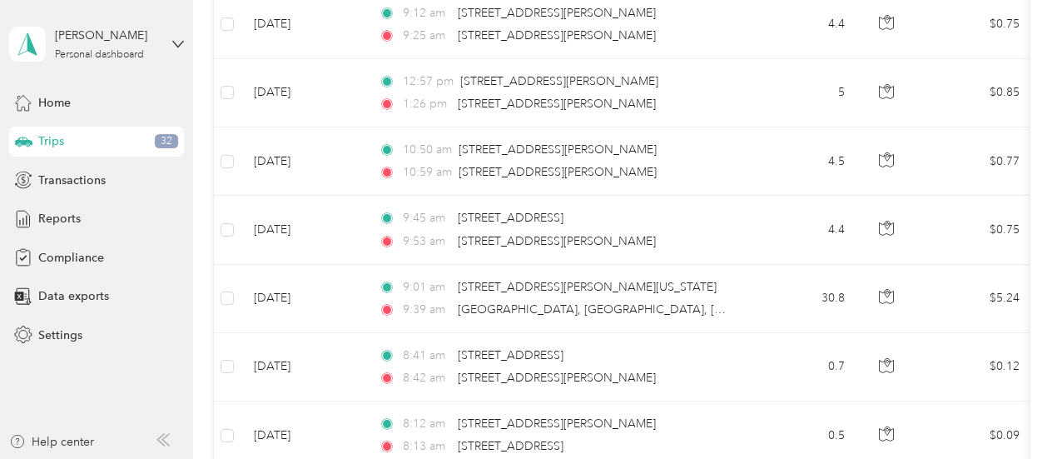
drag, startPoint x: 792, startPoint y: 457, endPoint x: 546, endPoint y: 448, distance: 246.5
click at [863, 458] on html "[PERSON_NAME] Personal dashboard Home Trips 32 Transactions Reports Compliance …" at bounding box center [524, 229] width 1049 height 459
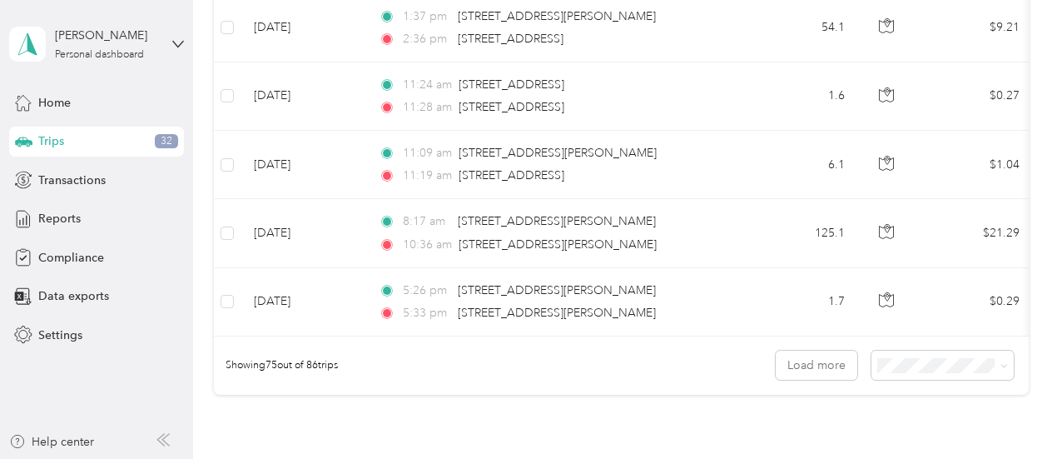
scroll to position [5068, 0]
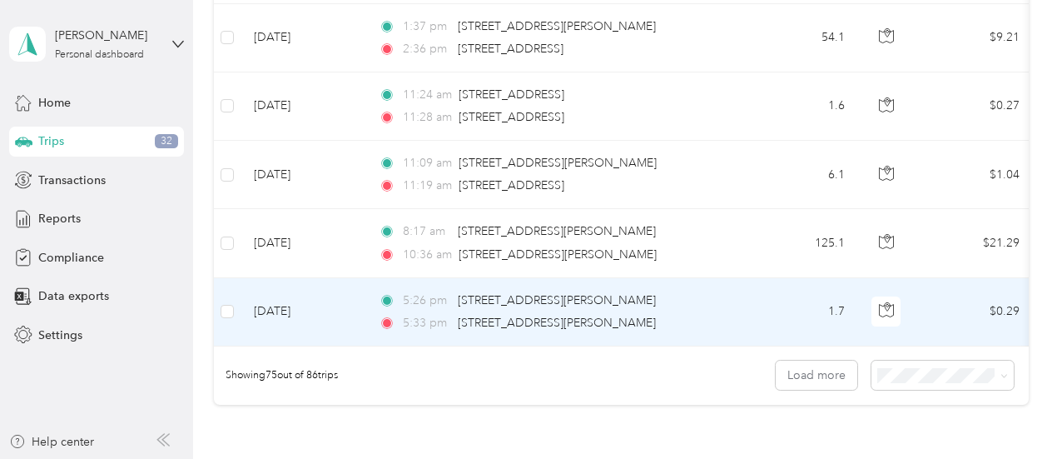
drag, startPoint x: 433, startPoint y: 324, endPoint x: 523, endPoint y: 330, distance: 90.1
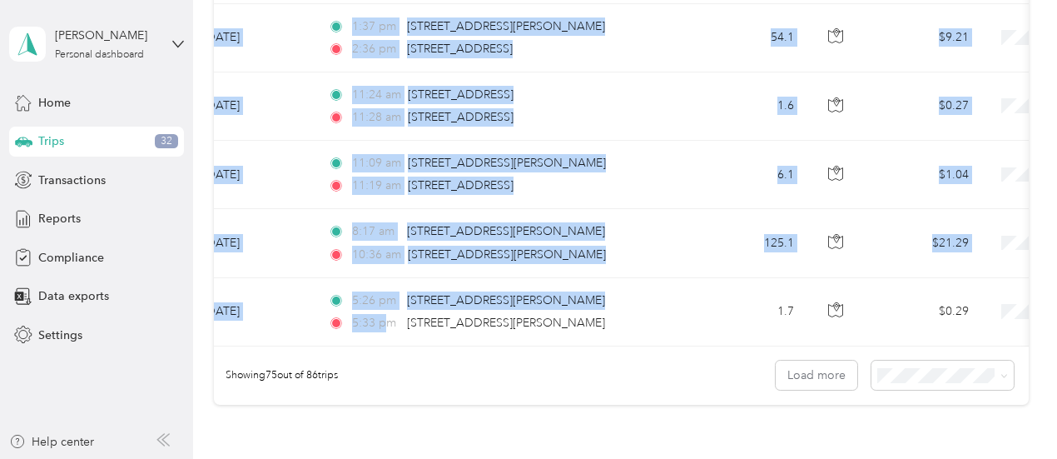
scroll to position [0, 0]
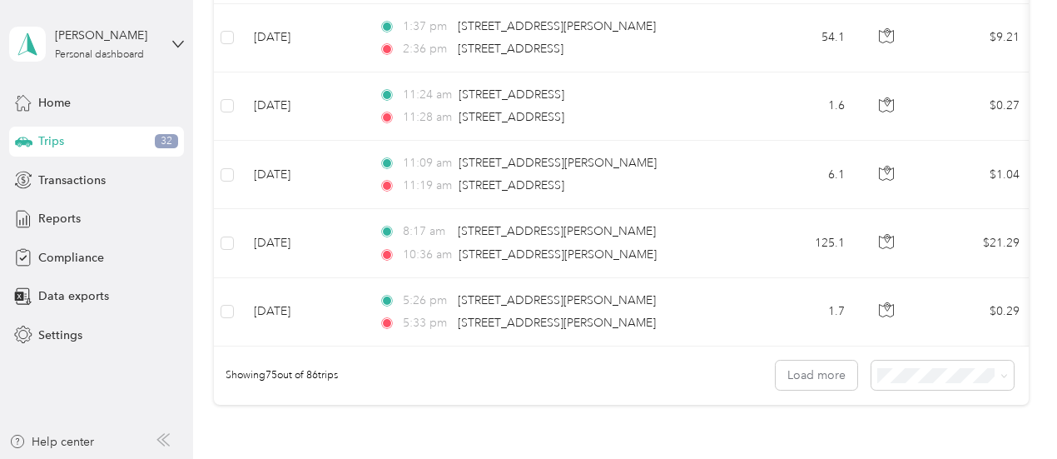
click at [622, 381] on div "Showing 75 out of 86 trips Load more" at bounding box center [621, 375] width 815 height 58
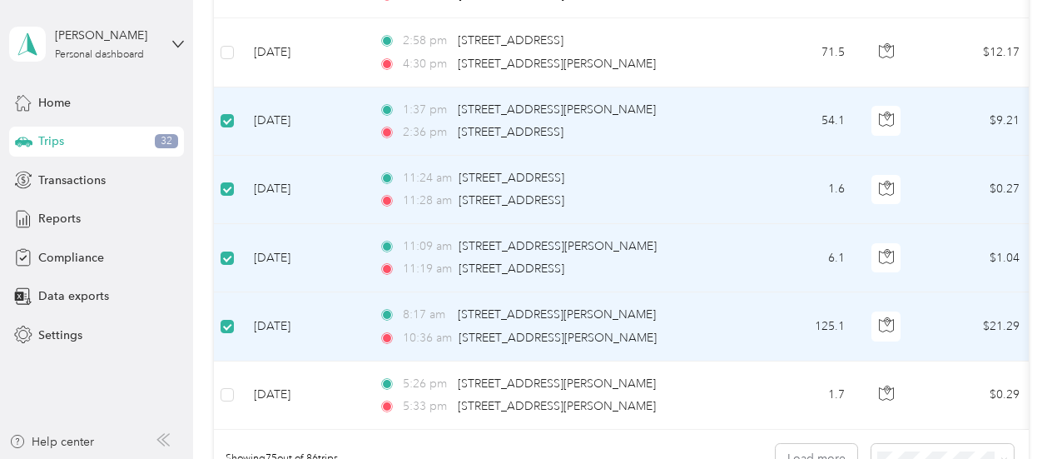
scroll to position [4900, 0]
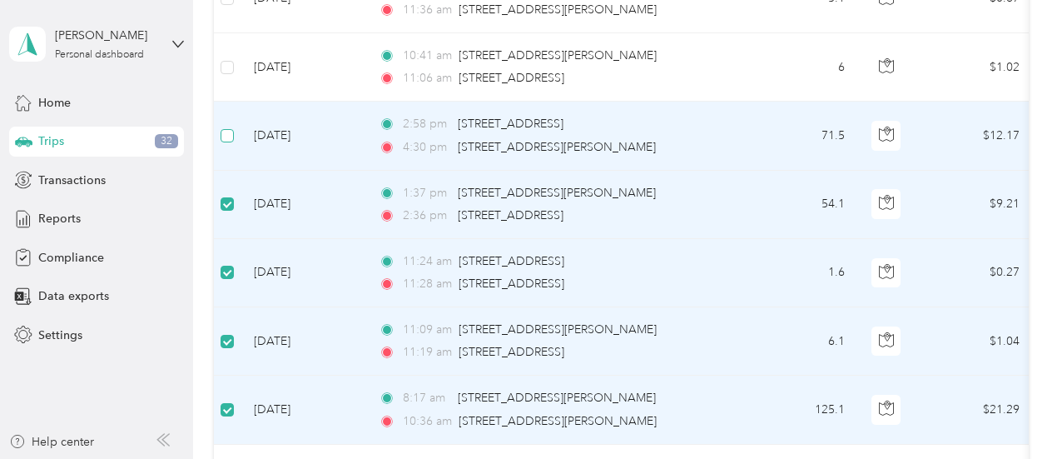
click at [230, 126] on label at bounding box center [227, 135] width 13 height 18
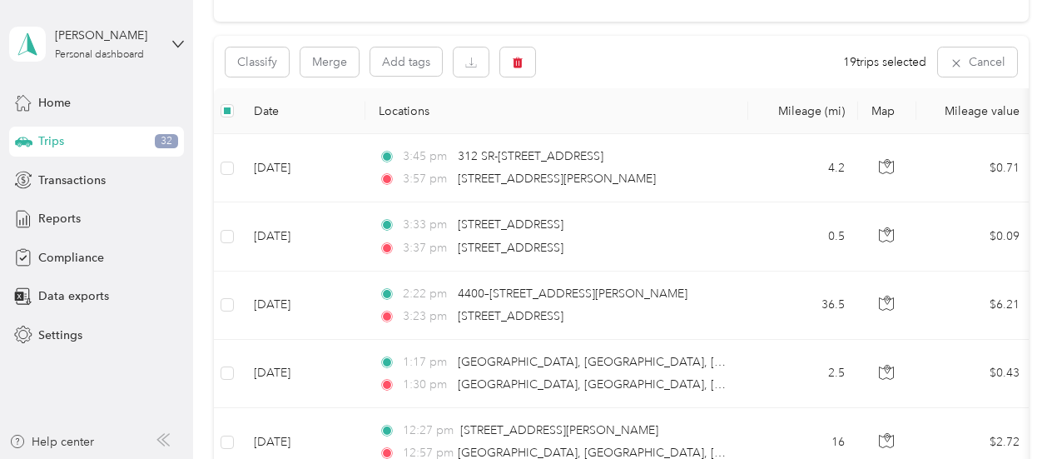
scroll to position [0, 0]
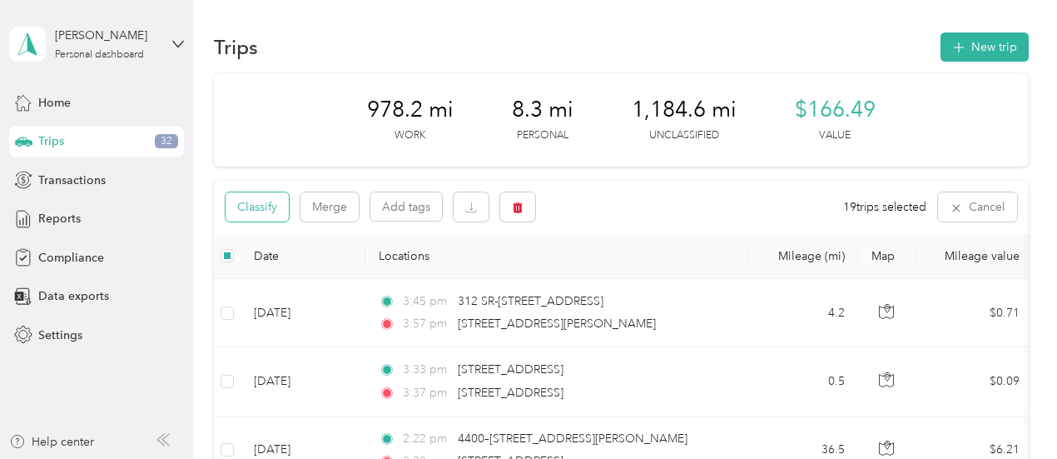
click at [253, 211] on button "Classify" at bounding box center [257, 206] width 63 height 29
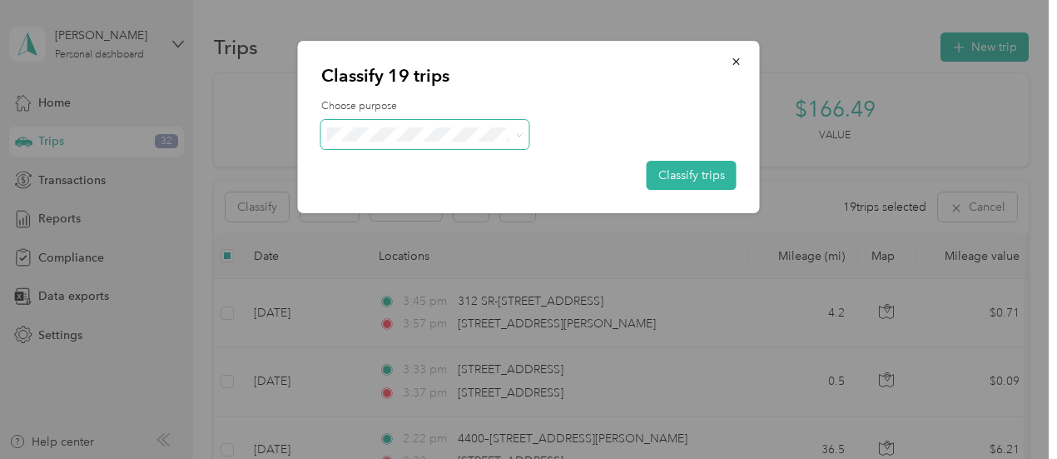
click at [516, 134] on icon at bounding box center [518, 134] width 7 height 7
click at [462, 164] on span "Option Care Health" at bounding box center [430, 161] width 136 height 17
click at [706, 181] on button "Classify trips" at bounding box center [692, 175] width 90 height 29
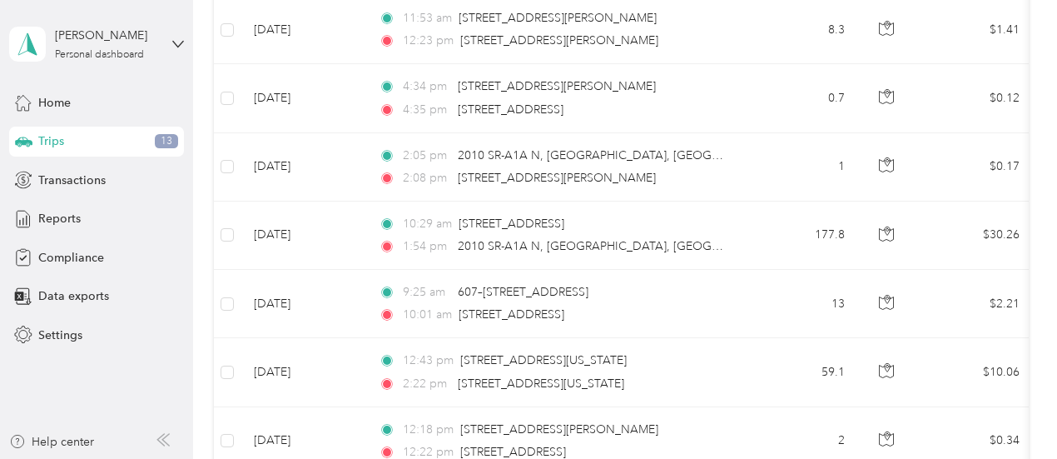
scroll to position [83, 0]
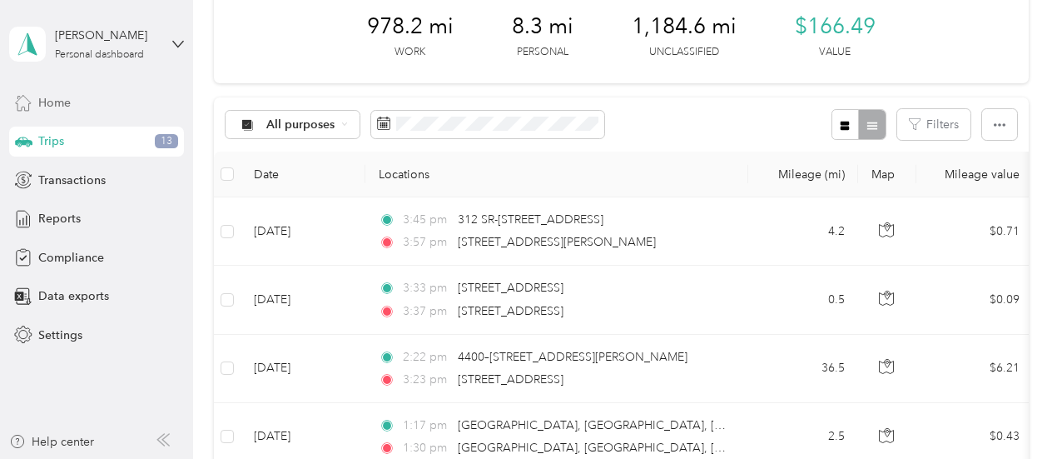
click at [44, 101] on span "Home" at bounding box center [54, 102] width 32 height 17
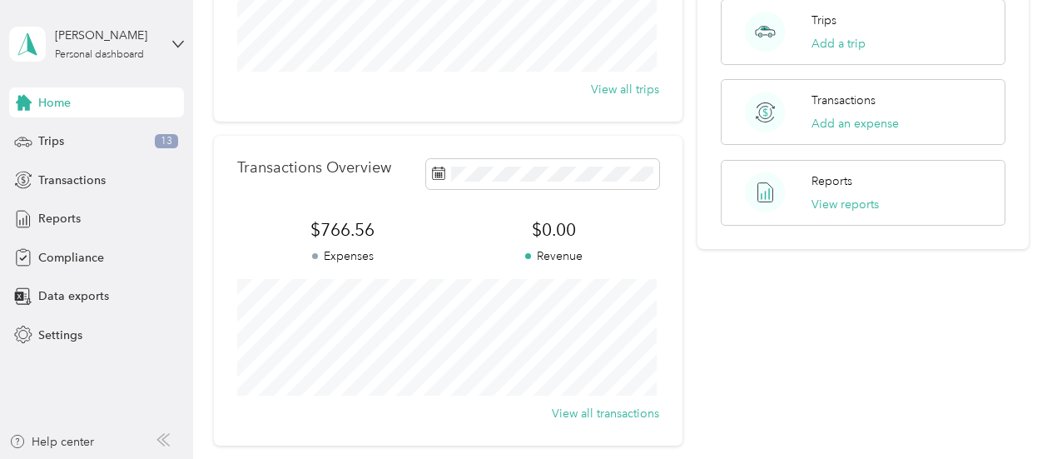
scroll to position [333, 0]
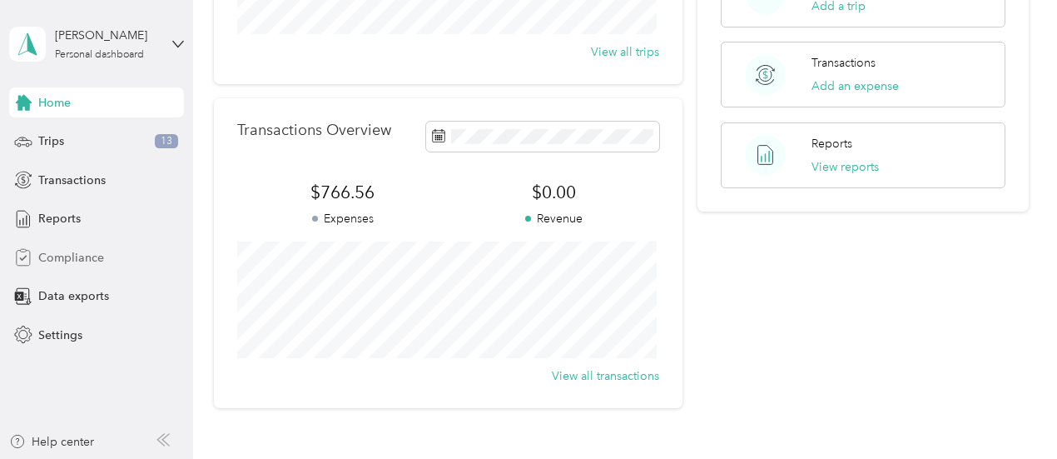
click at [90, 254] on span "Compliance" at bounding box center [71, 257] width 66 height 17
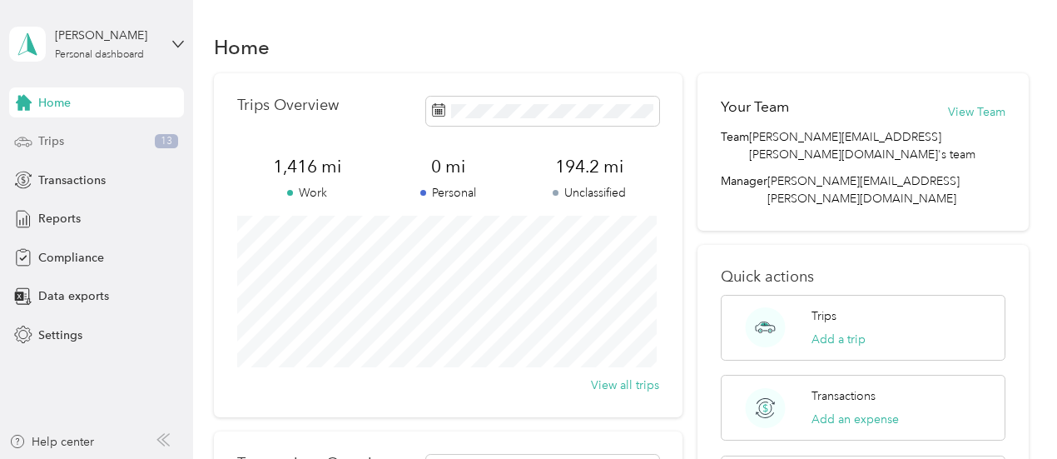
click at [166, 138] on span "13" at bounding box center [166, 141] width 23 height 15
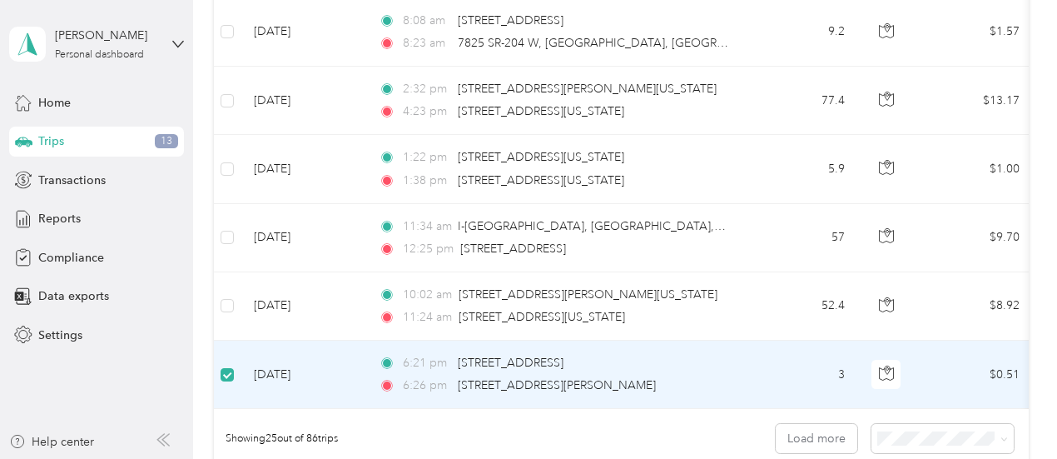
scroll to position [1580, 0]
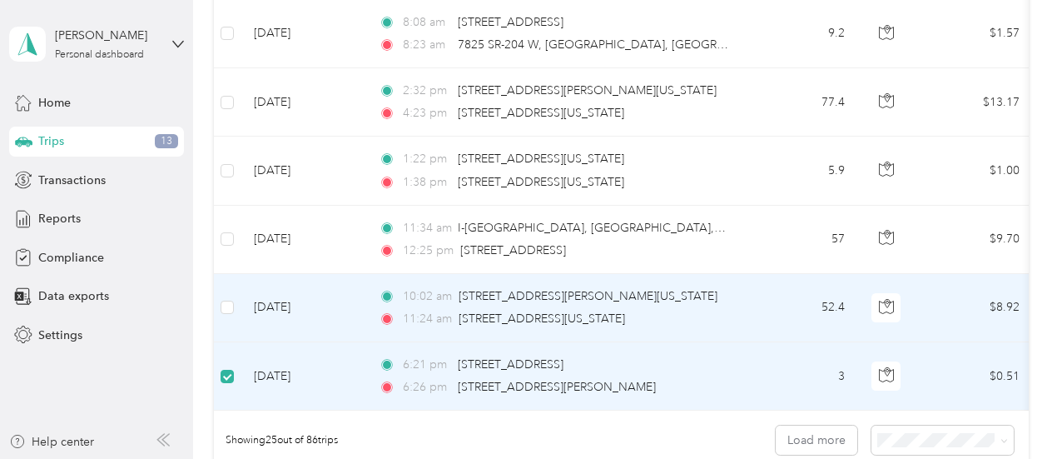
click at [228, 312] on td at bounding box center [227, 308] width 27 height 68
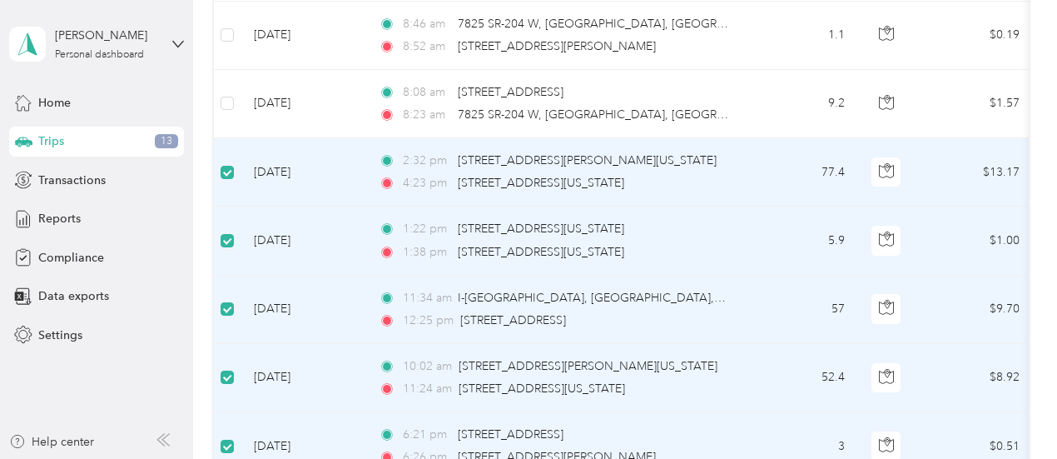
scroll to position [1413, 0]
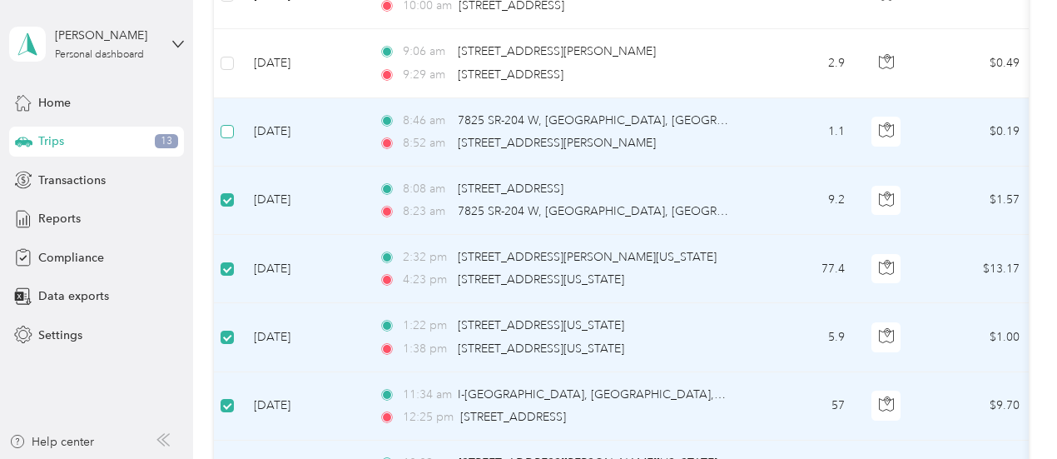
click at [223, 122] on label at bounding box center [227, 131] width 13 height 18
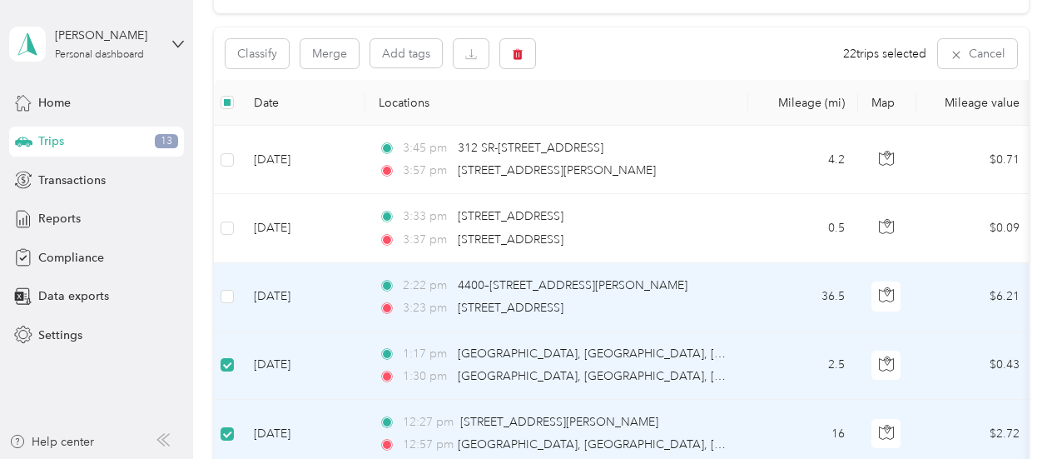
scroll to position [165, 0]
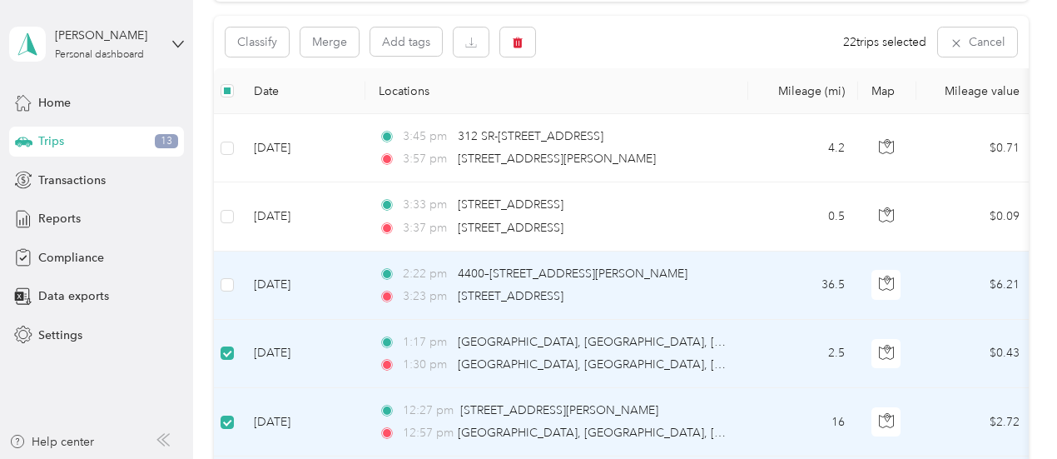
click at [236, 282] on td at bounding box center [227, 285] width 27 height 68
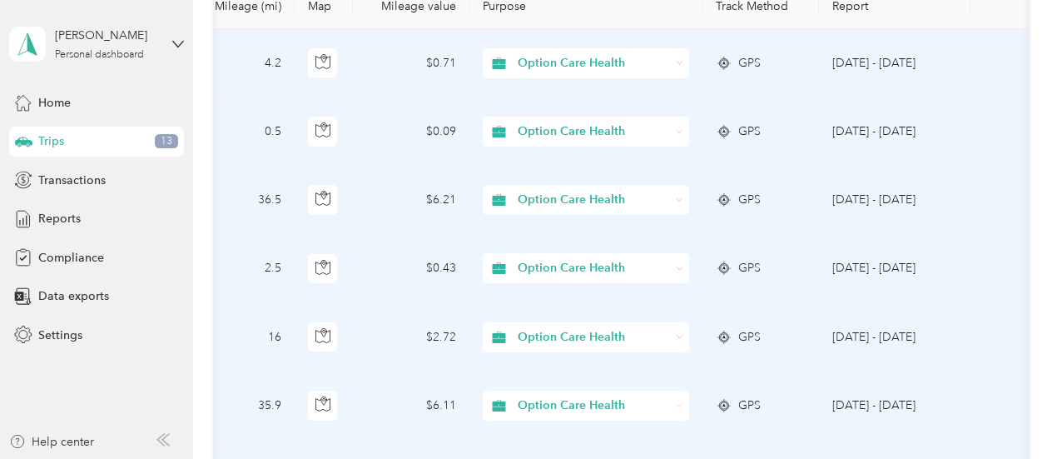
scroll to position [0, 0]
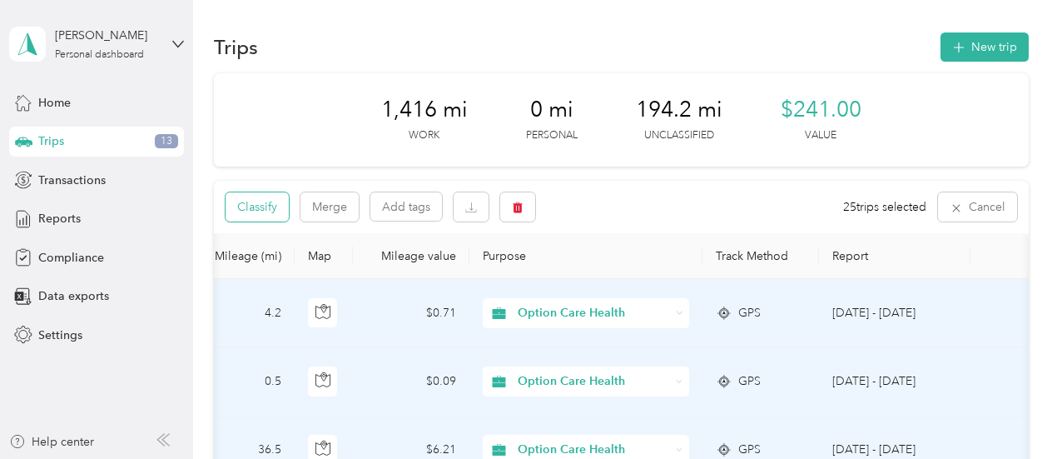
click at [240, 206] on button "Classify" at bounding box center [257, 206] width 63 height 29
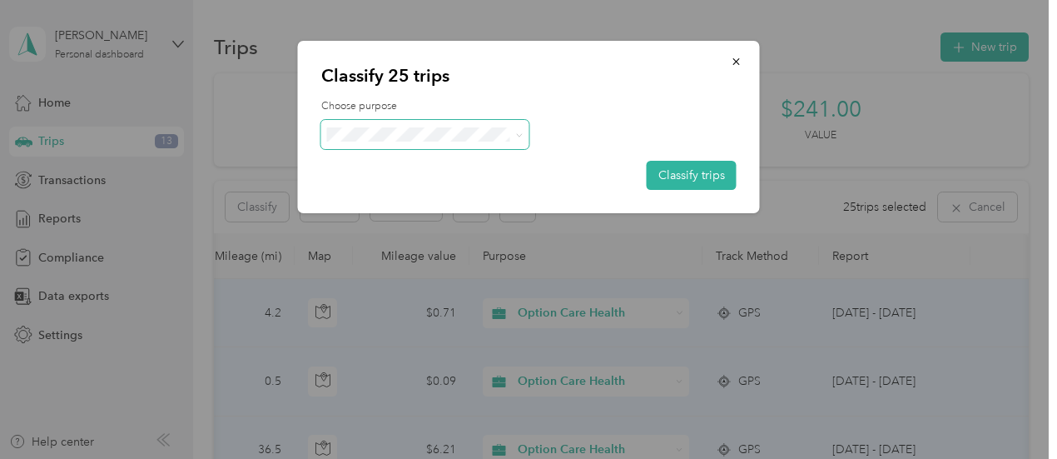
click at [515, 141] on span at bounding box center [515, 134] width 13 height 17
click at [519, 136] on span at bounding box center [425, 134] width 208 height 29
click at [518, 136] on icon at bounding box center [518, 134] width 7 height 7
click at [451, 164] on span "Option Care Health" at bounding box center [439, 159] width 155 height 17
click at [701, 184] on button "Classify trips" at bounding box center [692, 175] width 90 height 29
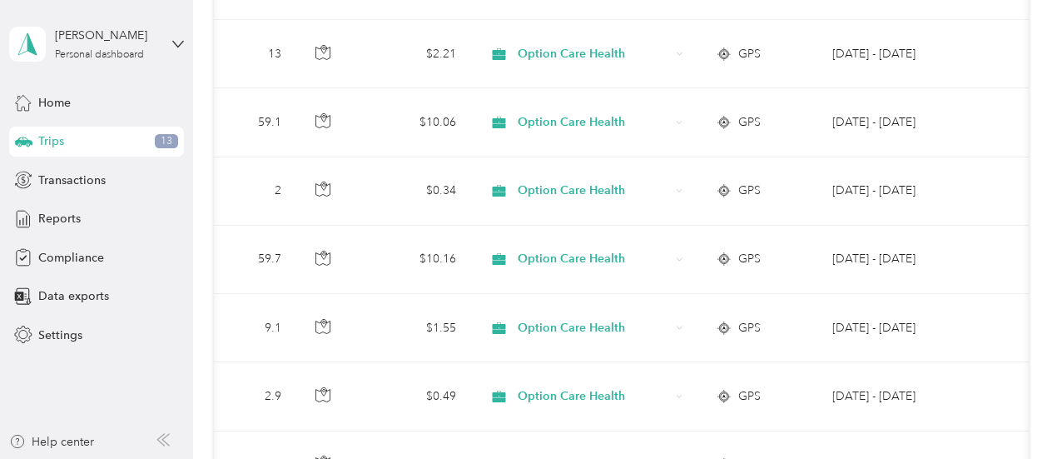
scroll to position [1826, 0]
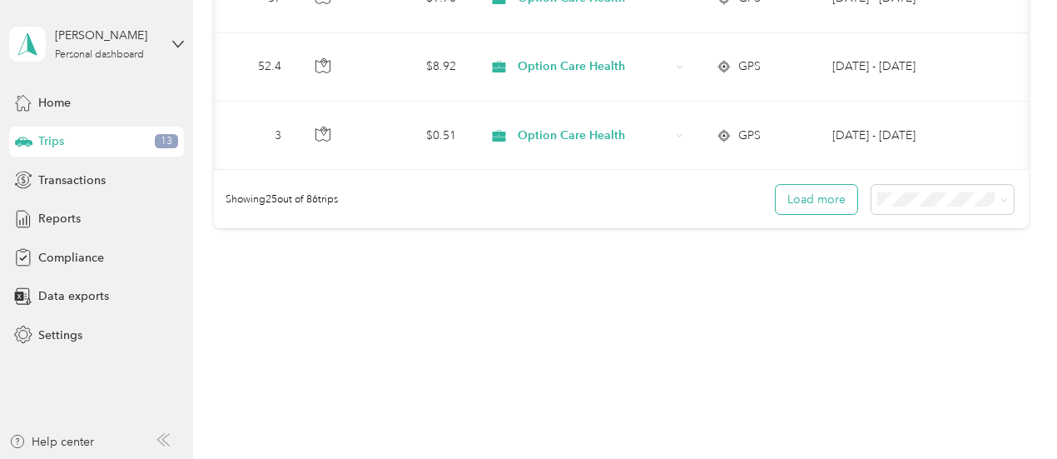
click at [813, 204] on button "Load more" at bounding box center [817, 199] width 82 height 29
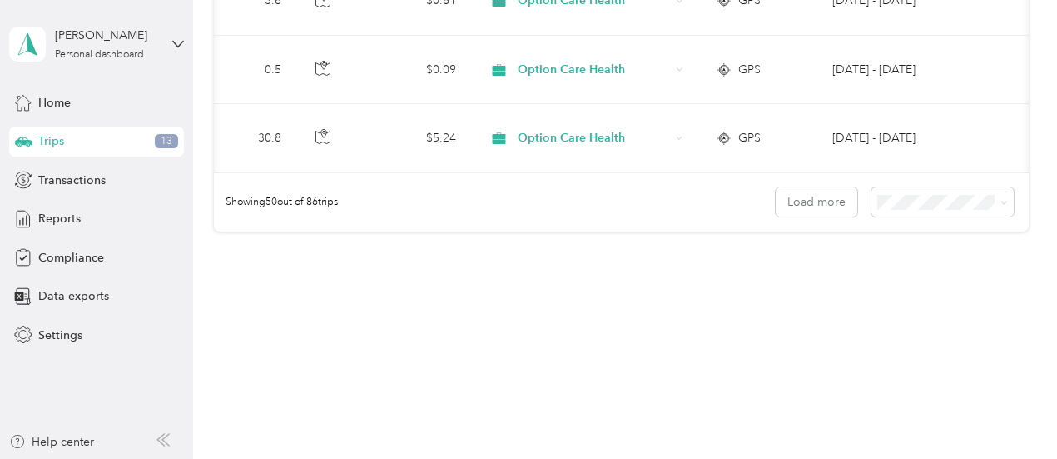
scroll to position [3530, 0]
click at [920, 280] on div "100 per load" at bounding box center [938, 288] width 119 height 17
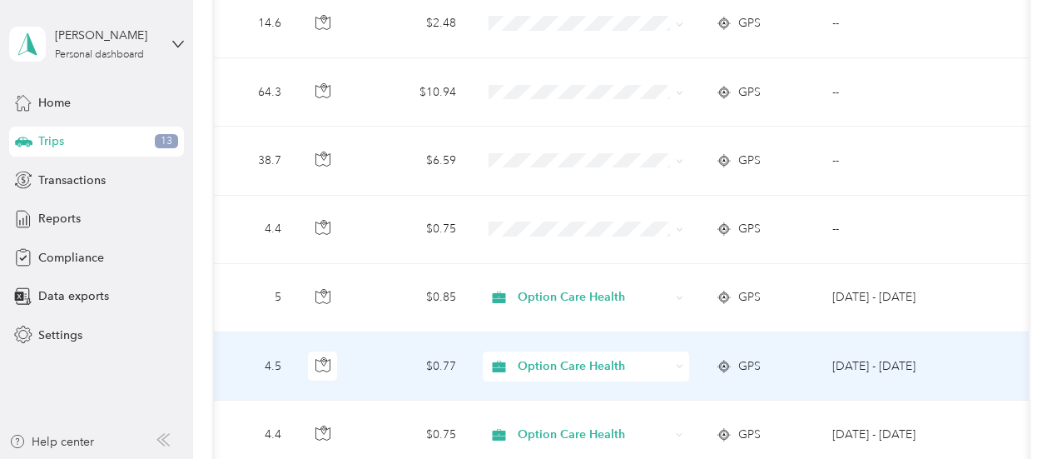
scroll to position [3745, 0]
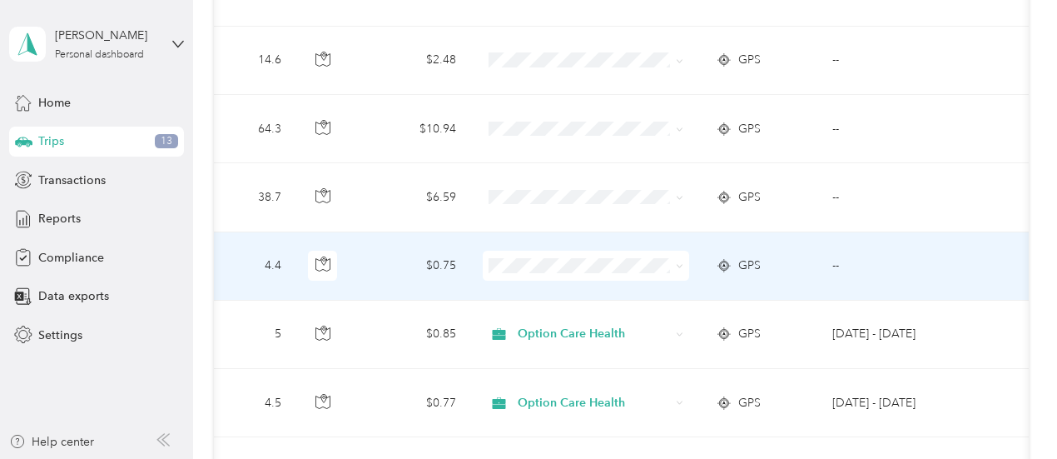
click at [841, 241] on td "--" at bounding box center [894, 266] width 151 height 68
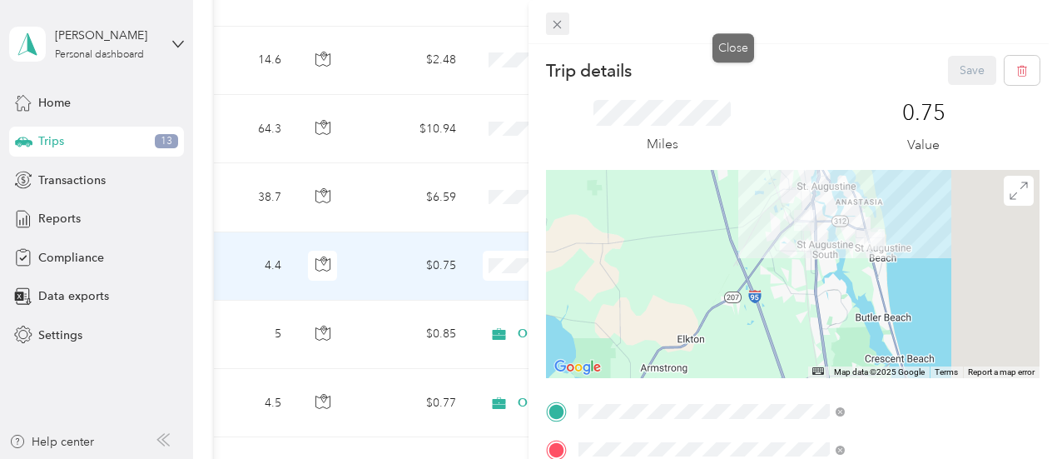
click at [564, 21] on icon at bounding box center [557, 24] width 14 height 14
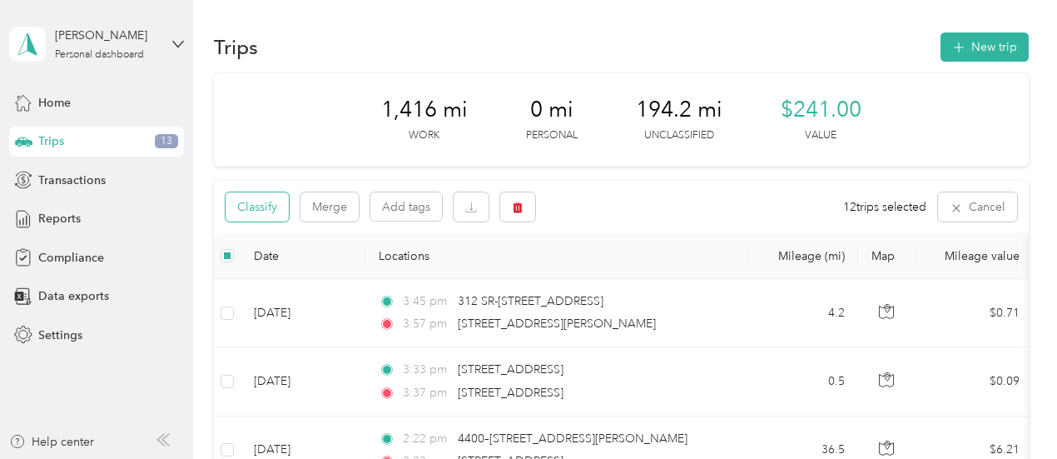
click at [270, 212] on button "Classify" at bounding box center [257, 206] width 63 height 29
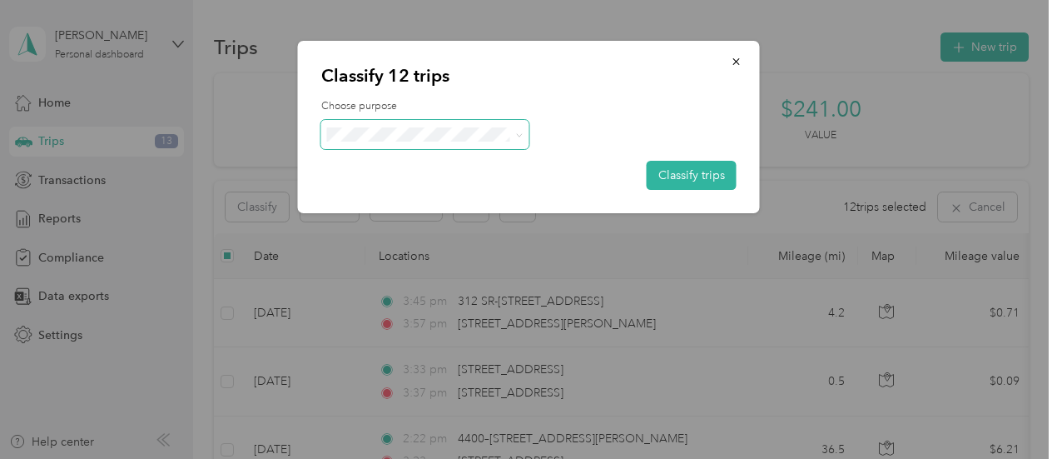
click at [523, 136] on span at bounding box center [425, 134] width 208 height 29
click at [520, 136] on icon at bounding box center [518, 134] width 7 height 7
click at [424, 172] on li "Option Care Health" at bounding box center [425, 165] width 208 height 29
click at [666, 172] on button "Classify trips" at bounding box center [692, 175] width 90 height 29
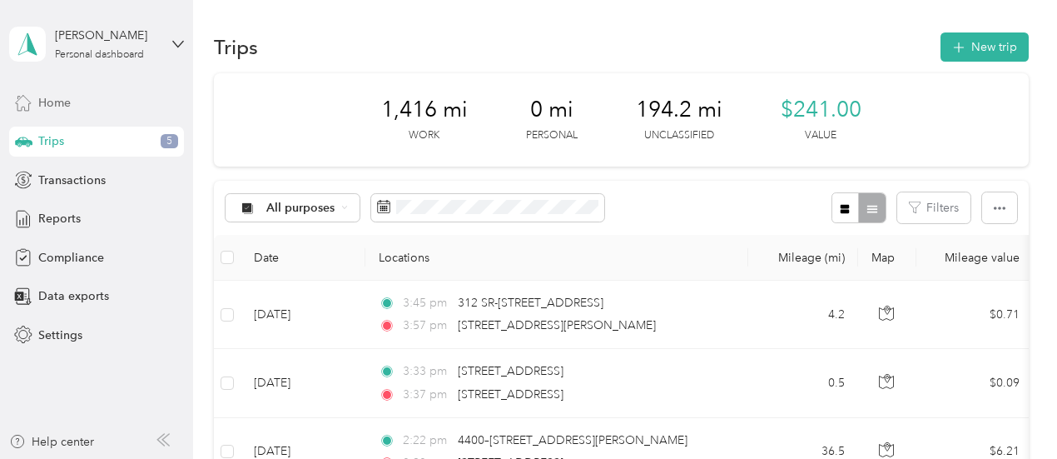
click at [63, 108] on span "Home" at bounding box center [54, 102] width 32 height 17
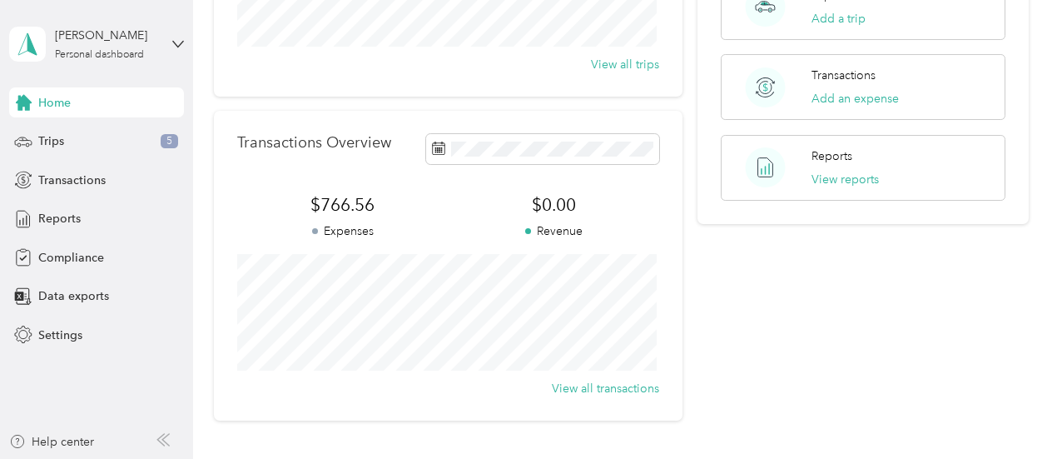
scroll to position [333, 0]
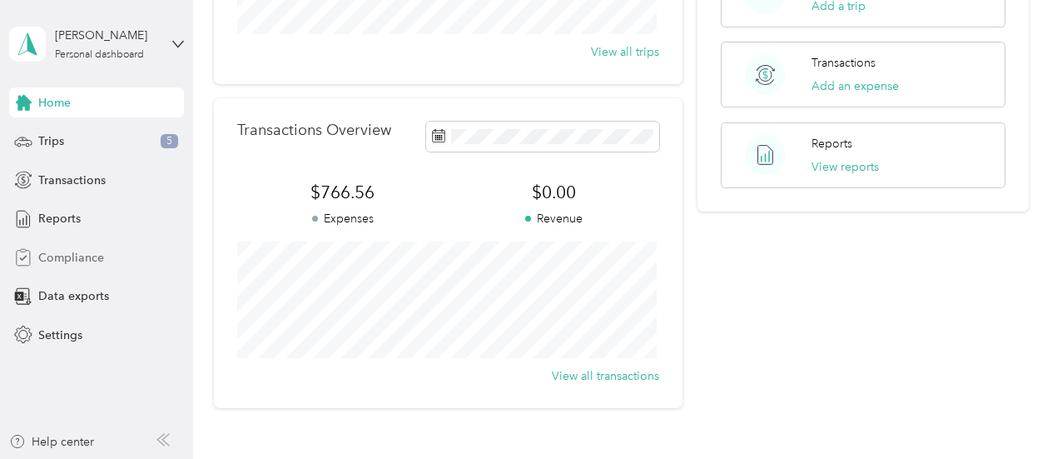
click at [63, 250] on span "Compliance" at bounding box center [71, 257] width 66 height 17
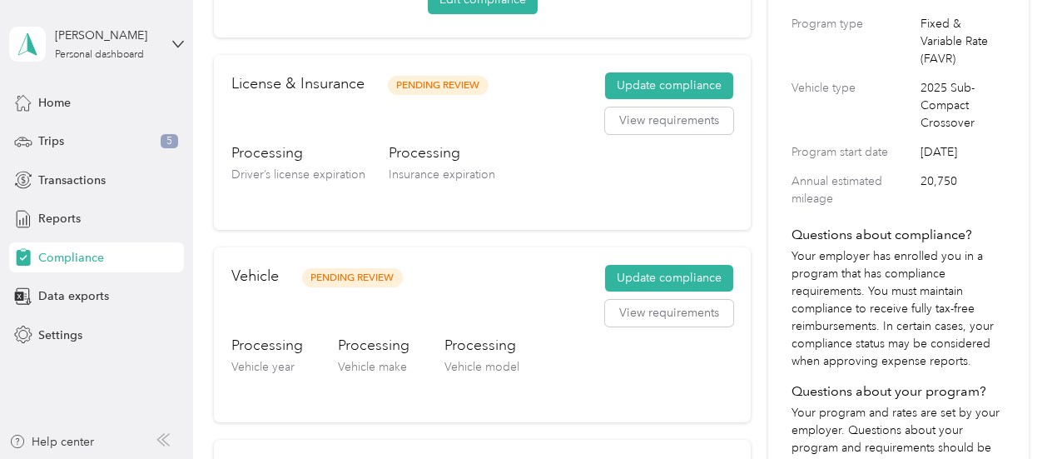
scroll to position [166, 0]
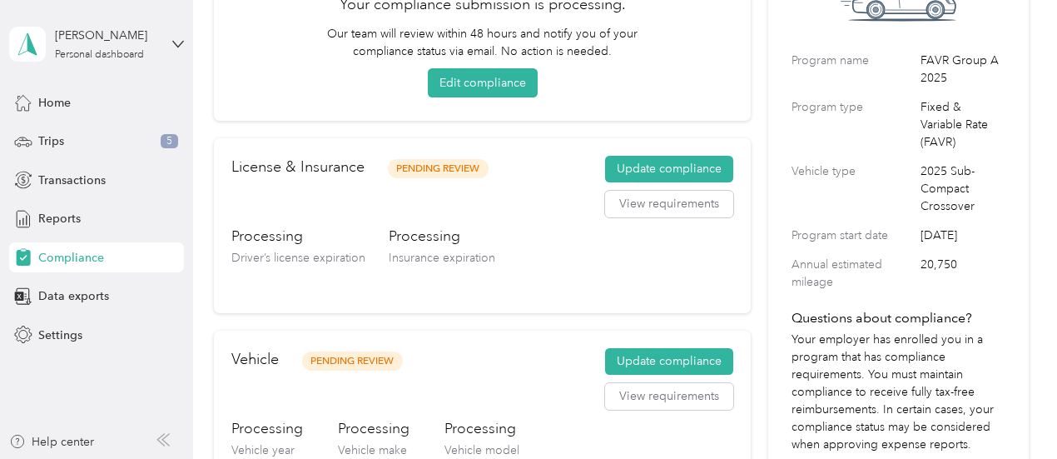
click at [804, 175] on label "Vehicle type" at bounding box center [852, 188] width 123 height 52
drag, startPoint x: 37, startPoint y: 338, endPoint x: 37, endPoint y: 347, distance: 9.2
click at [37, 347] on div "Settings" at bounding box center [96, 335] width 175 height 30
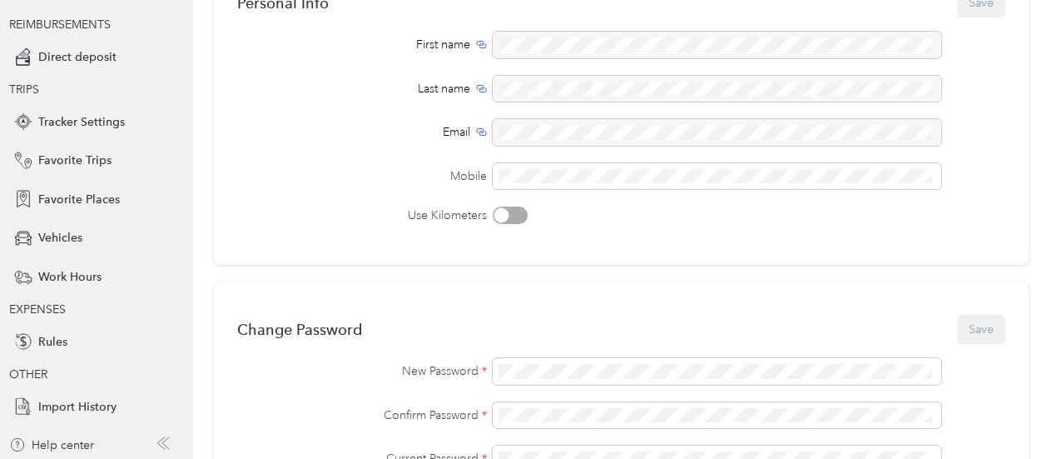
scroll to position [220, 0]
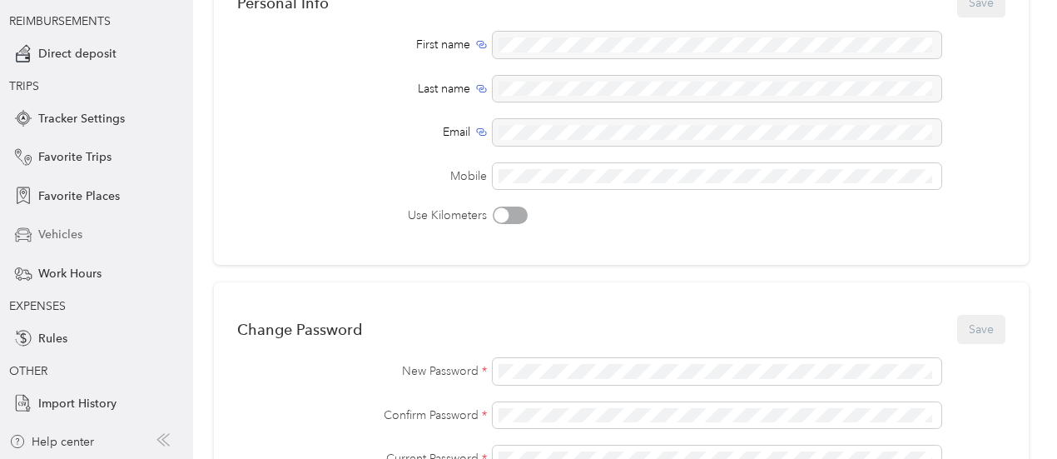
click at [68, 235] on span "Vehicles" at bounding box center [60, 234] width 44 height 17
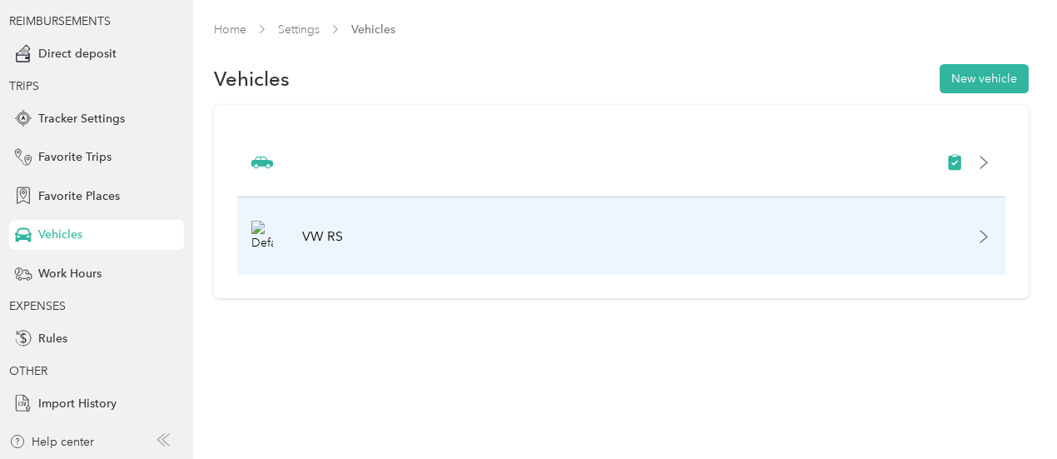
click at [977, 234] on icon at bounding box center [983, 236] width 13 height 13
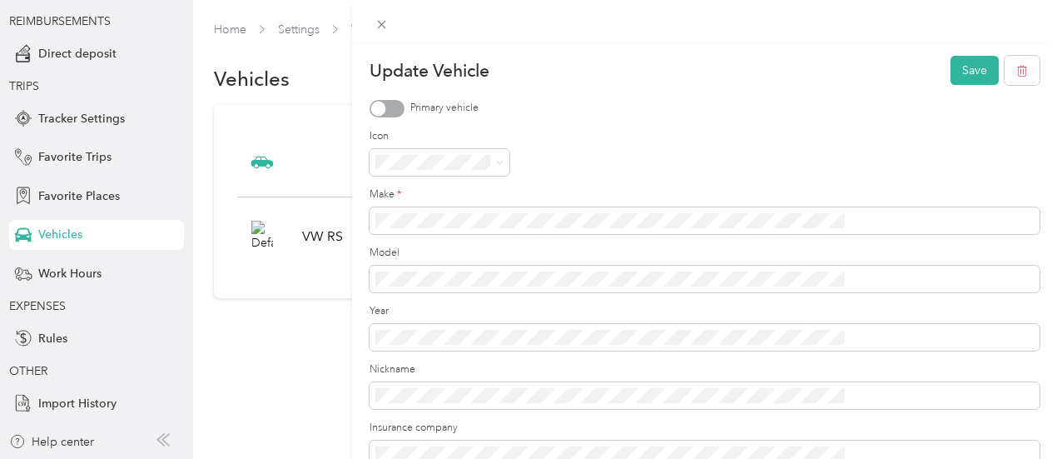
click at [457, 400] on div "Update Vehicle Save Primary vehicle Icon Make * Model Year Nickname Insurance c…" at bounding box center [528, 229] width 1057 height 459
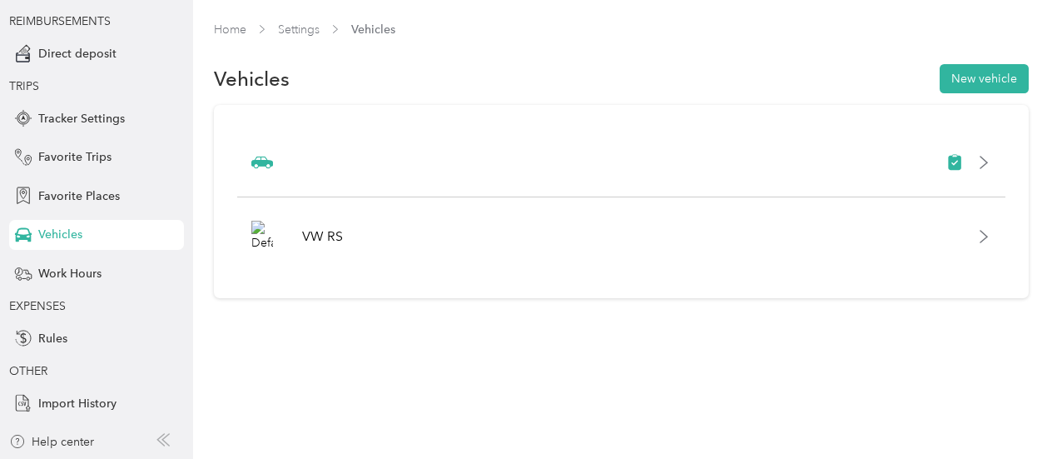
scroll to position [10, 0]
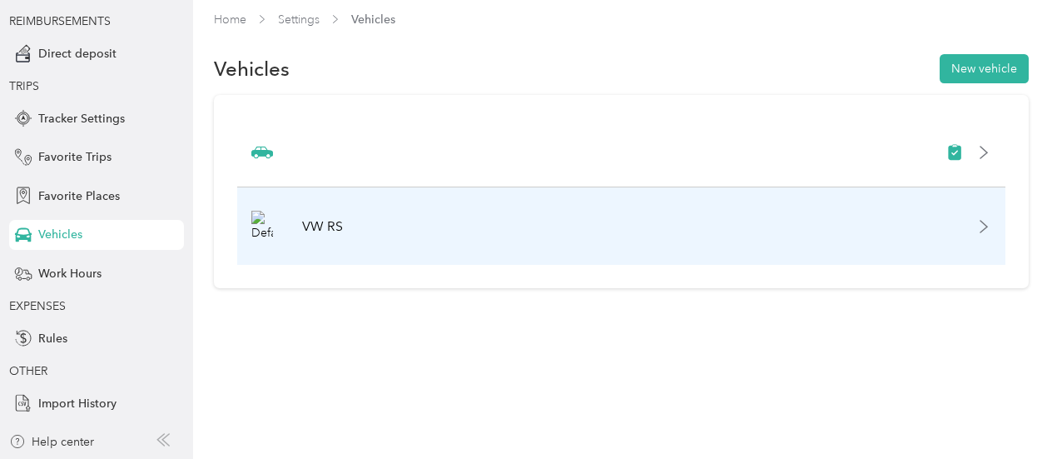
click at [980, 220] on icon at bounding box center [983, 226] width 13 height 13
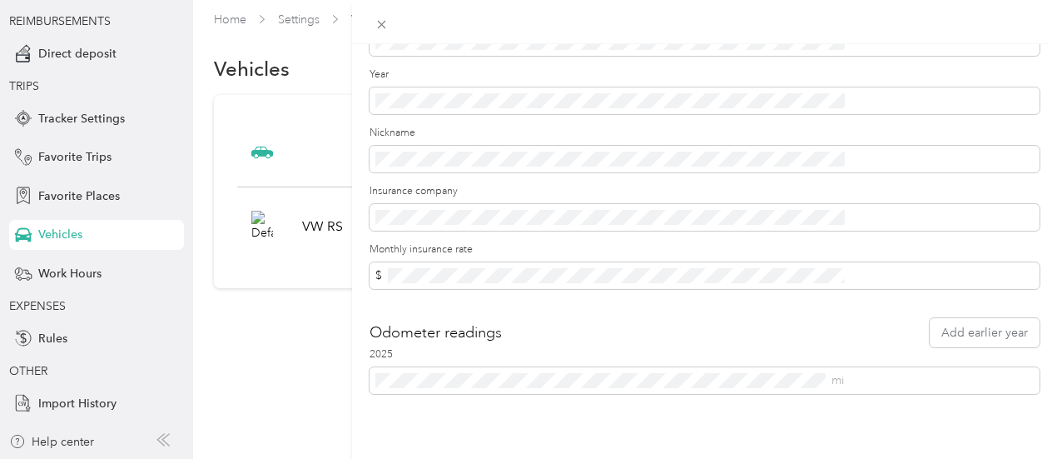
scroll to position [250, 0]
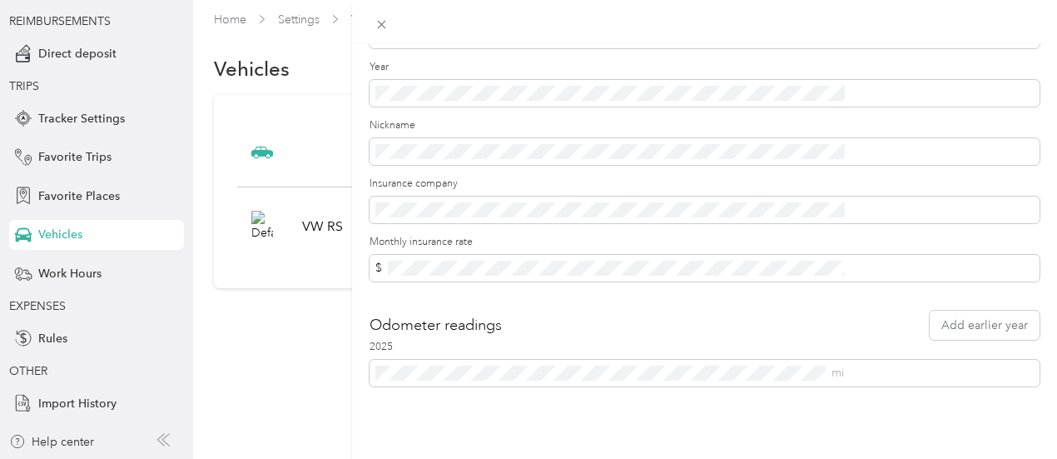
click at [456, 362] on div "Update Vehicle Save Primary vehicle Icon Make * Model Year Nickname Insurance c…" at bounding box center [528, 229] width 1057 height 459
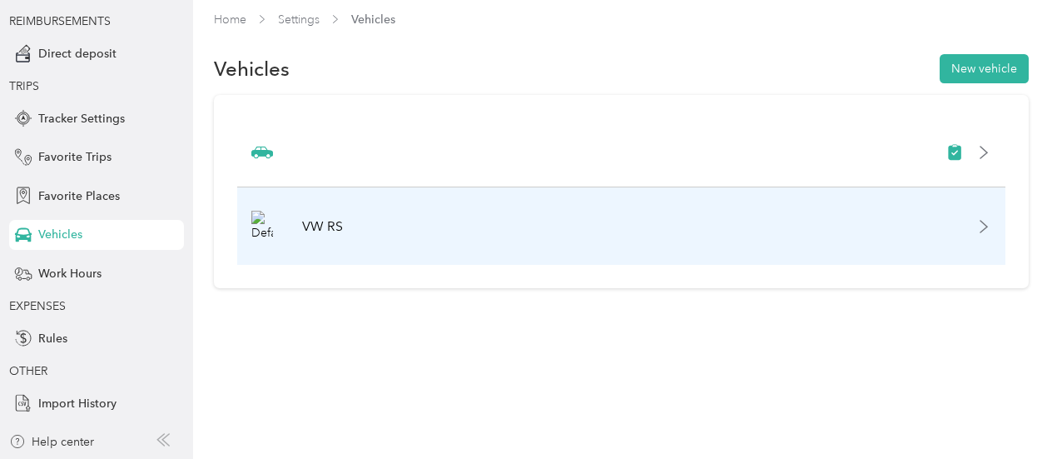
click at [977, 225] on icon at bounding box center [983, 226] width 13 height 13
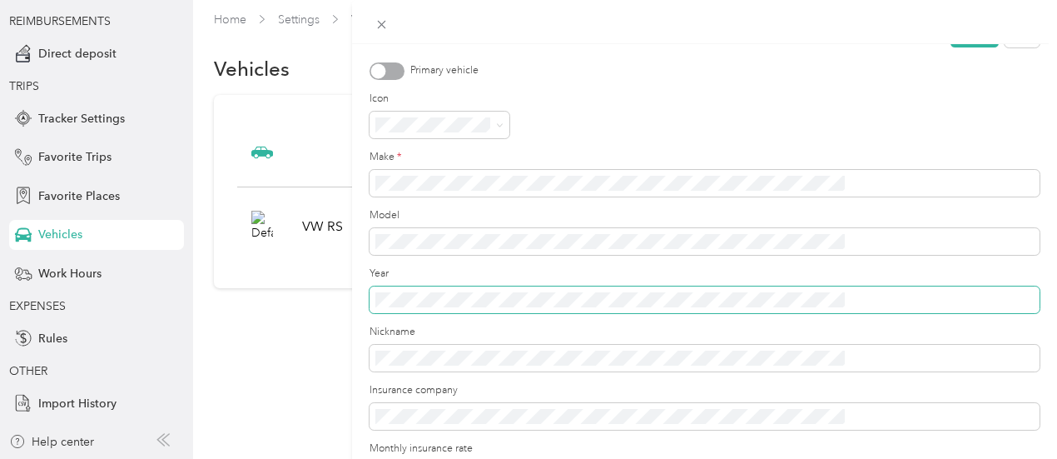
scroll to position [0, 0]
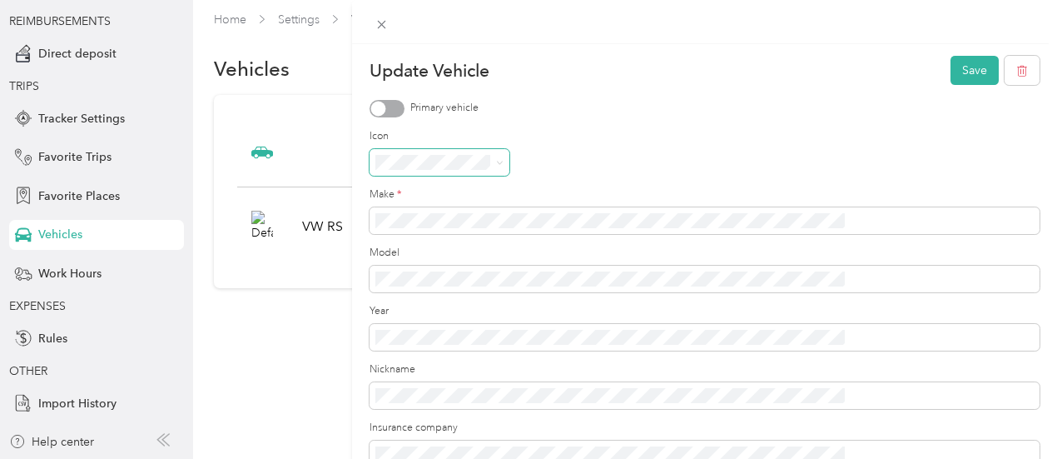
click at [503, 162] on icon at bounding box center [499, 162] width 7 height 7
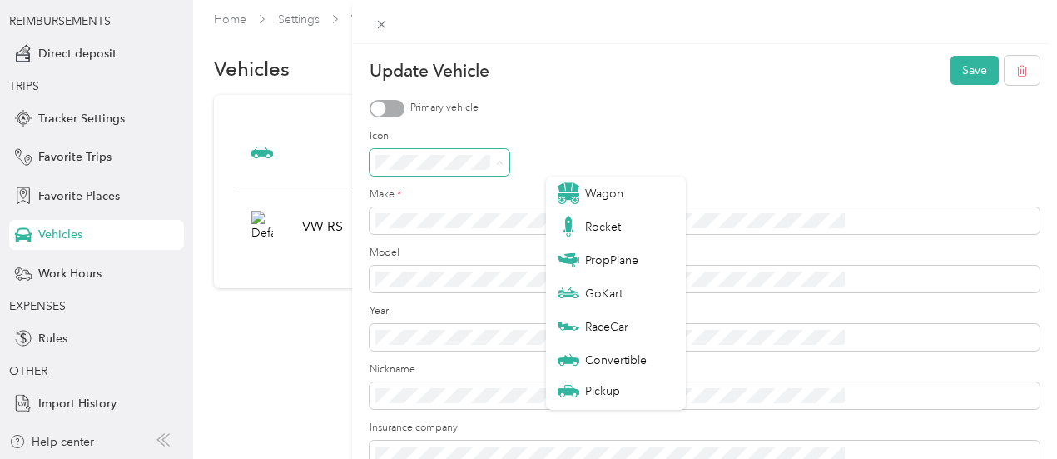
click at [777, 152] on div at bounding box center [705, 162] width 670 height 27
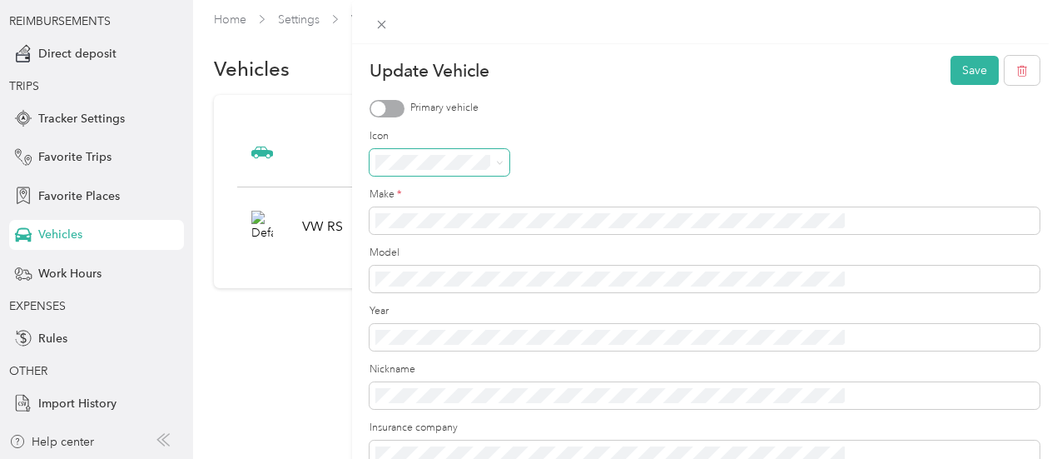
click at [396, 385] on div "Update Vehicle Save Primary vehicle Icon Make * Model Year Nickname Insurance c…" at bounding box center [528, 229] width 1057 height 459
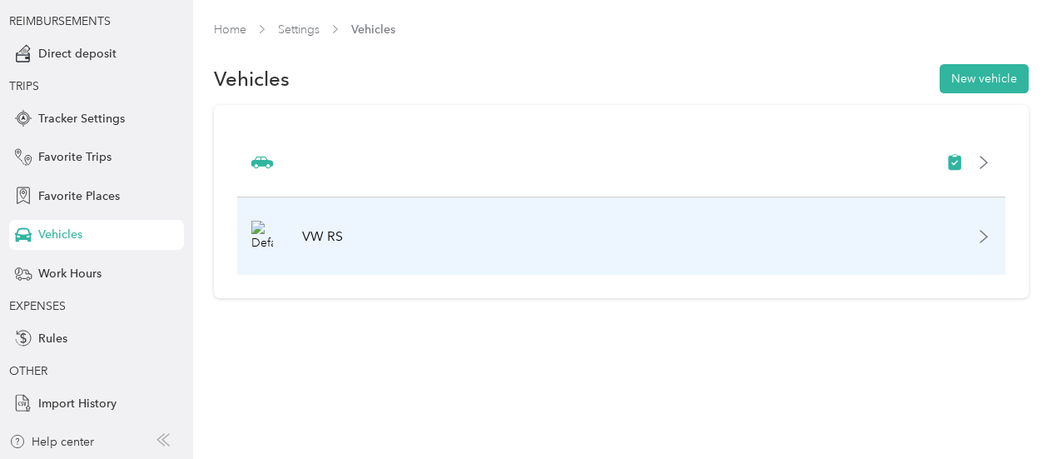
click at [268, 245] on img at bounding box center [262, 236] width 22 height 31
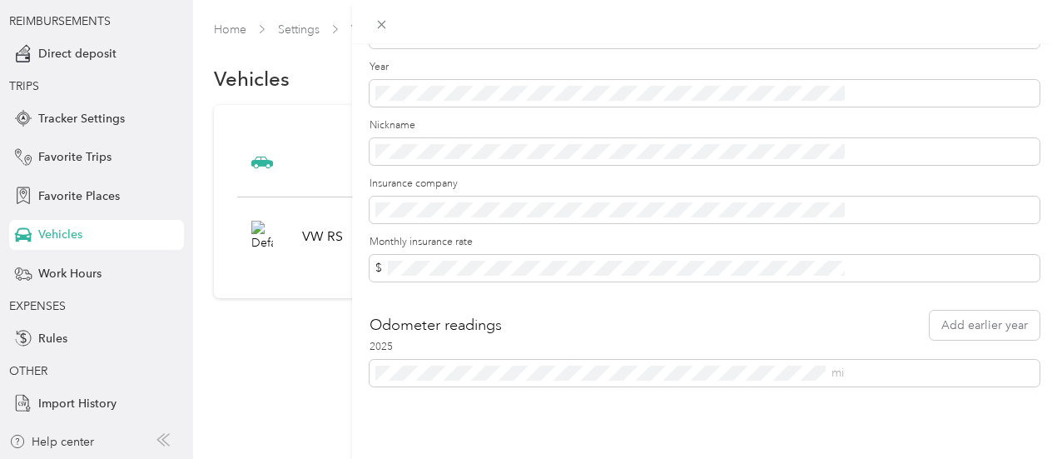
scroll to position [255, 0]
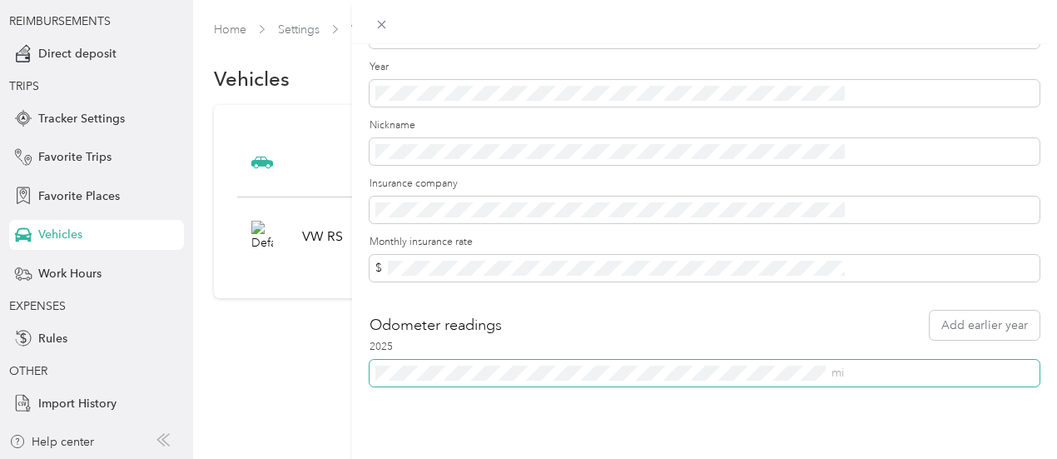
click at [622, 372] on span "mi" at bounding box center [705, 373] width 670 height 27
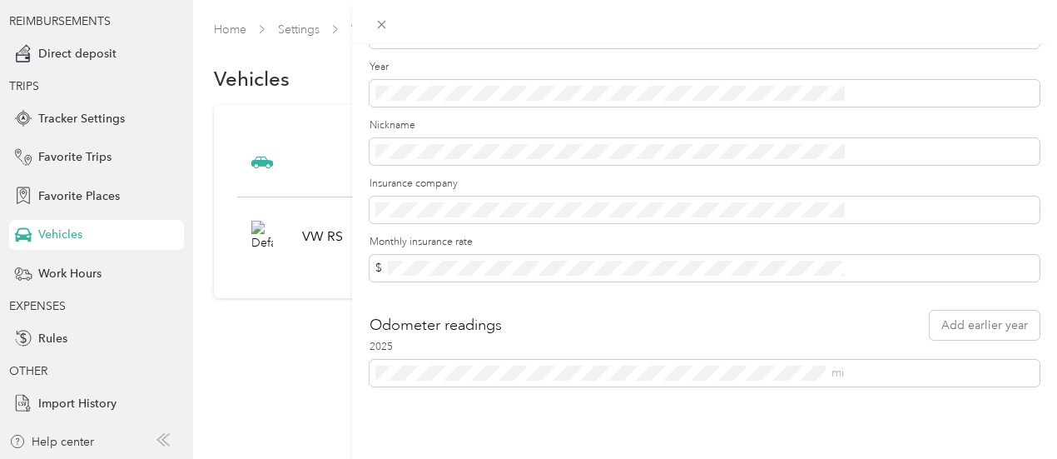
click at [399, 395] on div "Update Vehicle Save Primary vehicle Icon Make * Model Year Nickname Insurance c…" at bounding box center [528, 229] width 1057 height 459
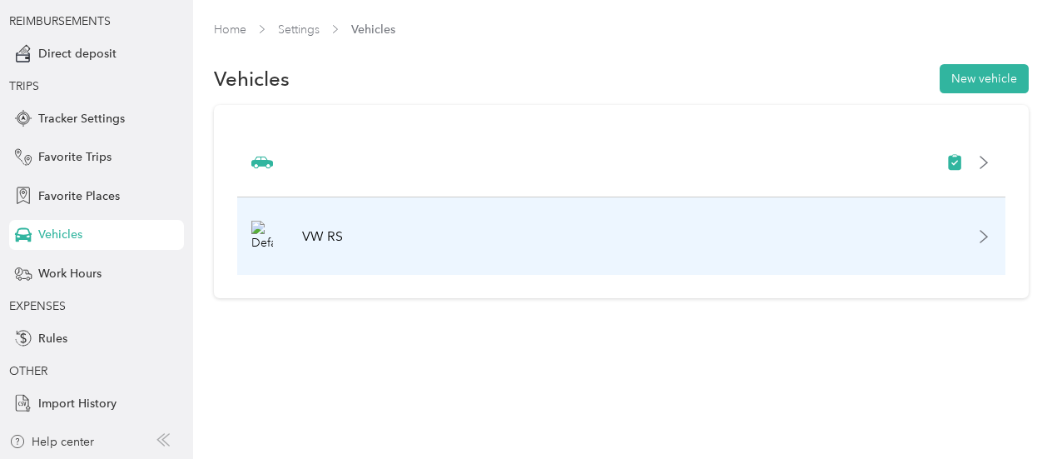
click at [313, 234] on p "VW RS" at bounding box center [322, 236] width 41 height 20
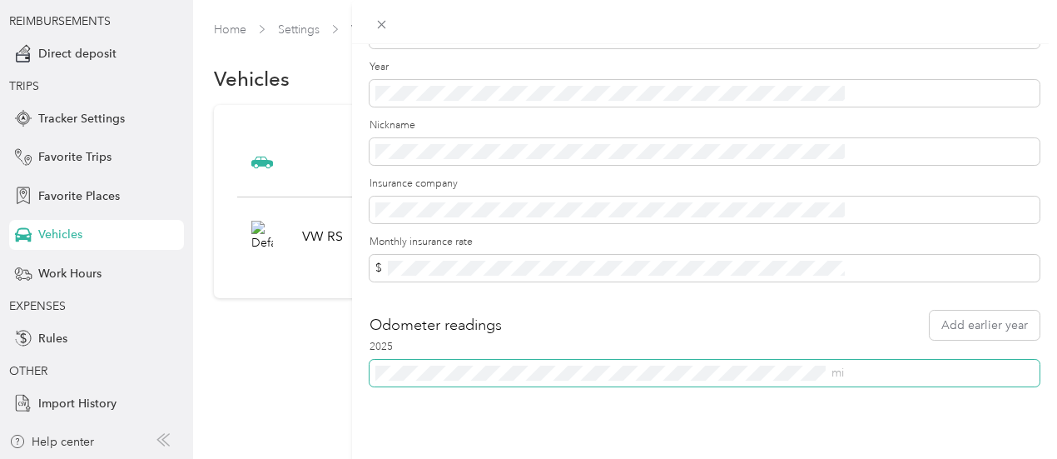
scroll to position [0, 0]
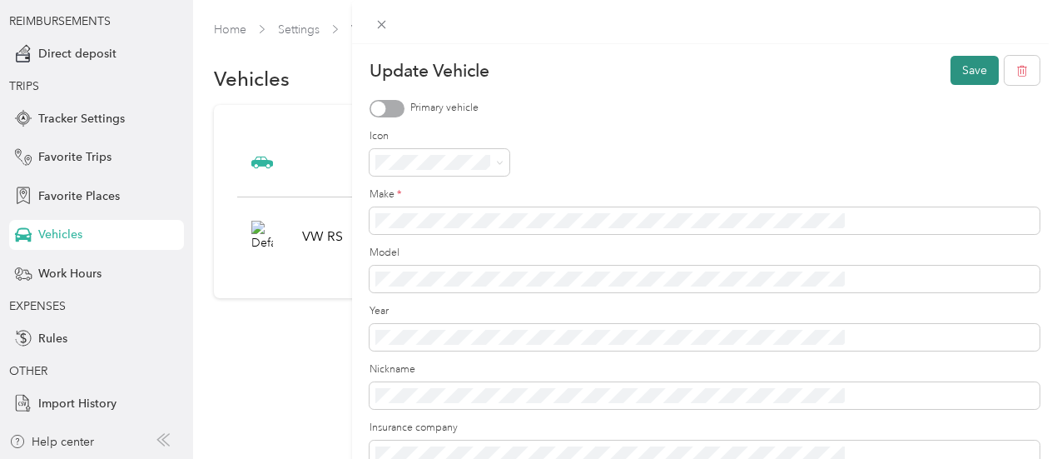
click at [965, 76] on button "Save" at bounding box center [974, 70] width 48 height 29
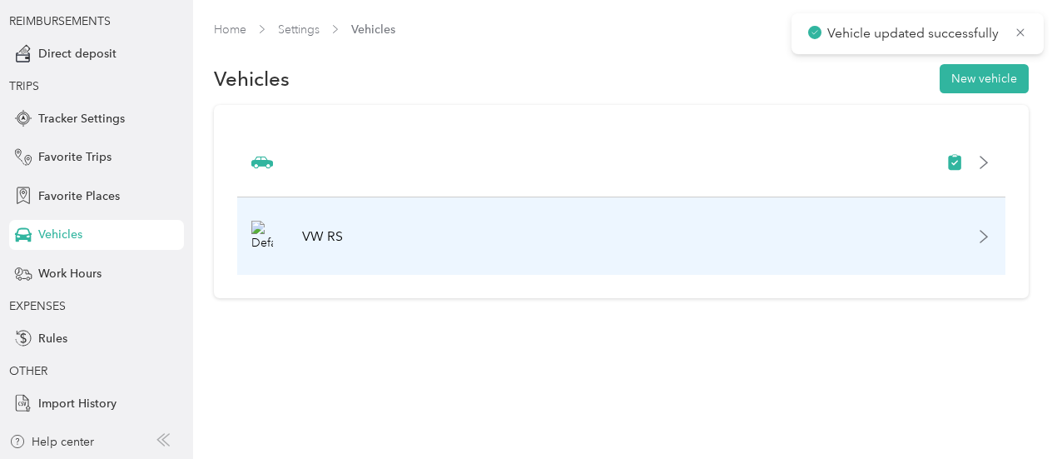
click at [973, 250] on div "VW RS" at bounding box center [621, 235] width 768 height 77
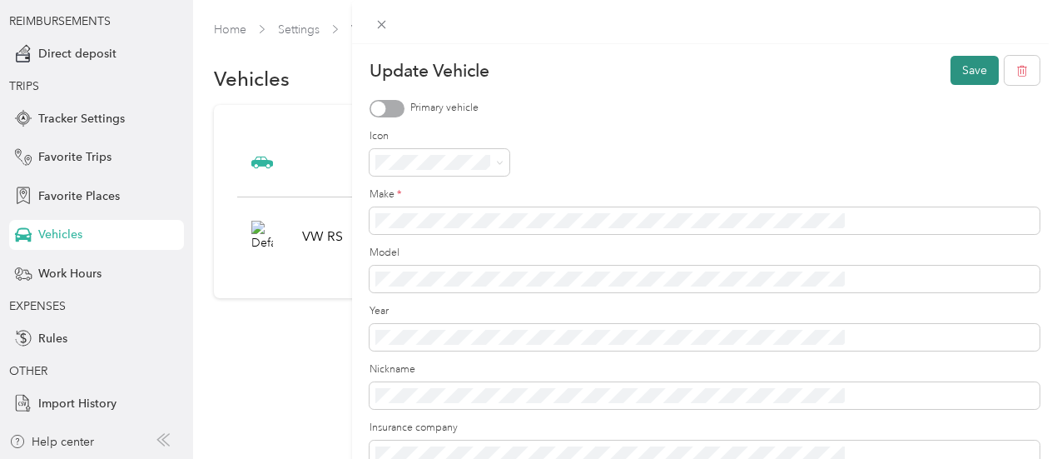
click at [965, 79] on button "Save" at bounding box center [974, 70] width 48 height 29
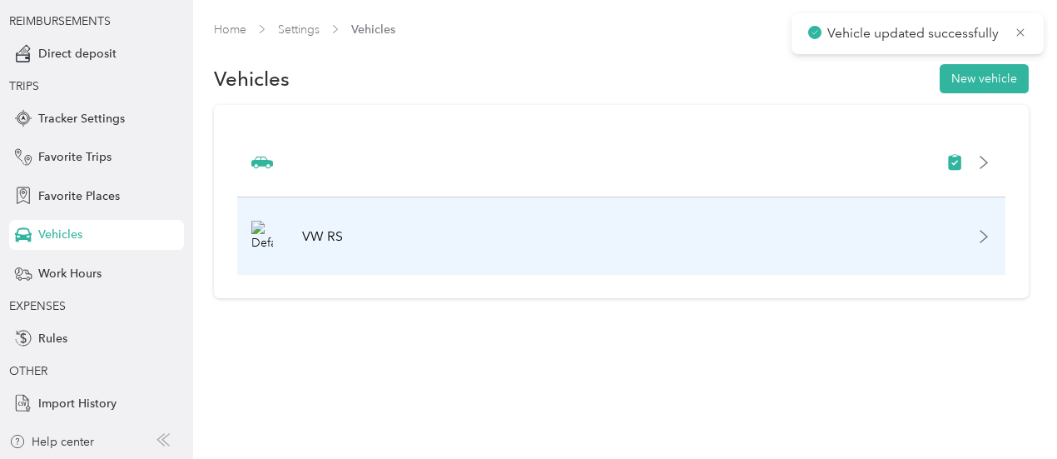
click at [977, 234] on icon at bounding box center [983, 236] width 13 height 13
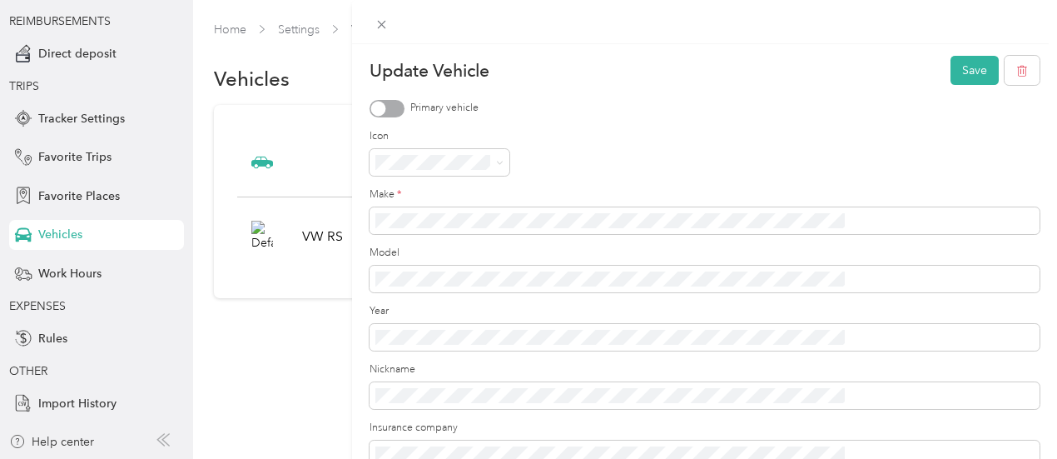
click at [389, 390] on div "Update Vehicle Save Primary vehicle Icon Make * Model Year Nickname Insurance c…" at bounding box center [528, 229] width 1057 height 459
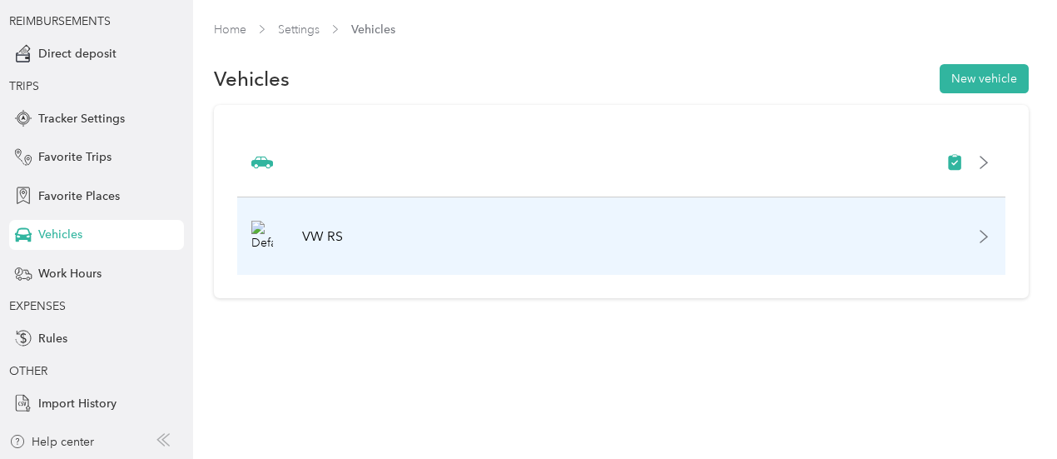
click at [982, 234] on icon at bounding box center [983, 236] width 13 height 13
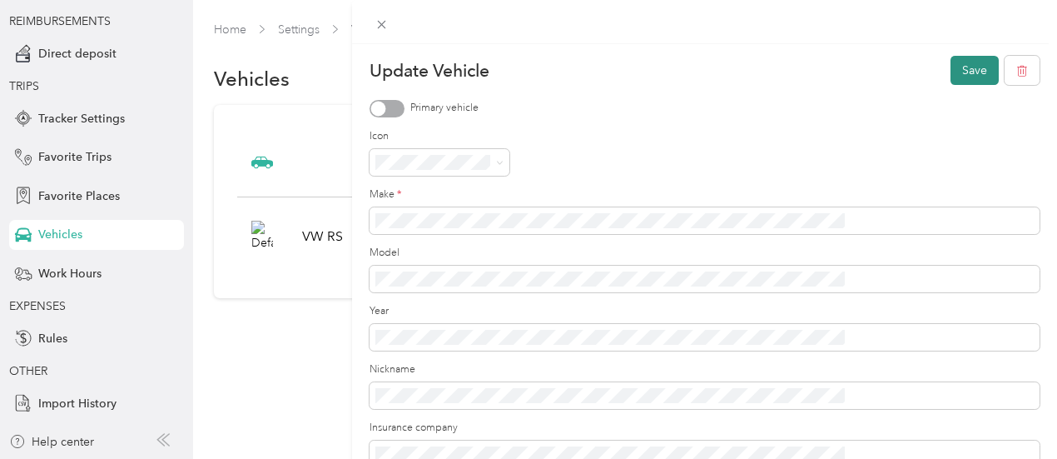
click at [957, 70] on button "Save" at bounding box center [974, 70] width 48 height 29
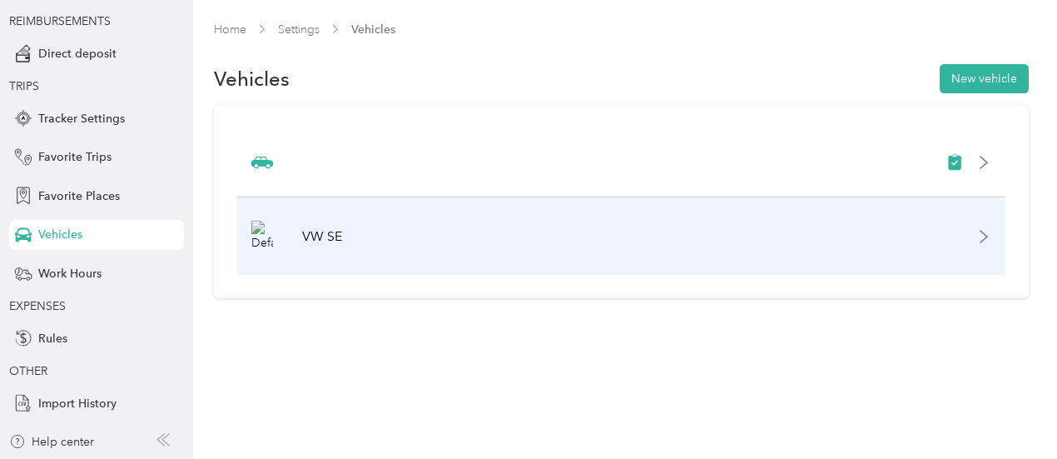
click at [981, 241] on icon at bounding box center [983, 236] width 13 height 13
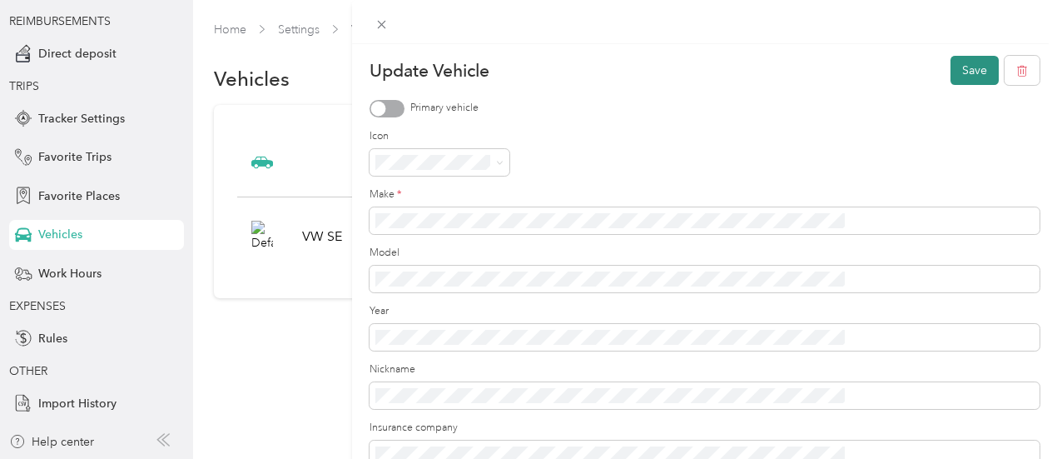
click at [950, 79] on button "Save" at bounding box center [974, 70] width 48 height 29
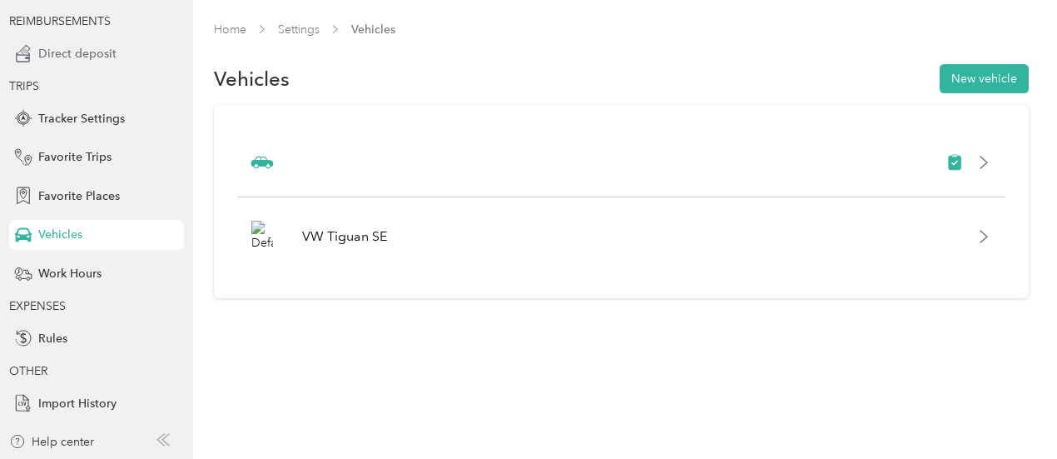
click at [60, 45] on span "Direct deposit" at bounding box center [77, 53] width 78 height 17
